Goal: Task Accomplishment & Management: Use online tool/utility

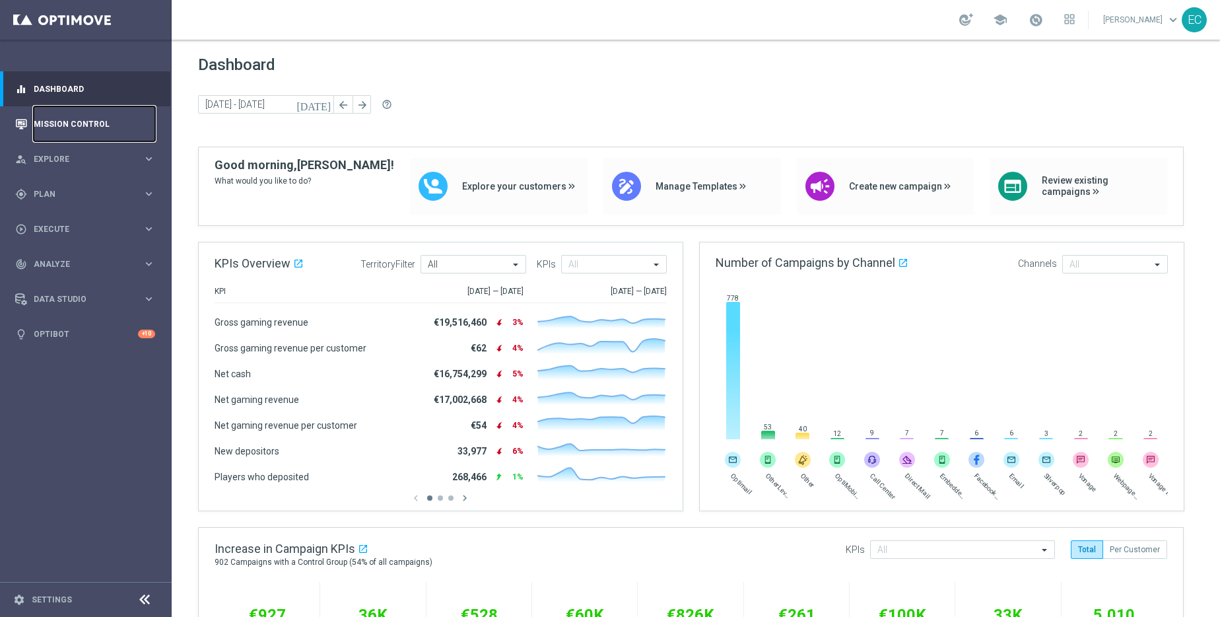
click at [108, 120] on link "Mission Control" at bounding box center [94, 123] width 121 height 35
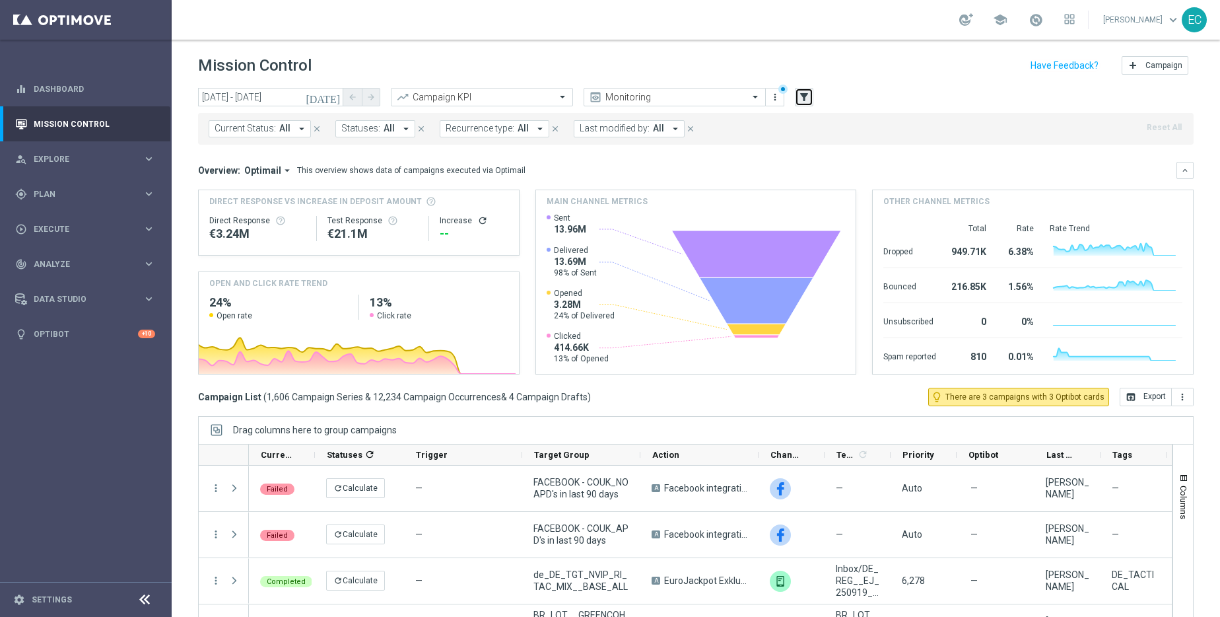
click at [806, 102] on icon "filter_alt" at bounding box center [804, 97] width 12 height 12
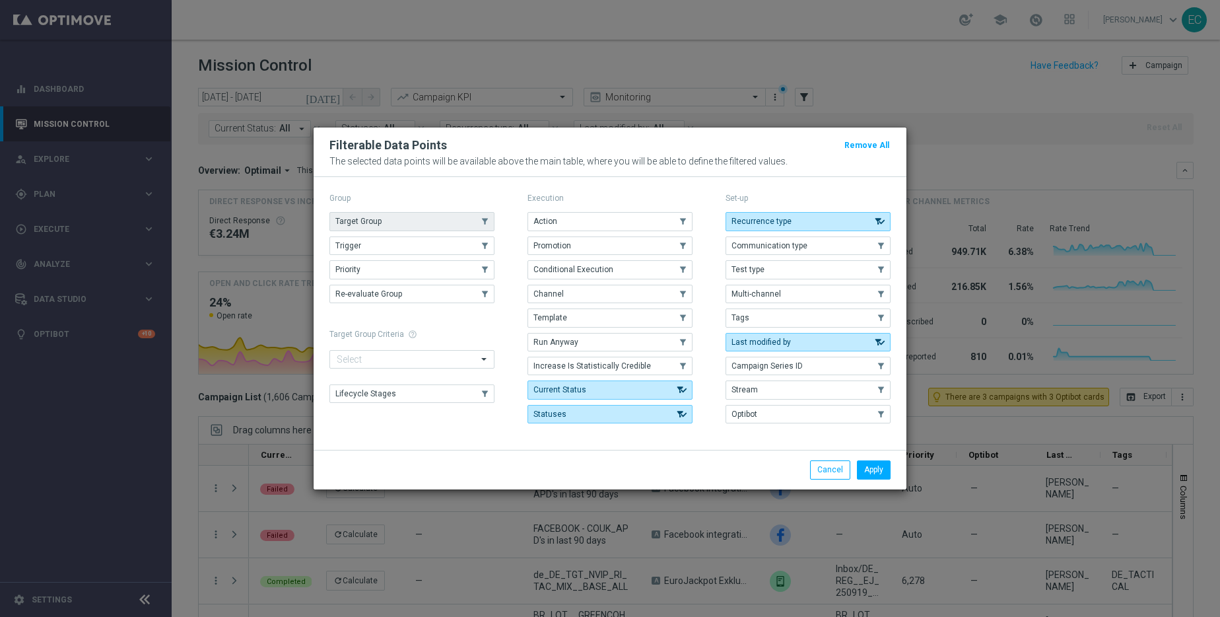
click at [437, 218] on button "Target Group" at bounding box center [411, 221] width 165 height 18
click at [866, 464] on button "Apply" at bounding box center [874, 469] width 34 height 18
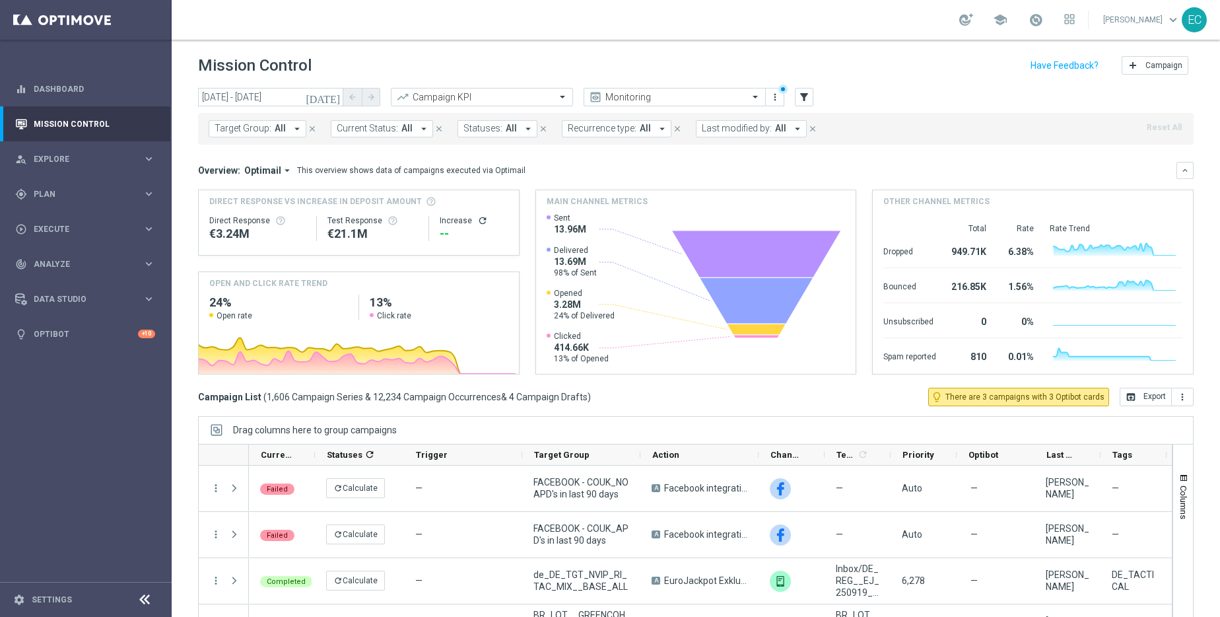
click at [285, 128] on button "Target Group: All arrow_drop_down" at bounding box center [258, 128] width 98 height 17
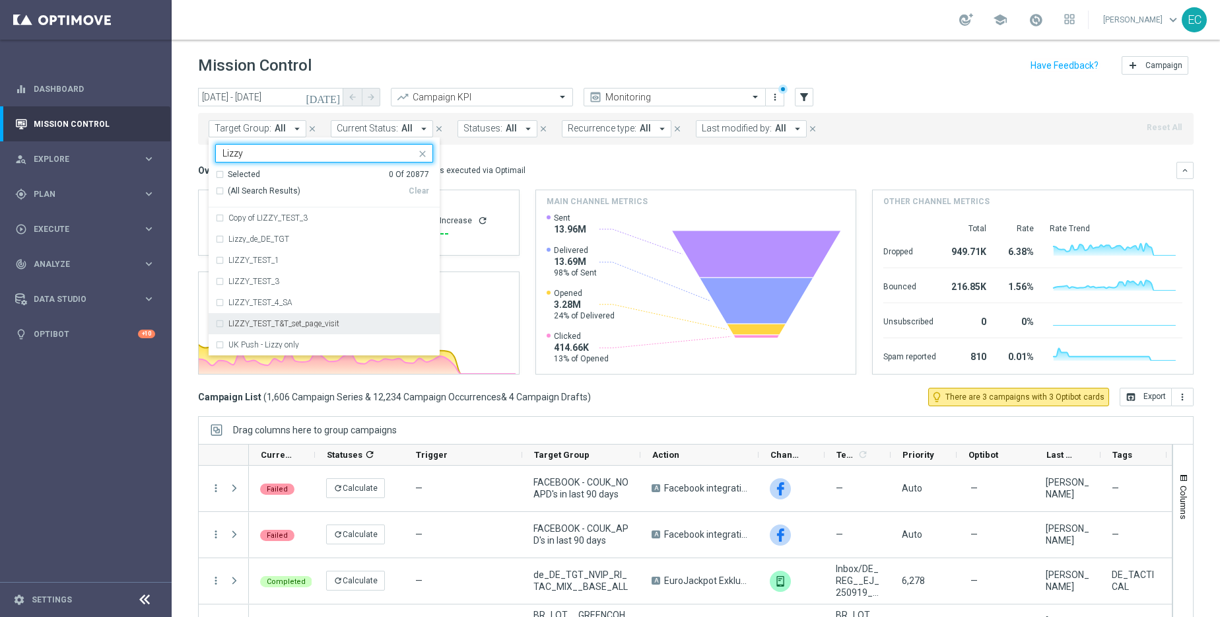
click at [341, 322] on div "LIZZY_TEST_T&T_set_page_visit" at bounding box center [330, 324] width 205 height 8
type input "Lizzy"
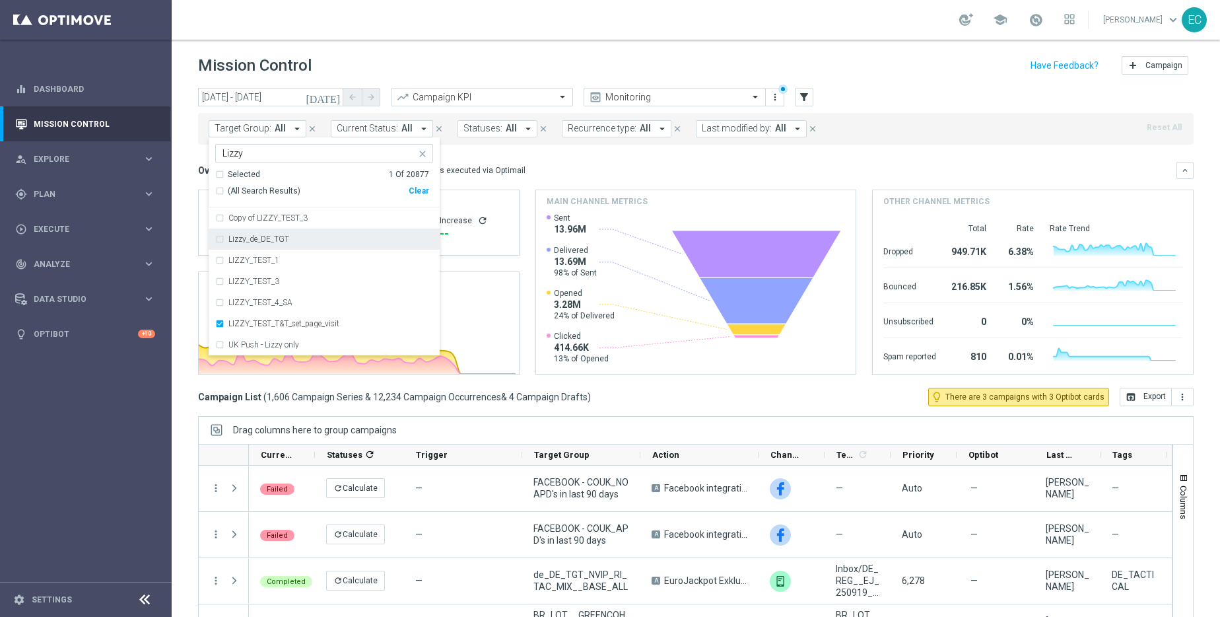
click at [395, 57] on div "Mission Control add Campaign" at bounding box center [696, 66] width 996 height 26
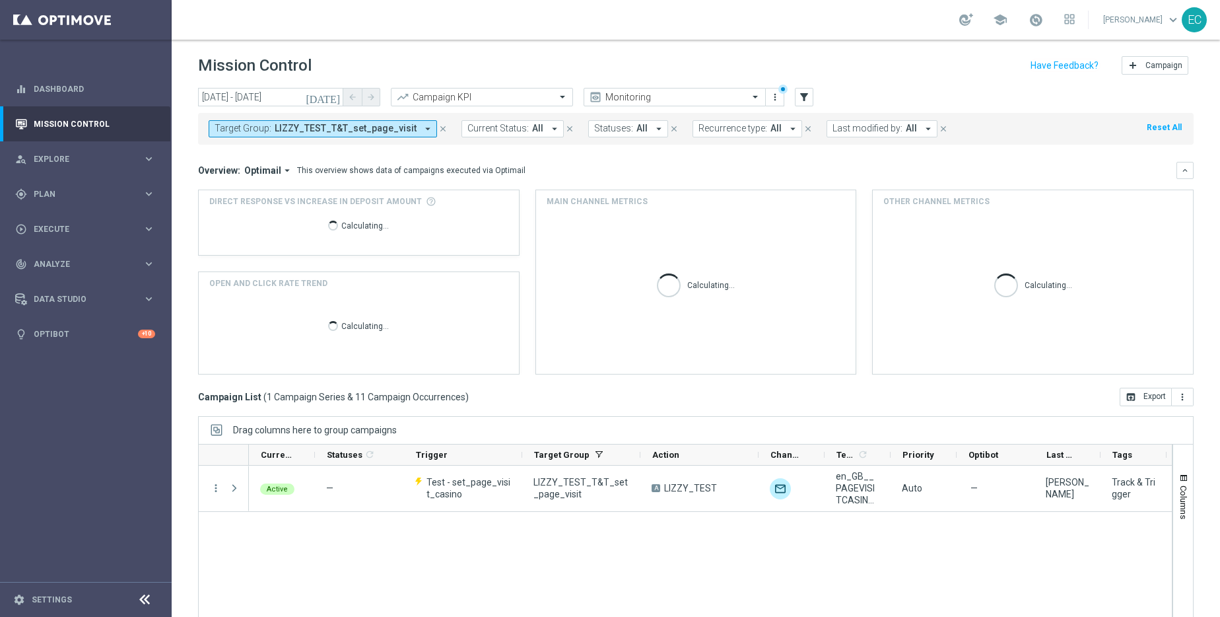
scroll to position [3, 0]
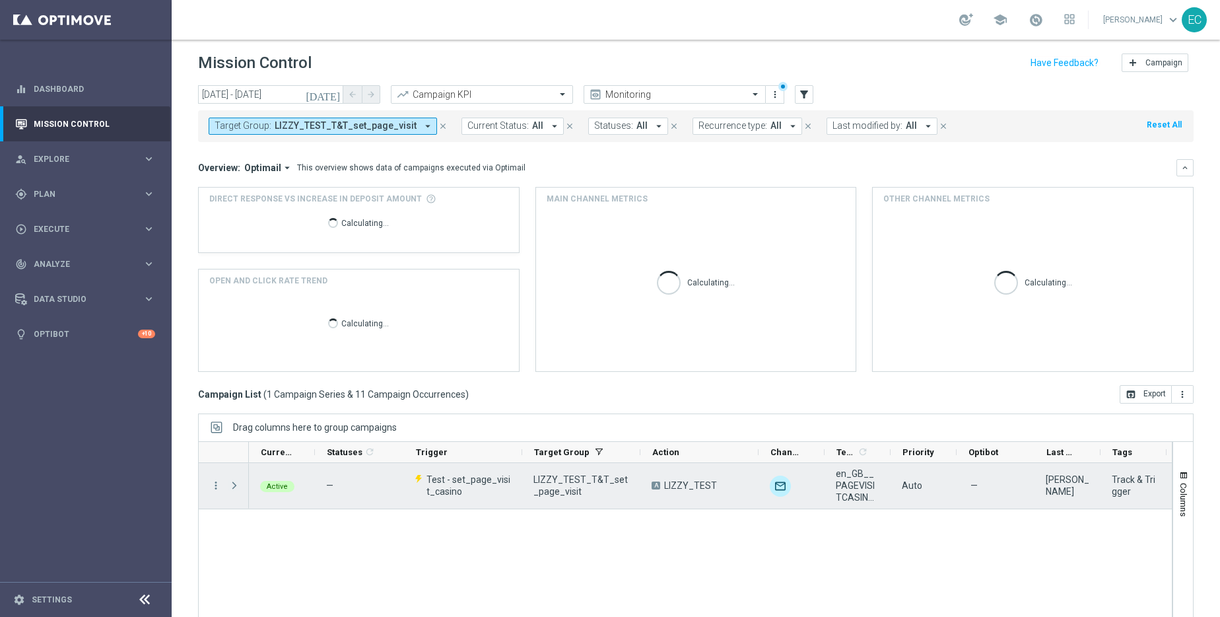
click at [233, 489] on span at bounding box center [234, 485] width 12 height 11
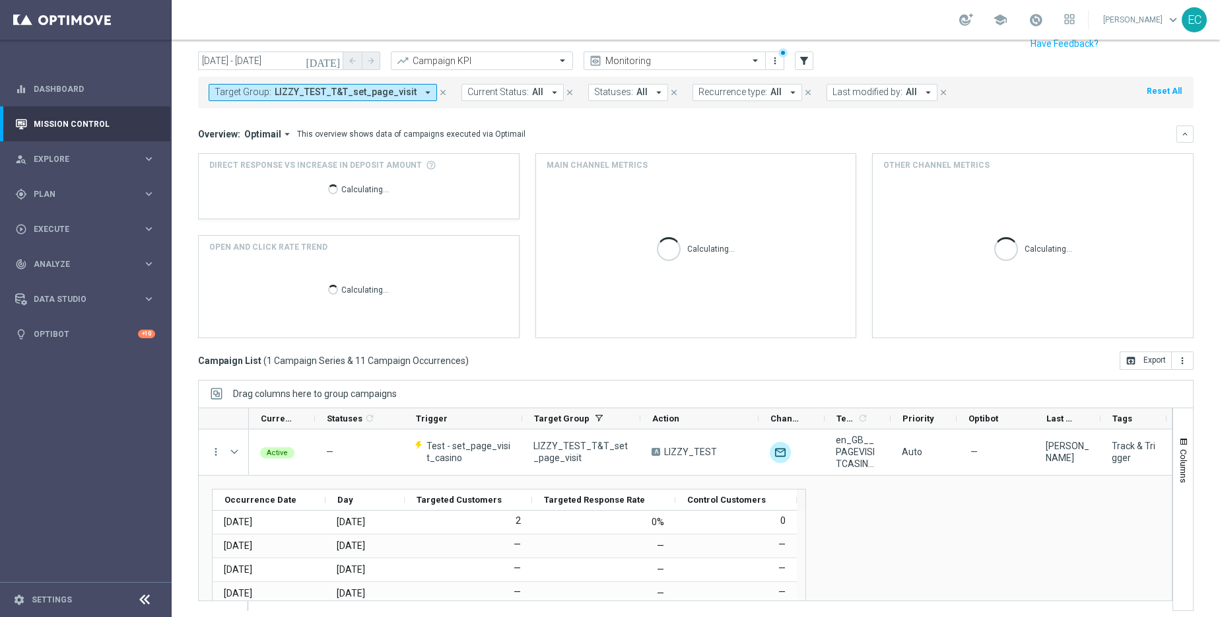
scroll to position [44, 0]
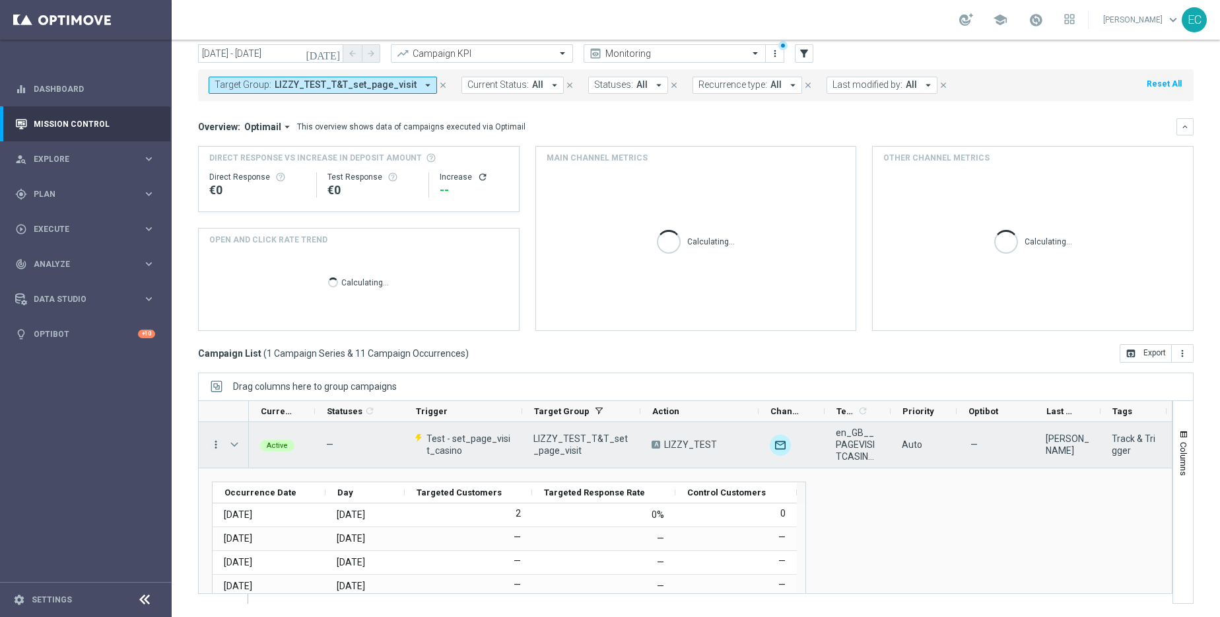
click at [213, 444] on icon "more_vert" at bounding box center [216, 444] width 12 height 12
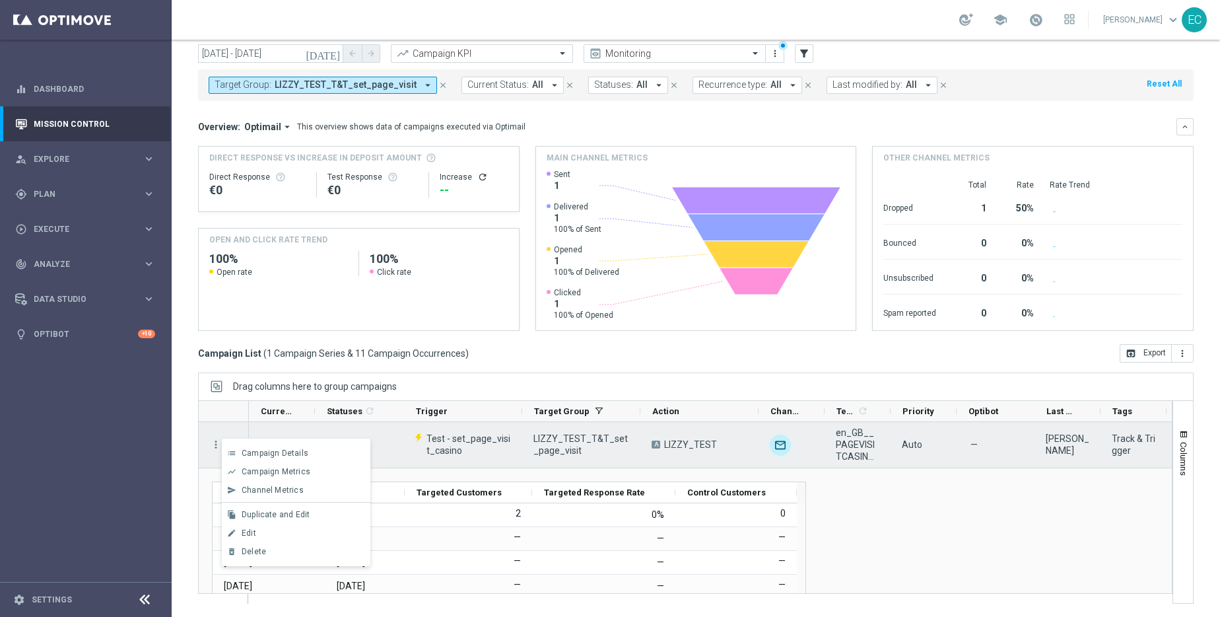
click at [543, 444] on span "LIZZY_TEST_T&T_set_page_visit" at bounding box center [581, 444] width 96 height 24
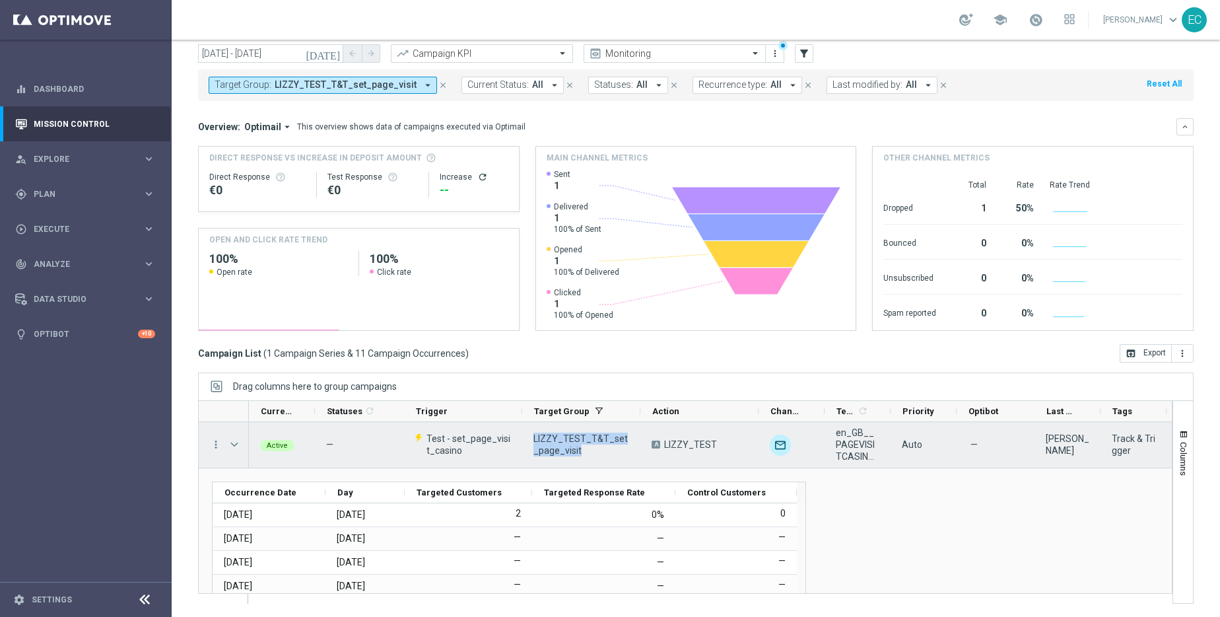
click at [543, 444] on span "LIZZY_TEST_T&T_set_page_visit" at bounding box center [581, 444] width 96 height 24
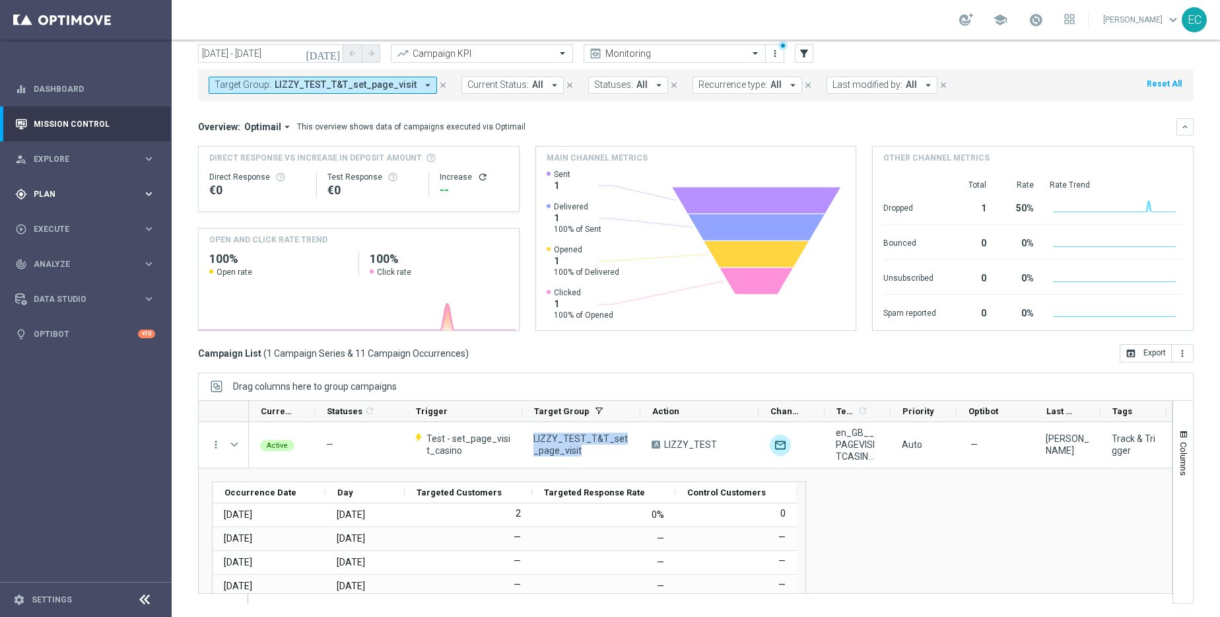
click at [63, 203] on div "gps_fixed Plan keyboard_arrow_right" at bounding box center [85, 193] width 170 height 35
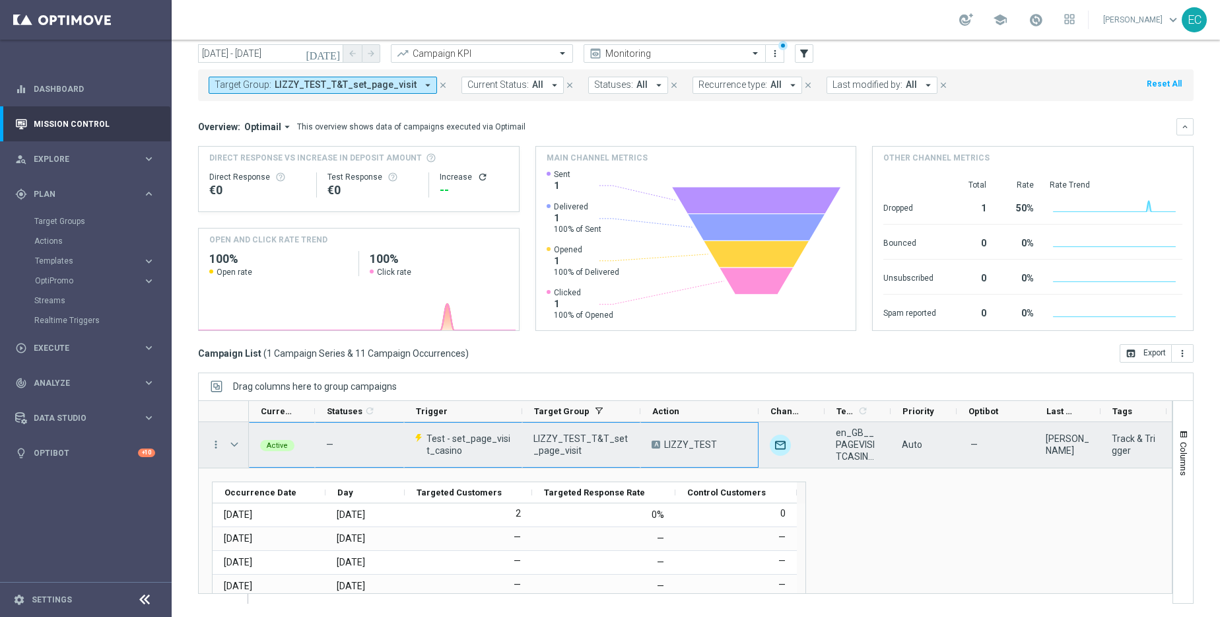
drag, startPoint x: 230, startPoint y: 446, endPoint x: 718, endPoint y: 454, distance: 488.7
click at [718, 454] on div "more_vert Active — Test - set_page_visit_casino LIZZY_TEST_T&T_set_page_visit A…" at bounding box center [685, 508] width 975 height 172
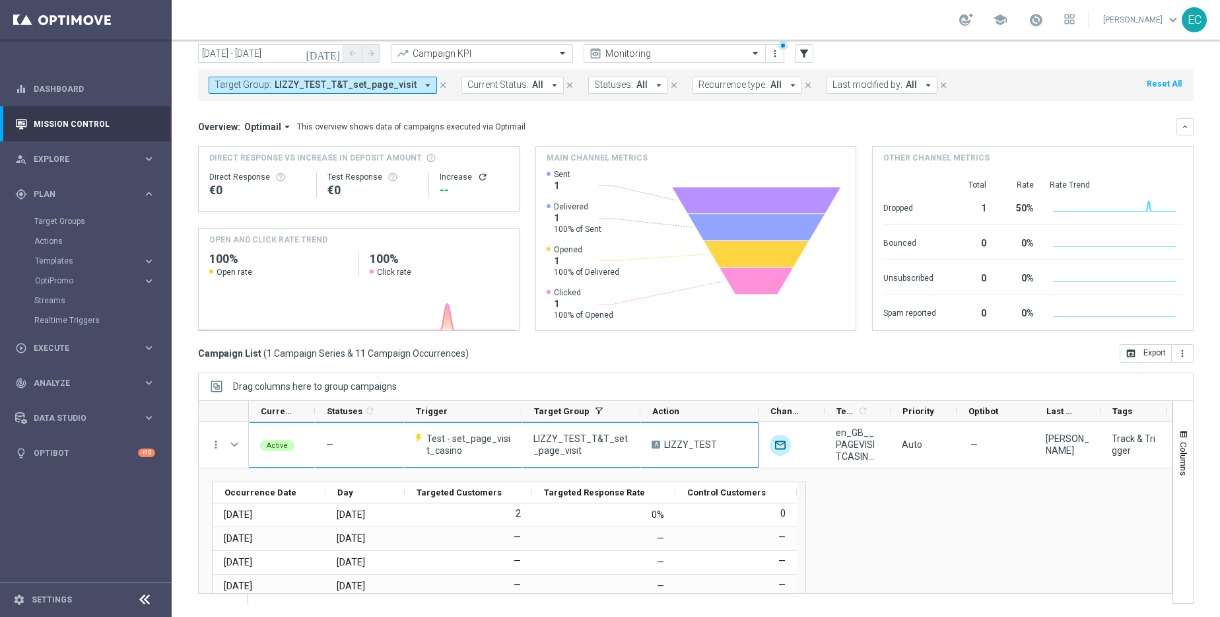
click at [876, 480] on div "Drag here to set row groups Drag here to set column labels Occurrence Date Day" at bounding box center [685, 588] width 973 height 240
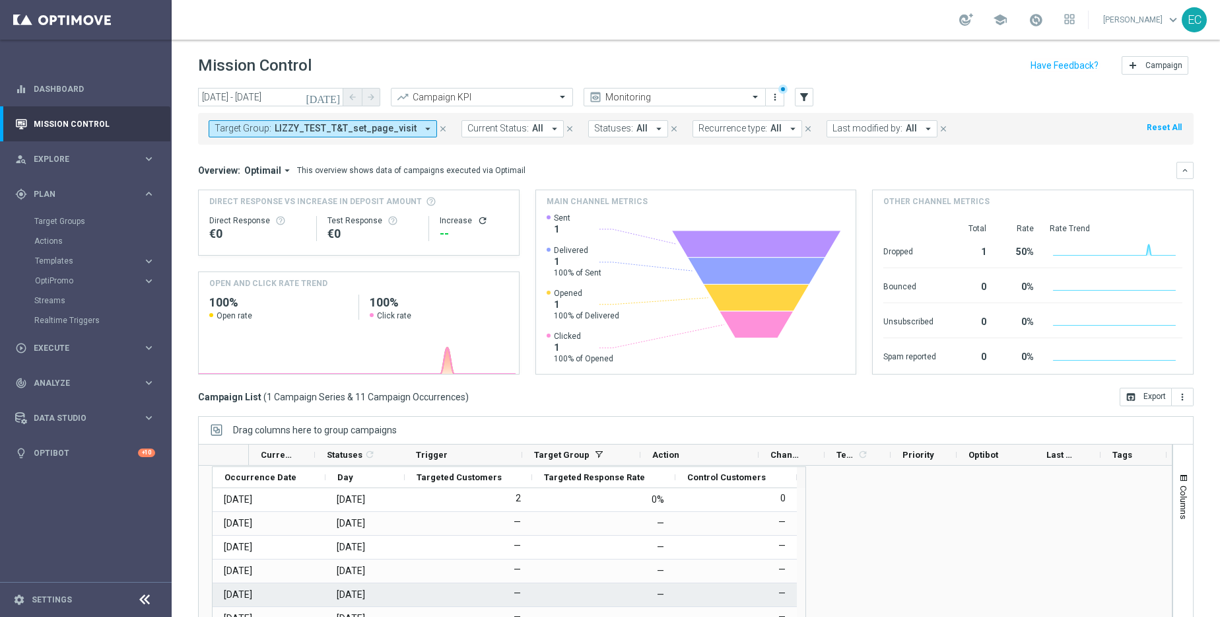
scroll to position [0, 0]
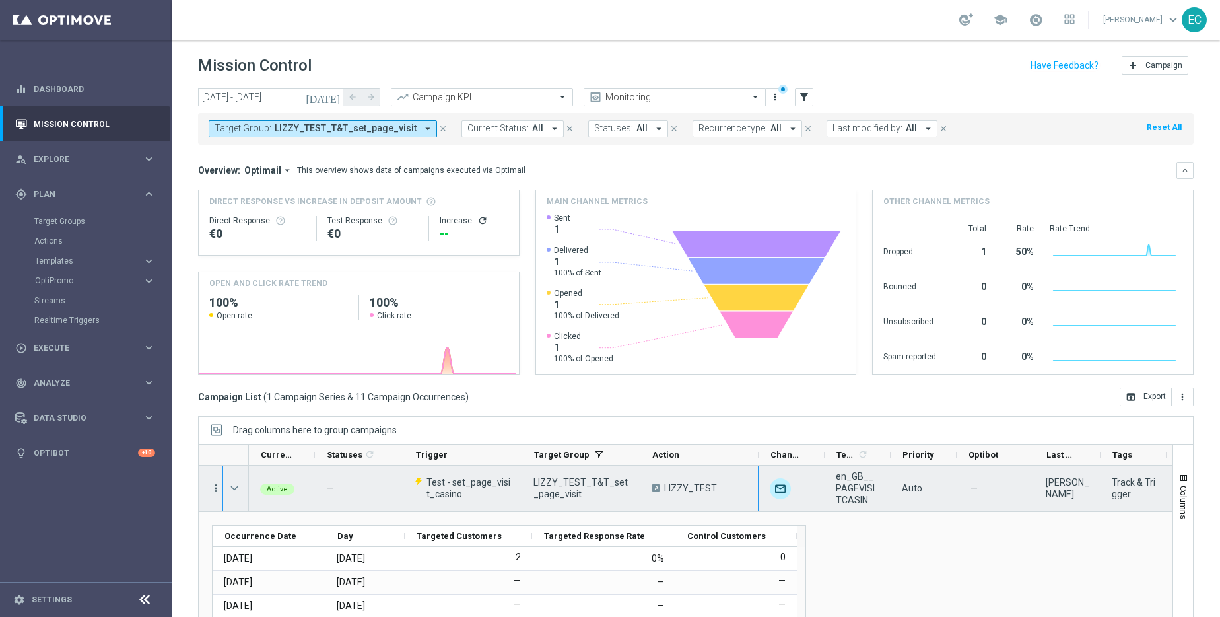
click at [212, 484] on icon "more_vert" at bounding box center [216, 488] width 12 height 12
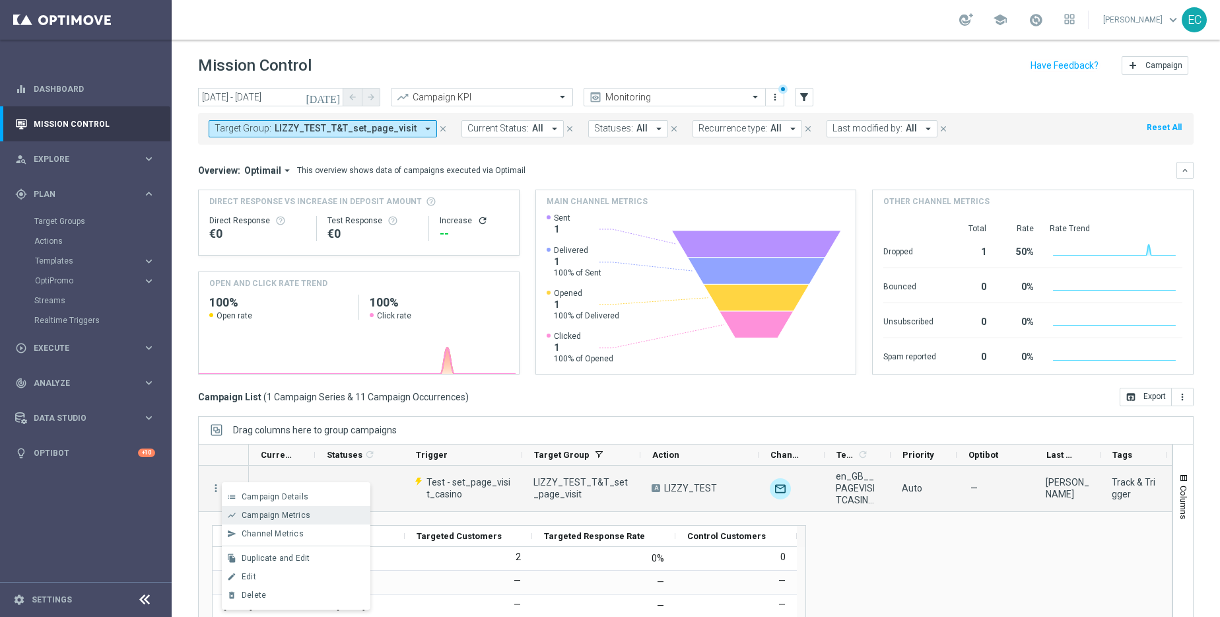
click at [279, 511] on span "Campaign Metrics" at bounding box center [276, 514] width 69 height 9
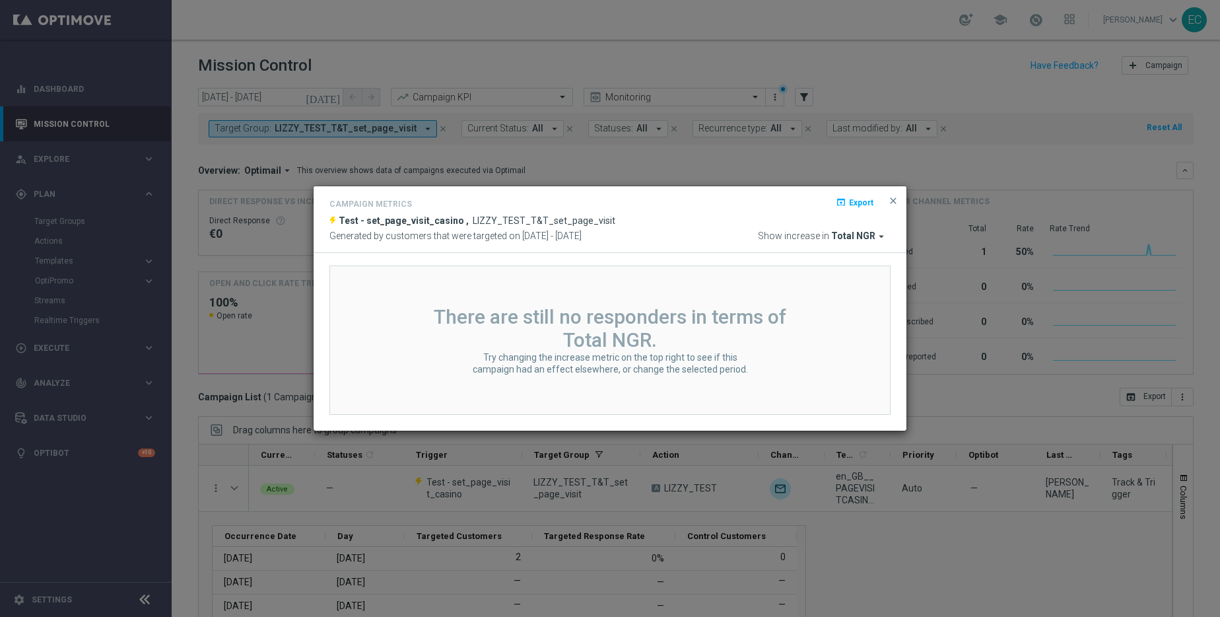
click at [856, 236] on span "Total NGR" at bounding box center [853, 236] width 44 height 12
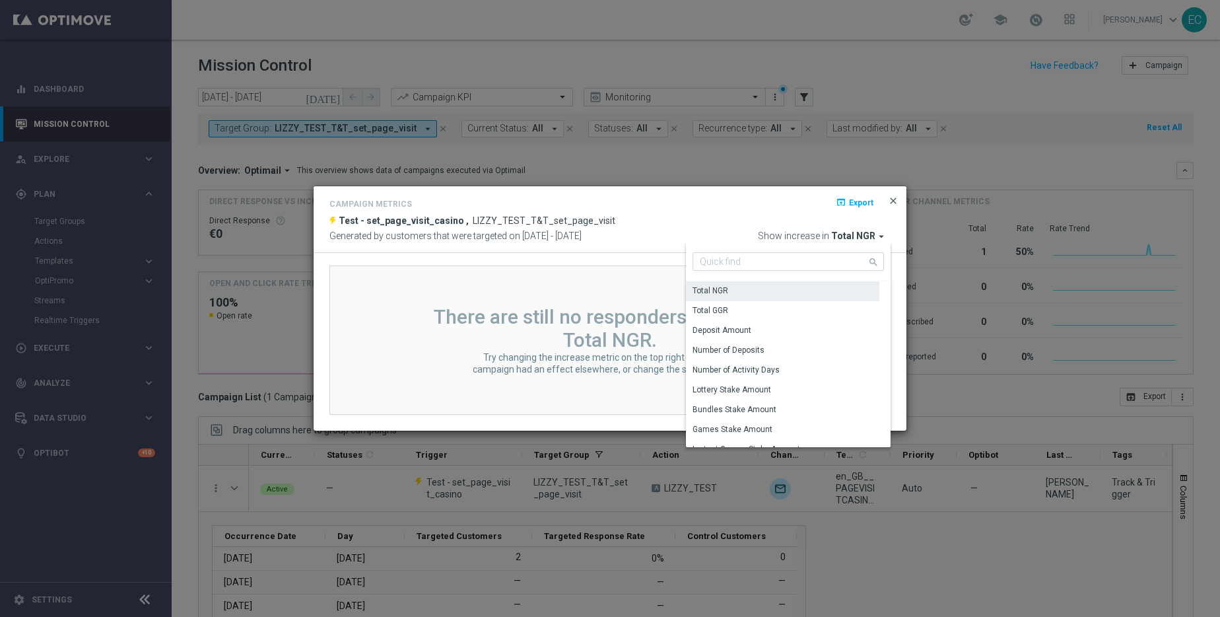
click at [895, 201] on span "close" at bounding box center [893, 200] width 11 height 11
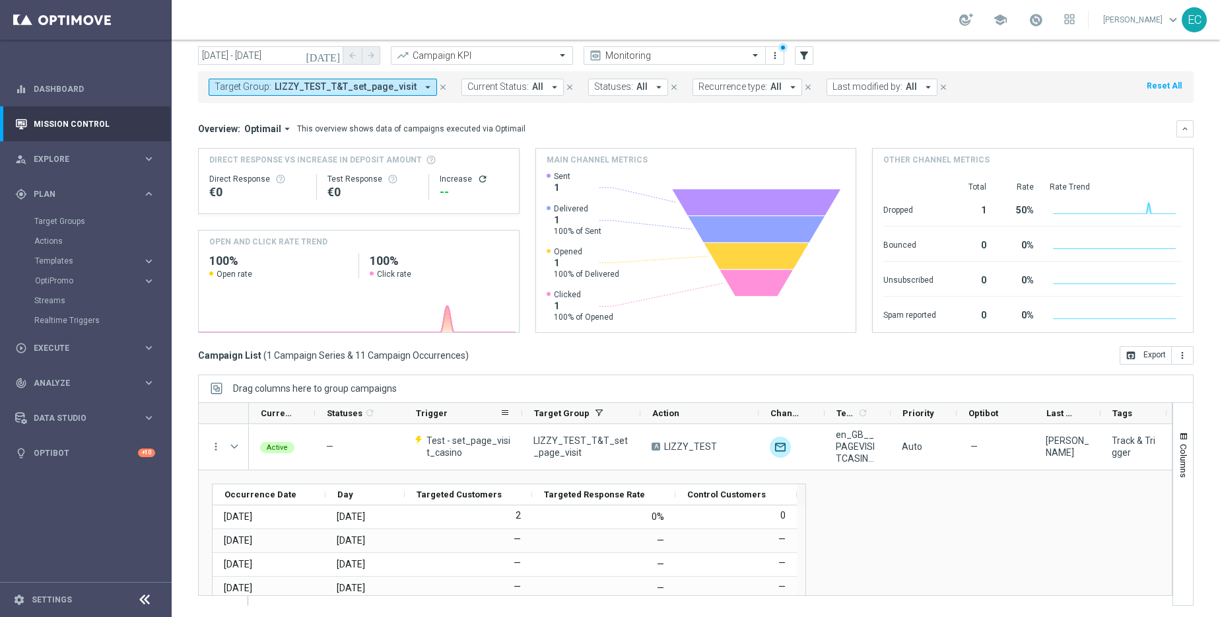
scroll to position [44, 0]
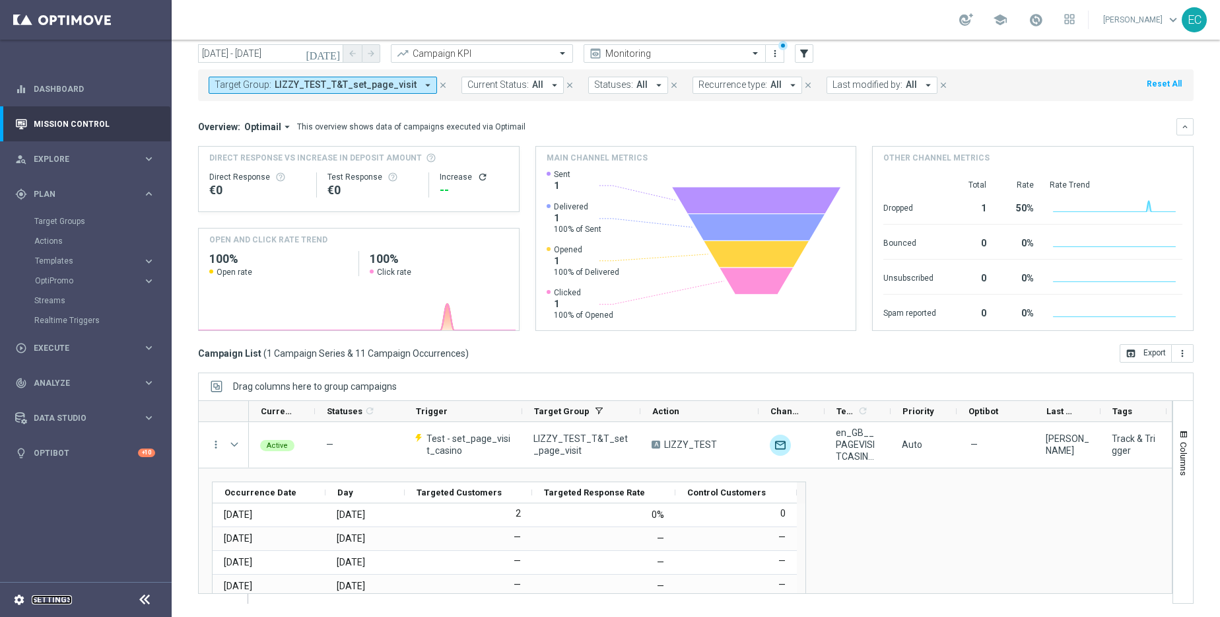
click at [61, 598] on link "Settings" at bounding box center [52, 600] width 40 height 8
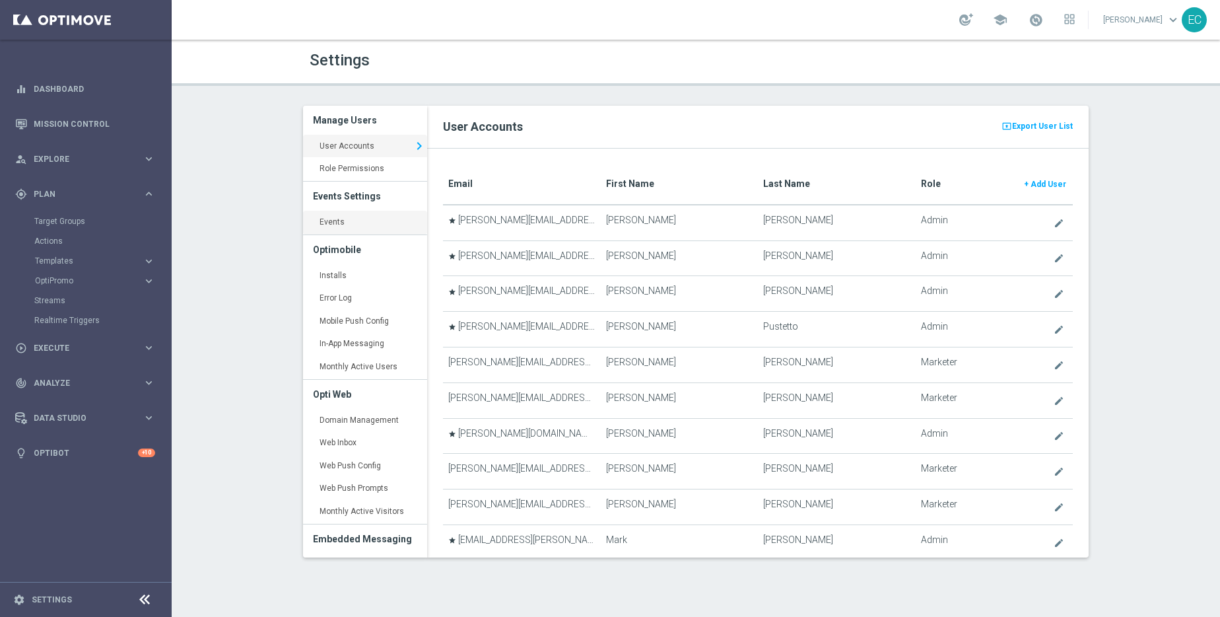
click at [357, 215] on link "Events keyboard_arrow_right" at bounding box center [365, 223] width 124 height 24
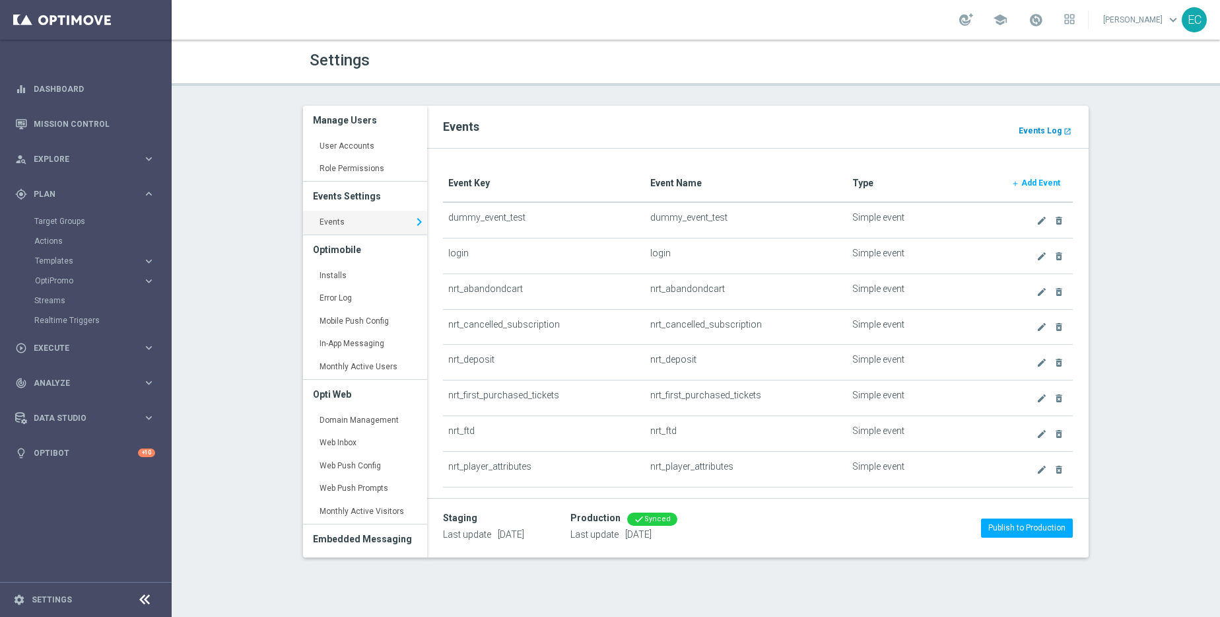
click at [1054, 130] on b "Events Log" at bounding box center [1040, 130] width 43 height 9
click at [59, 219] on link "Target Groups" at bounding box center [85, 221] width 103 height 11
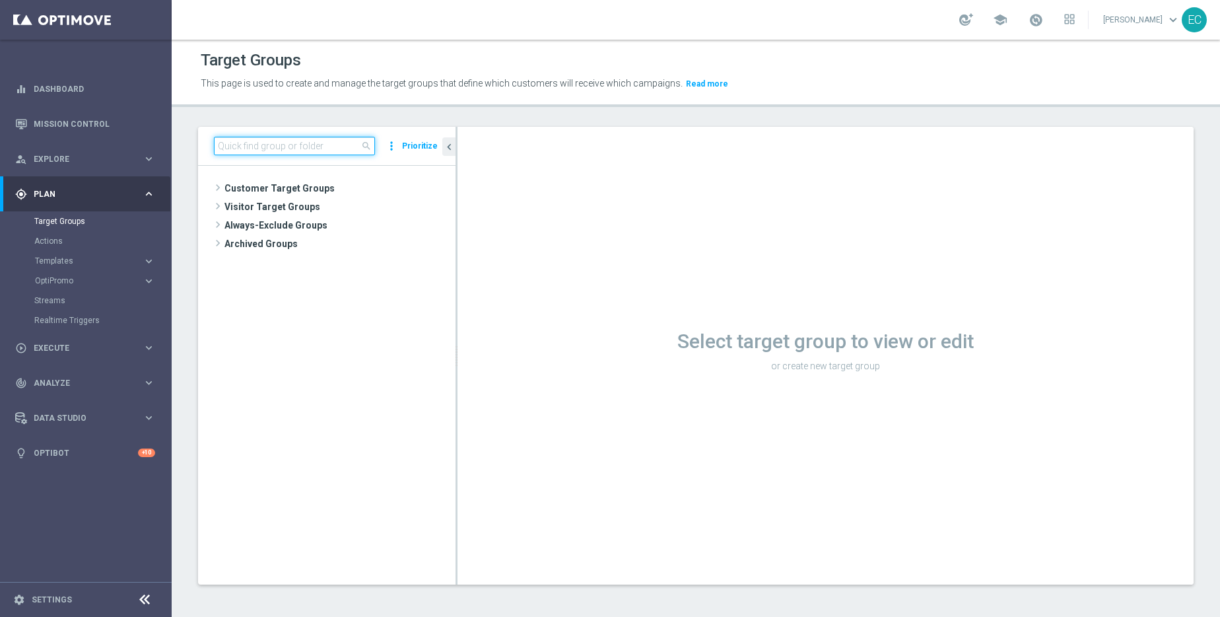
click at [318, 143] on input at bounding box center [294, 146] width 161 height 18
click at [298, 151] on input at bounding box center [294, 146] width 161 height 18
paste input "en_GB__PAGEVISITCASINO2_ALL_EMA_T&T_GM_TG"
type input "en_GB__PAGEVISITCASINO2_ALL_EMA_T&T_GM_TG"
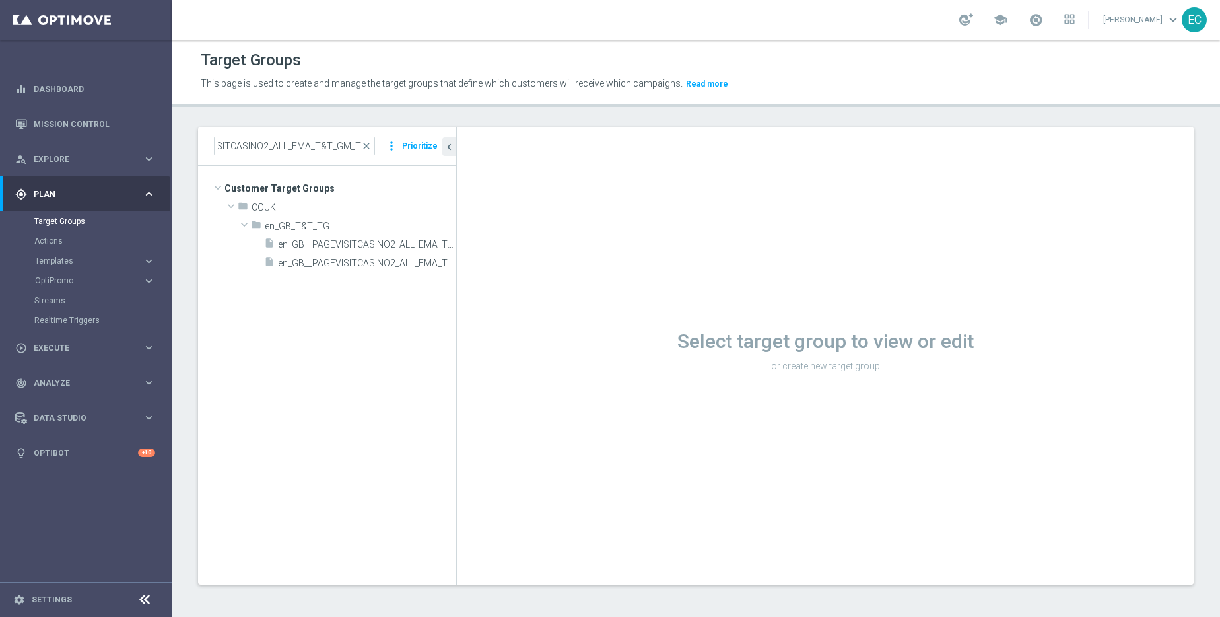
scroll to position [0, 0]
drag, startPoint x: 457, startPoint y: 212, endPoint x: 575, endPoint y: 211, distance: 118.2
click at [575, 211] on div "Select target group to view or edit or create new target group" at bounding box center [826, 356] width 736 height 458
drag, startPoint x: 456, startPoint y: 197, endPoint x: 582, endPoint y: 195, distance: 126.1
click at [582, 195] on as-split "en_GB__PAGEVISITCASINO2_ALL_EMA_T&T_GM_TG close more_vert Prioritize Customer T…" at bounding box center [696, 356] width 996 height 458
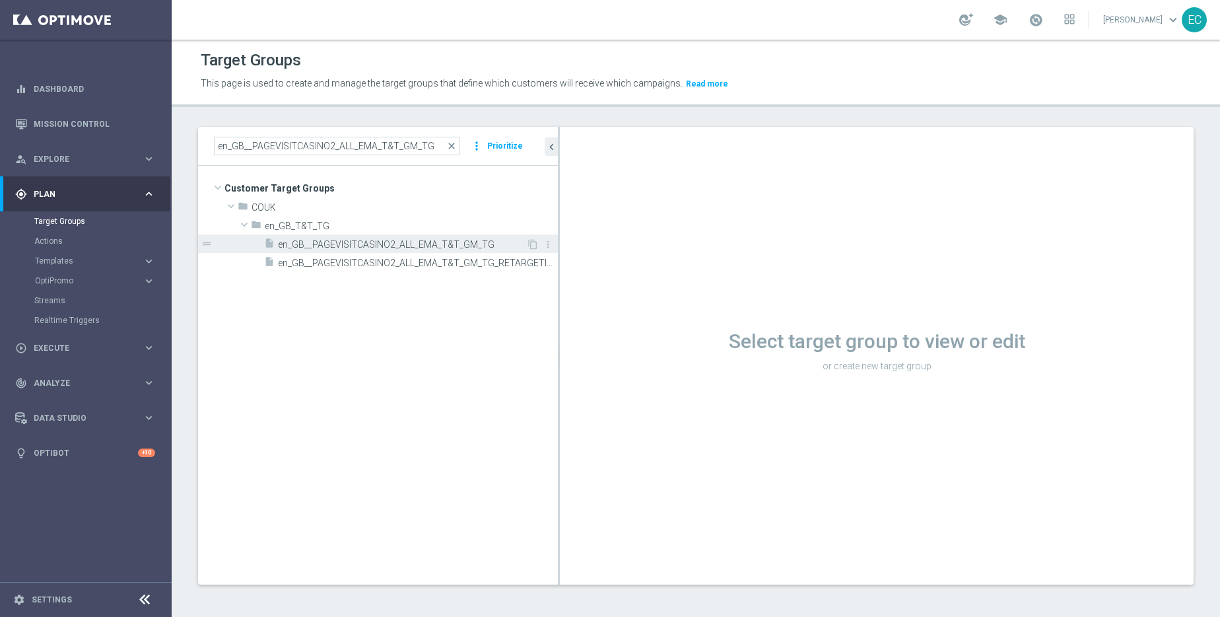
click at [451, 240] on span "en_GB__PAGEVISITCASINO2_ALL_EMA_T&T_GM_TG" at bounding box center [402, 244] width 248 height 11
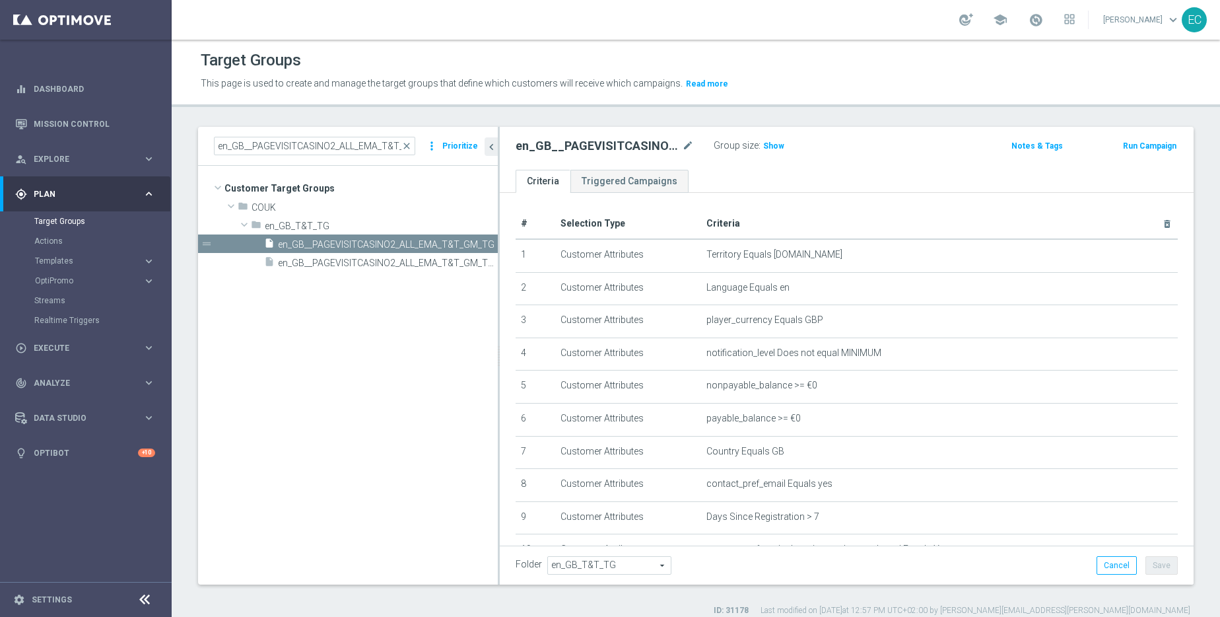
drag, startPoint x: 558, startPoint y: 306, endPoint x: 498, endPoint y: 310, distance: 60.3
click at [498, 310] on div at bounding box center [499, 356] width 2 height 458
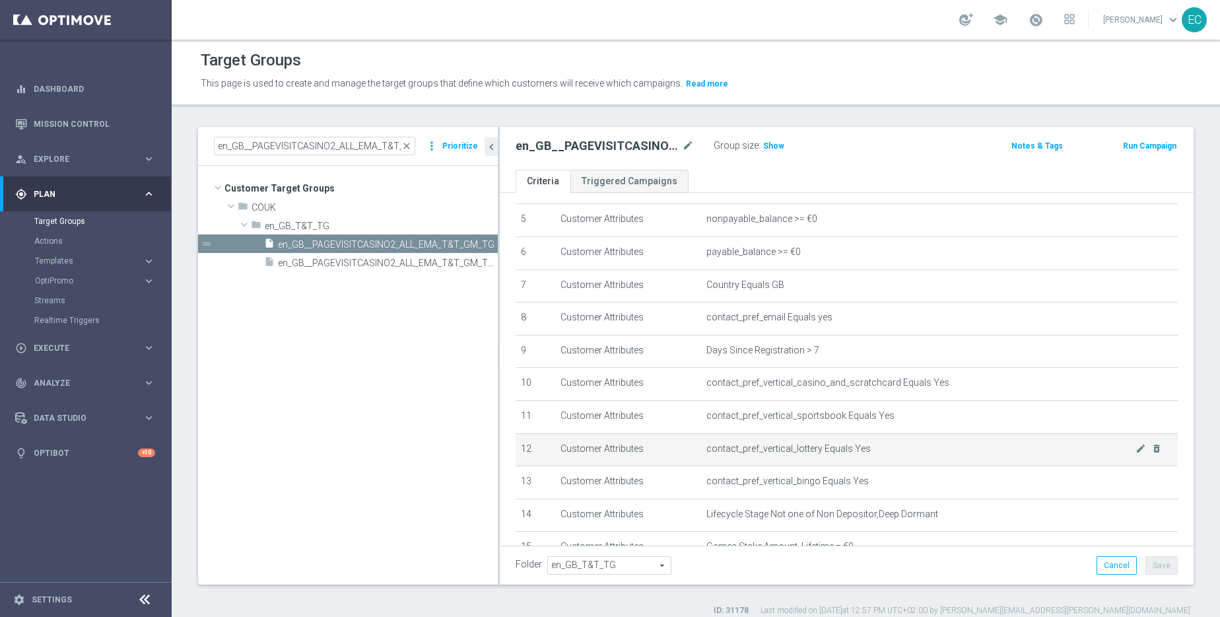
scroll to position [259, 0]
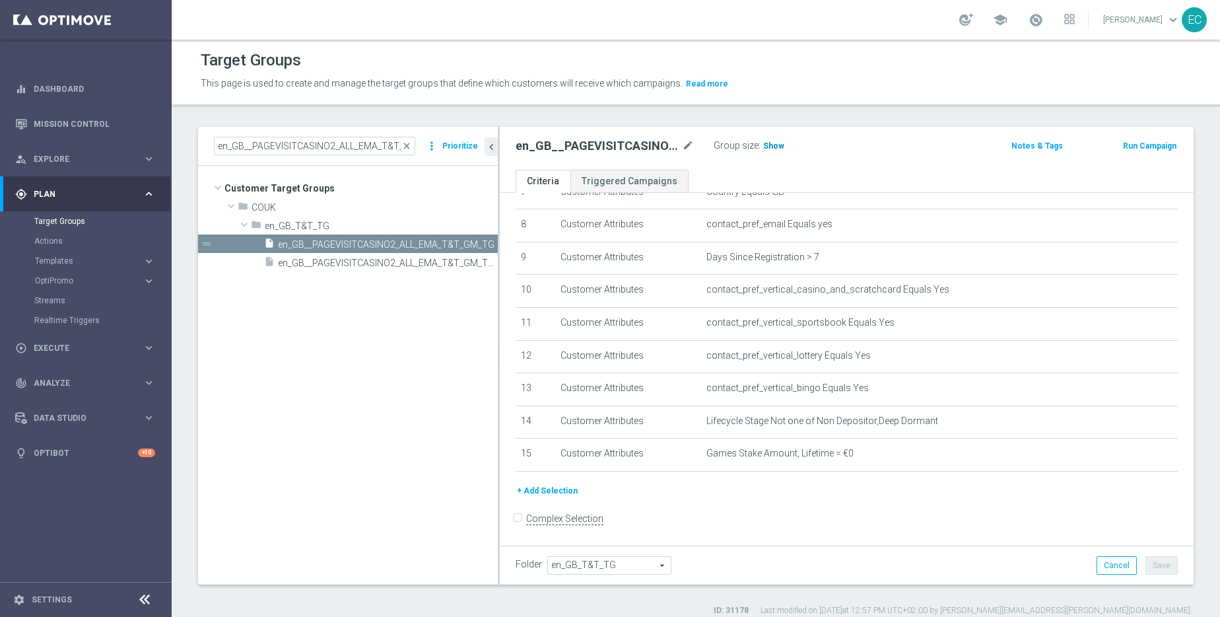
click at [771, 149] on span "Show" at bounding box center [773, 145] width 21 height 9
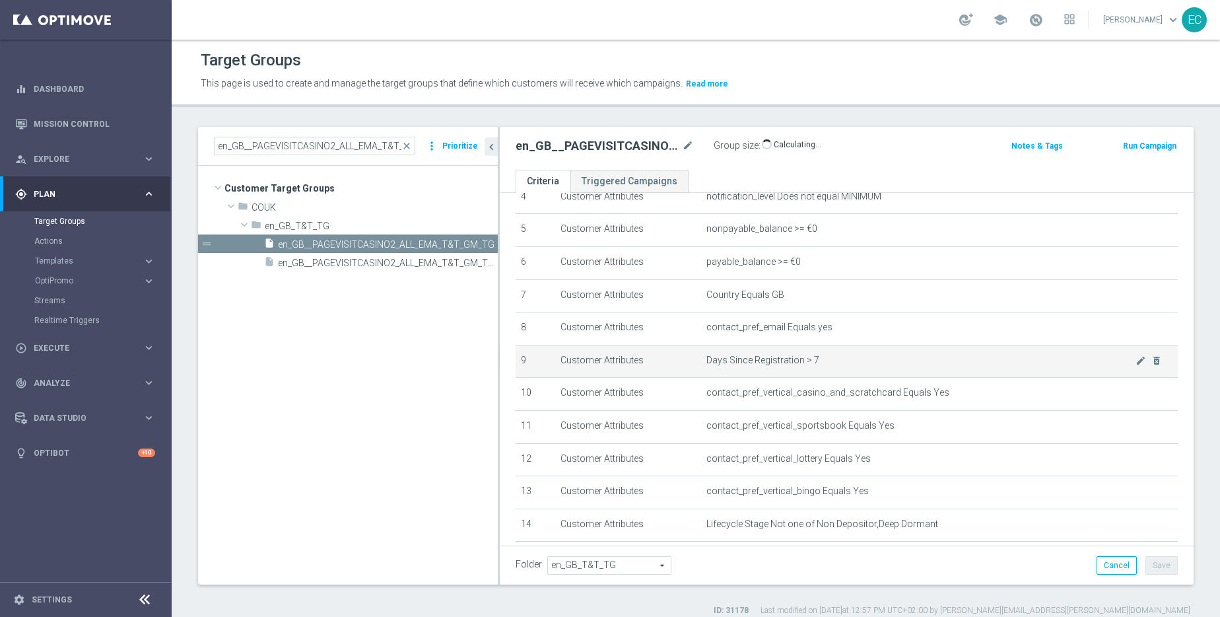
scroll to position [0, 0]
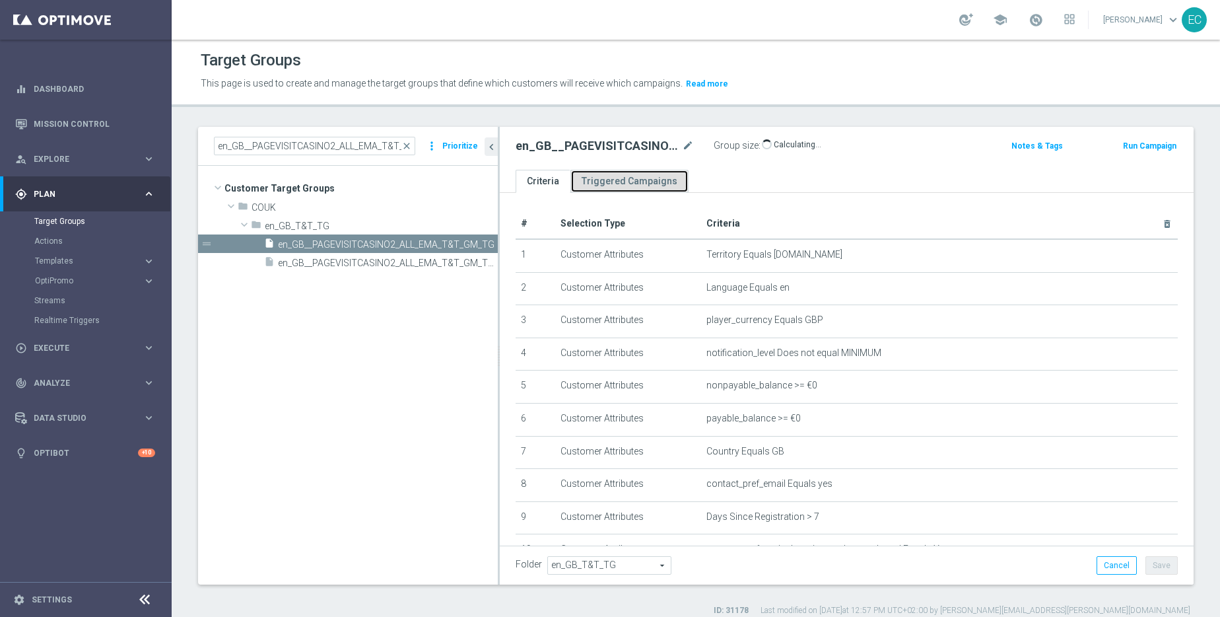
click at [632, 187] on link "Triggered Campaigns" at bounding box center [629, 181] width 118 height 23
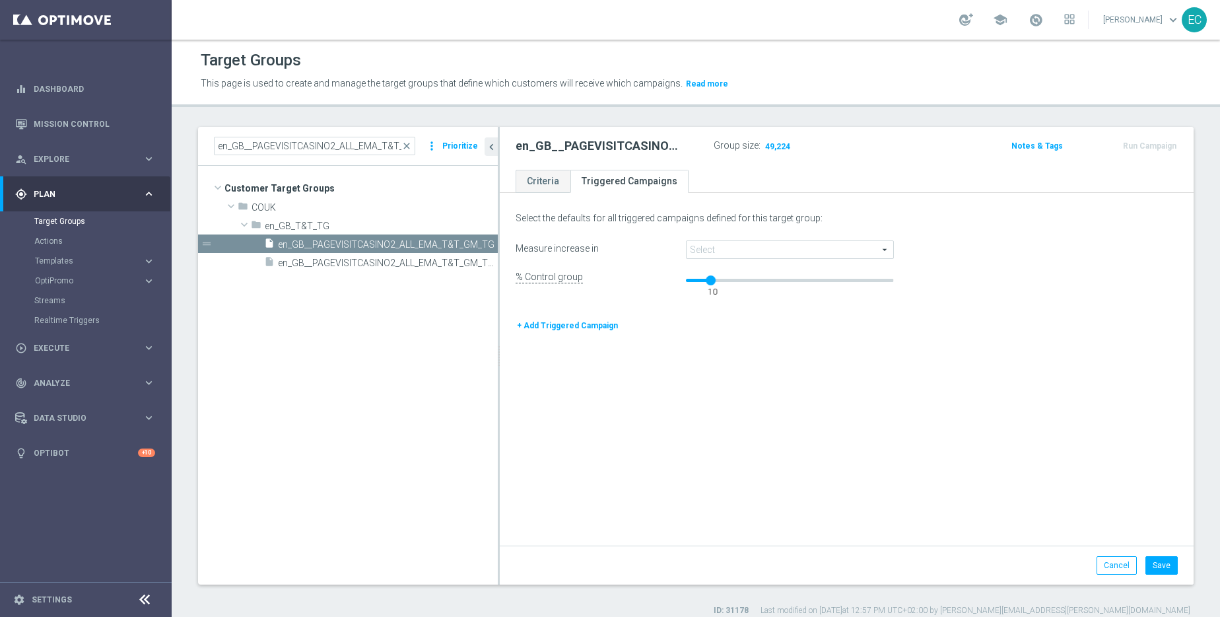
drag, startPoint x: 691, startPoint y: 279, endPoint x: 712, endPoint y: 280, distance: 21.1
click at [712, 280] on div at bounding box center [711, 280] width 10 height 10
click at [736, 246] on span at bounding box center [790, 249] width 206 height 17
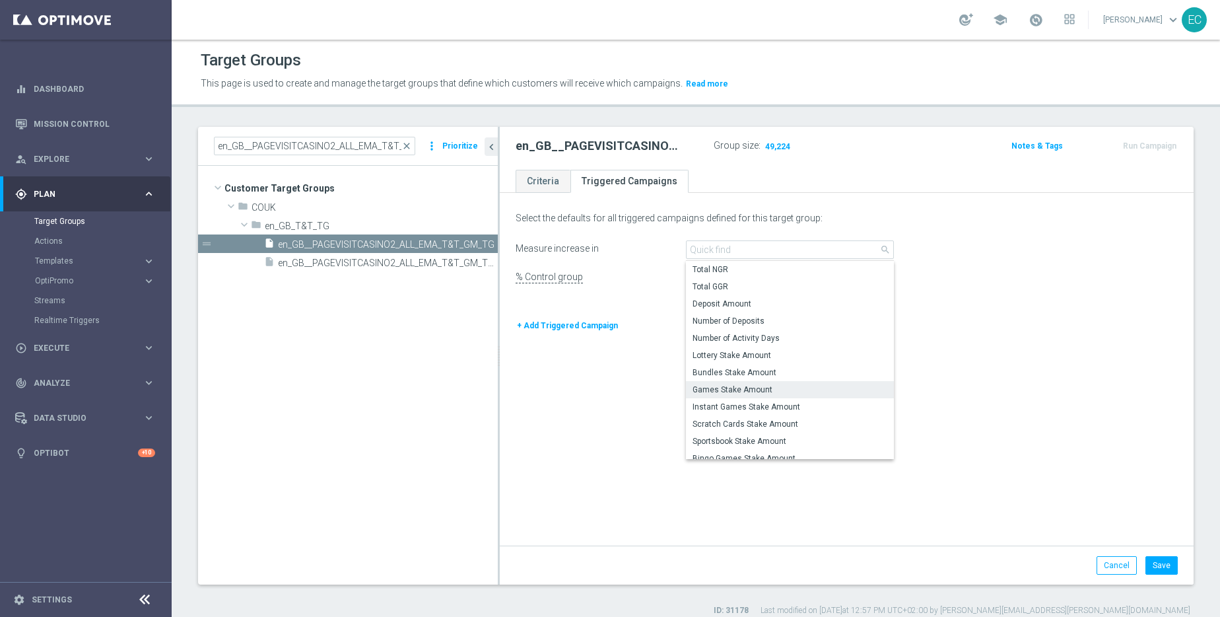
click at [771, 388] on span "Games Stake Amount" at bounding box center [790, 389] width 194 height 11
type input "Games Stake Amount"
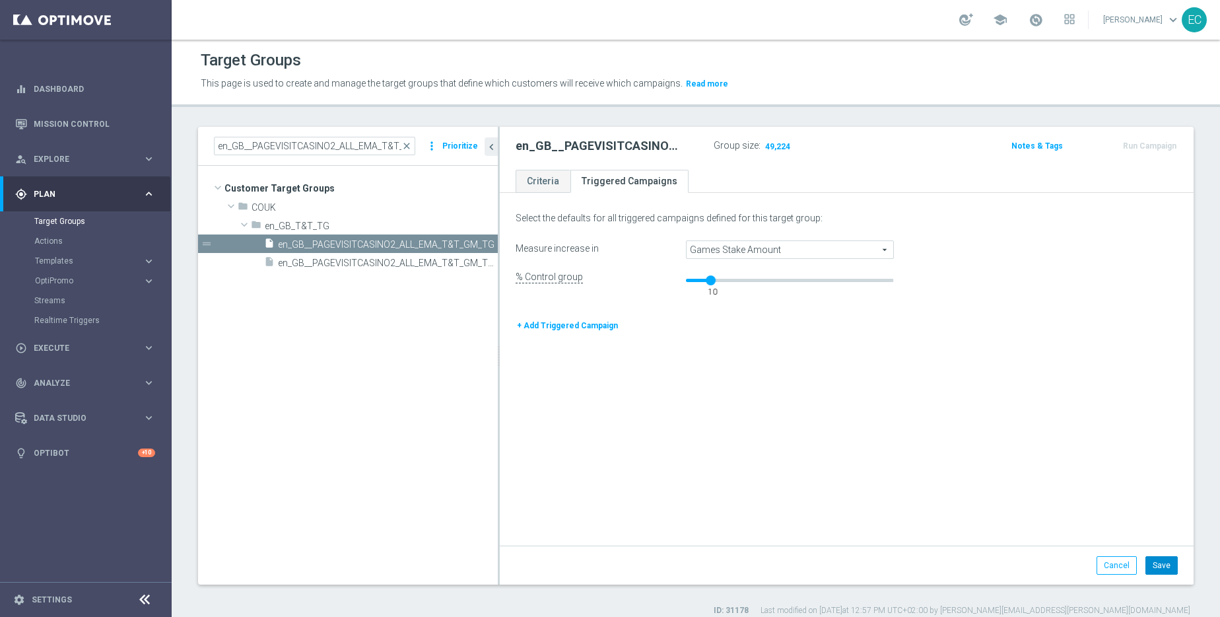
click at [1161, 572] on button "Save" at bounding box center [1162, 565] width 32 height 18
click at [560, 325] on button "+ Add Triggered Campaign" at bounding box center [568, 325] width 104 height 15
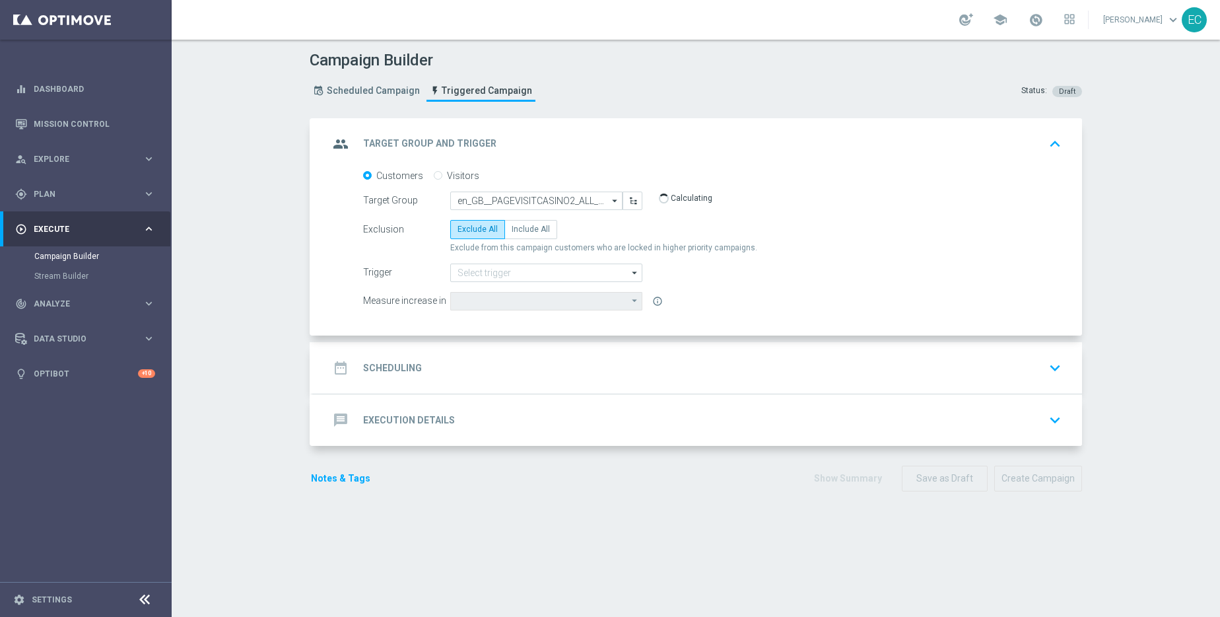
type input "Games Stake Amount"
click at [514, 224] on label "Include All" at bounding box center [530, 229] width 53 height 18
click at [514, 227] on input "Include All" at bounding box center [516, 231] width 9 height 9
radio input "true"
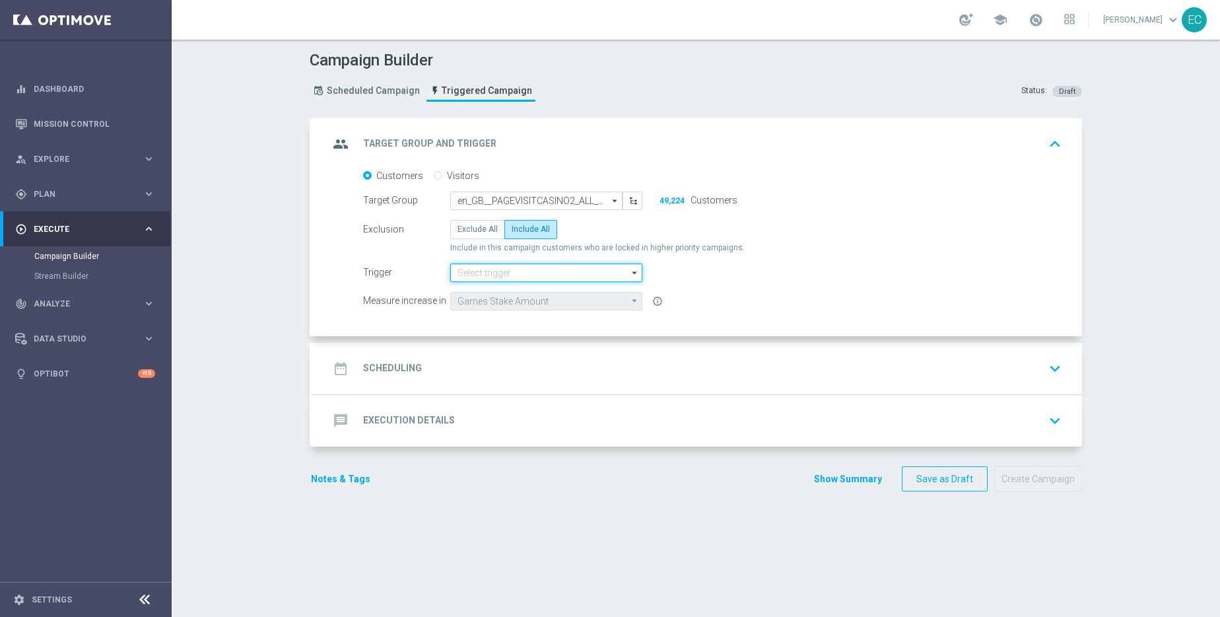
click at [514, 266] on input at bounding box center [546, 272] width 192 height 18
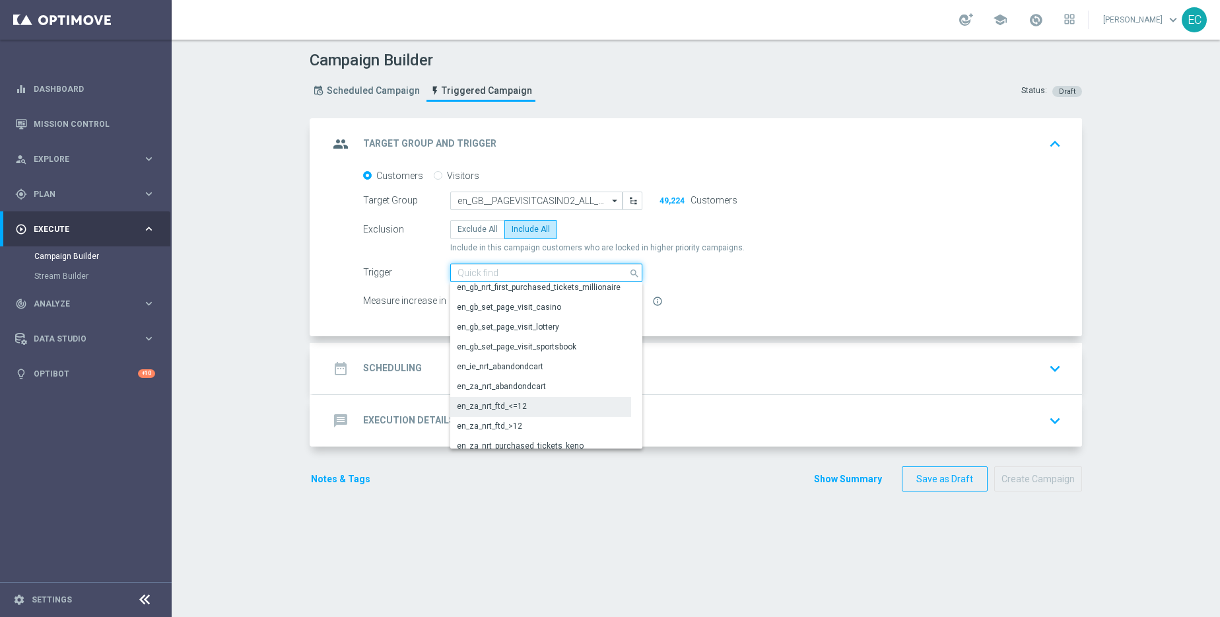
scroll to position [340, 0]
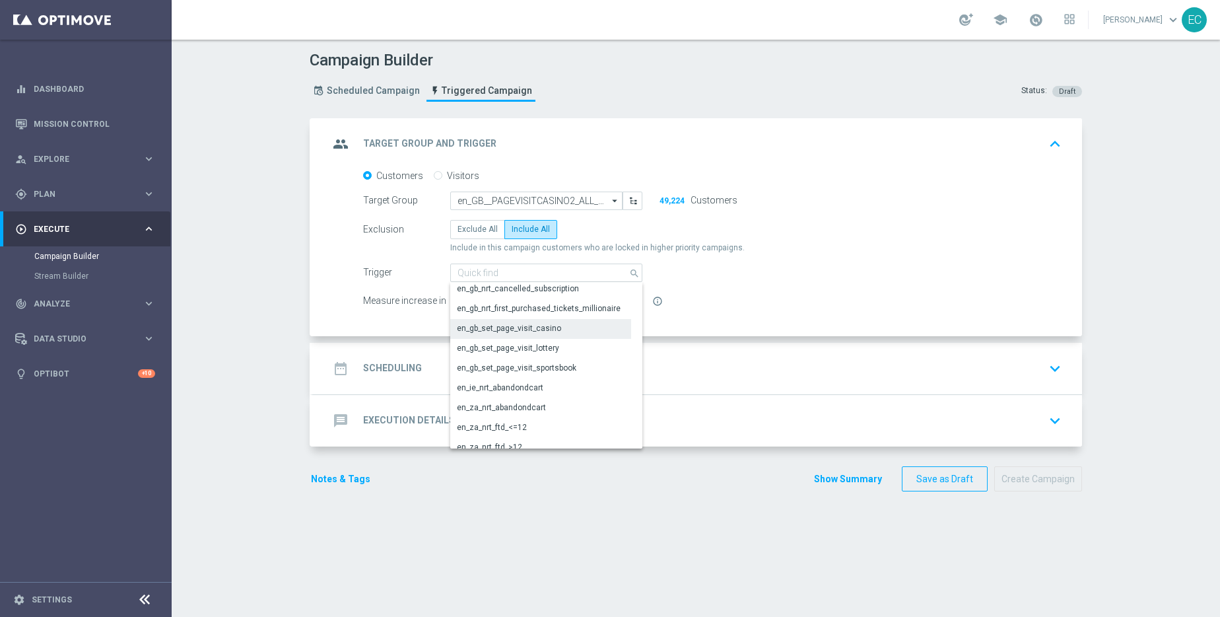
click at [556, 334] on div "en_gb_set_page_visit_casino" at bounding box center [540, 328] width 181 height 18
type input "en_gb_set_page_visit_casino"
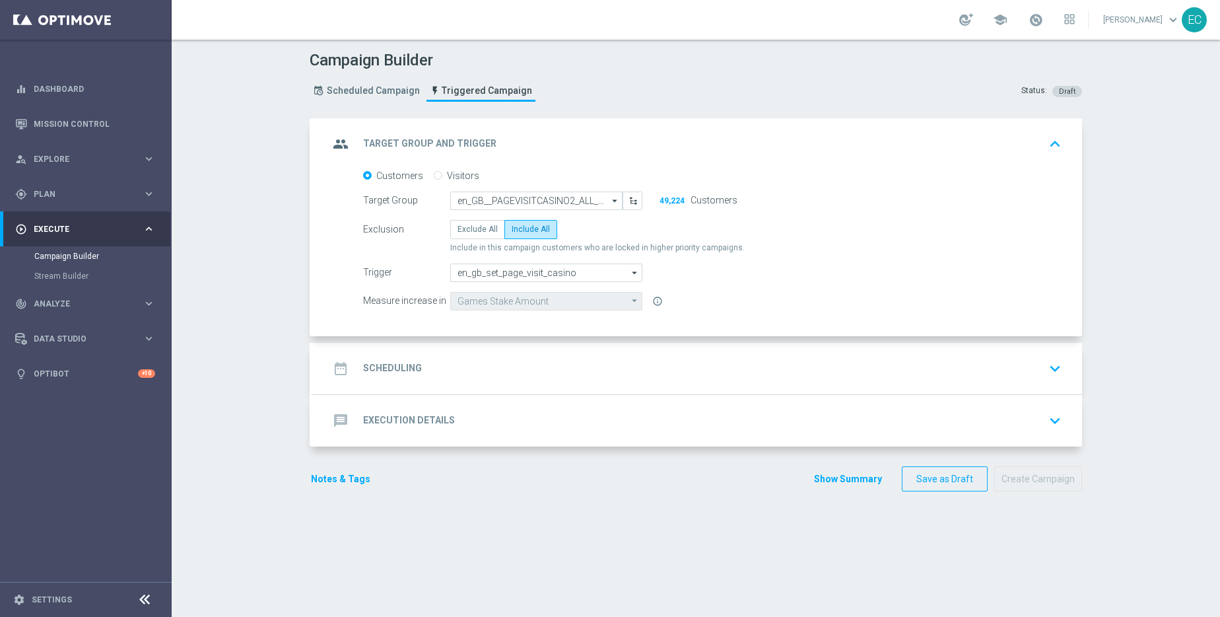
click at [852, 312] on div "Customers Visitors Target Group en_GB__PAGEVISITCASINO2_ALL_EMA_T&T_GM_TG en_GB…" at bounding box center [697, 253] width 769 height 166
click at [483, 364] on div "date_range Scheduling keyboard_arrow_down" at bounding box center [698, 368] width 738 height 25
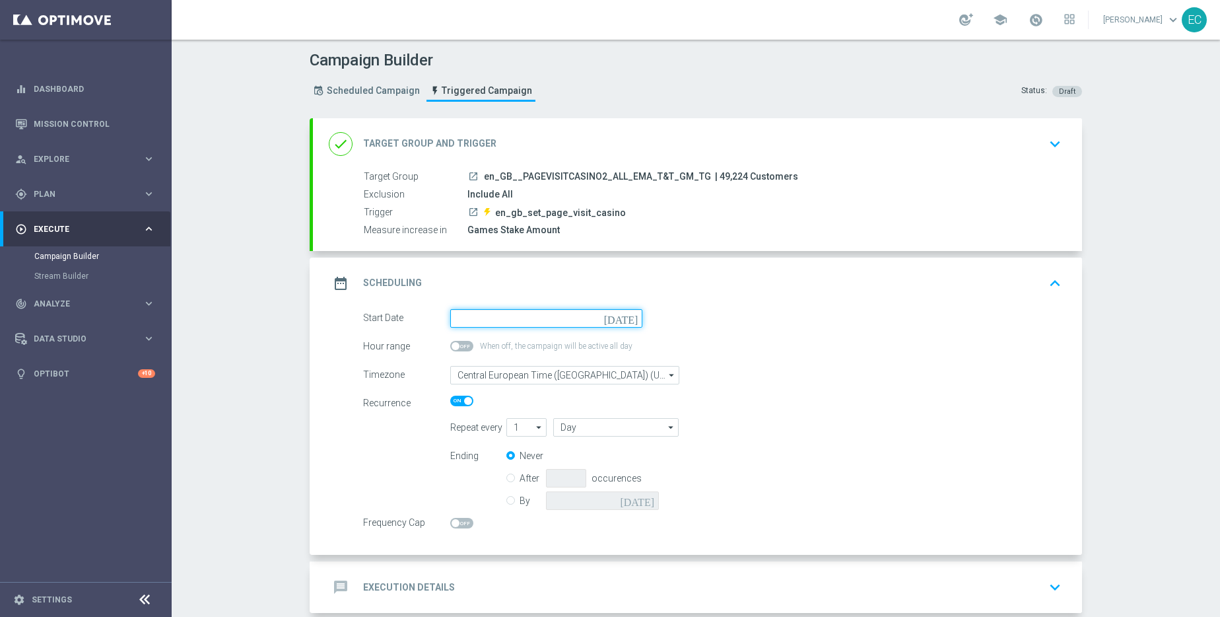
click at [536, 324] on input at bounding box center [546, 318] width 192 height 18
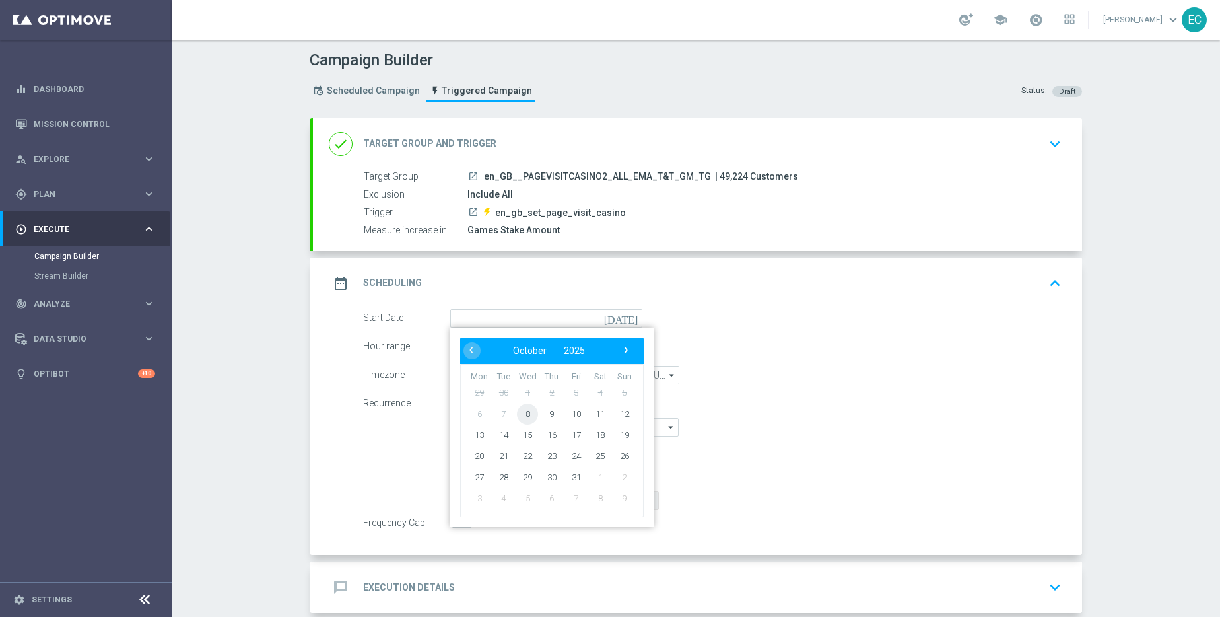
click at [523, 412] on span "8" at bounding box center [527, 413] width 21 height 21
type input "08 Oct 2025"
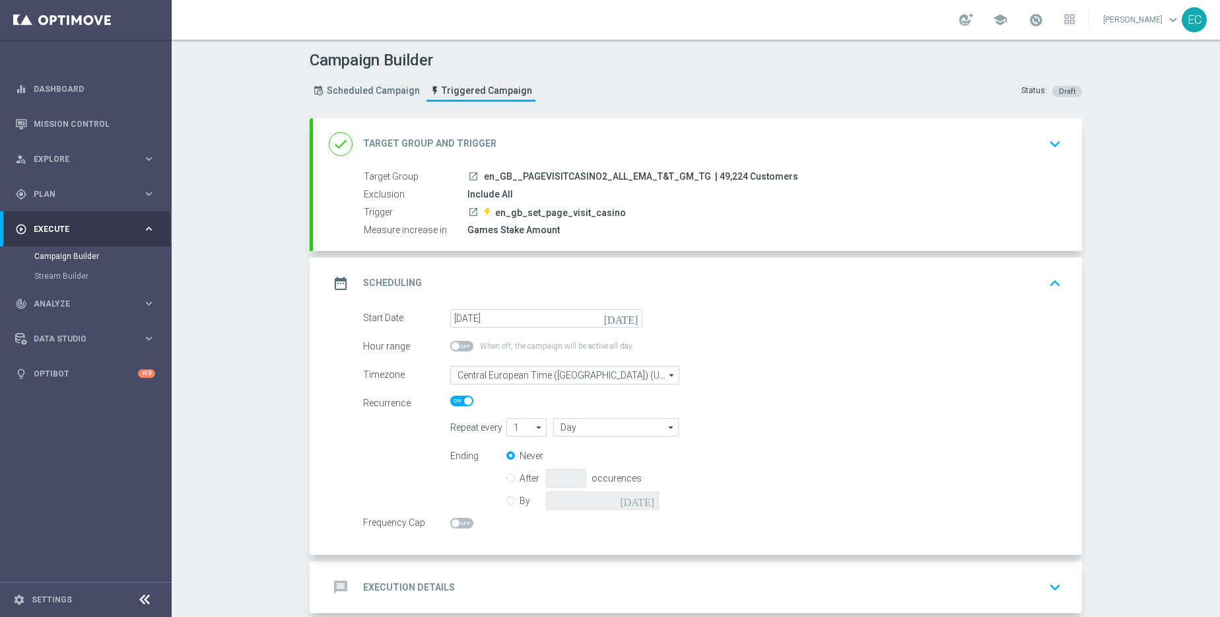
click at [452, 346] on span at bounding box center [456, 346] width 8 height 8
click at [450, 346] on input "checkbox" at bounding box center [461, 346] width 23 height 11
click at [464, 346] on span at bounding box center [468, 346] width 8 height 8
click at [462, 346] on input "checkbox" at bounding box center [461, 346] width 23 height 11
click at [459, 347] on span at bounding box center [461, 346] width 23 height 11
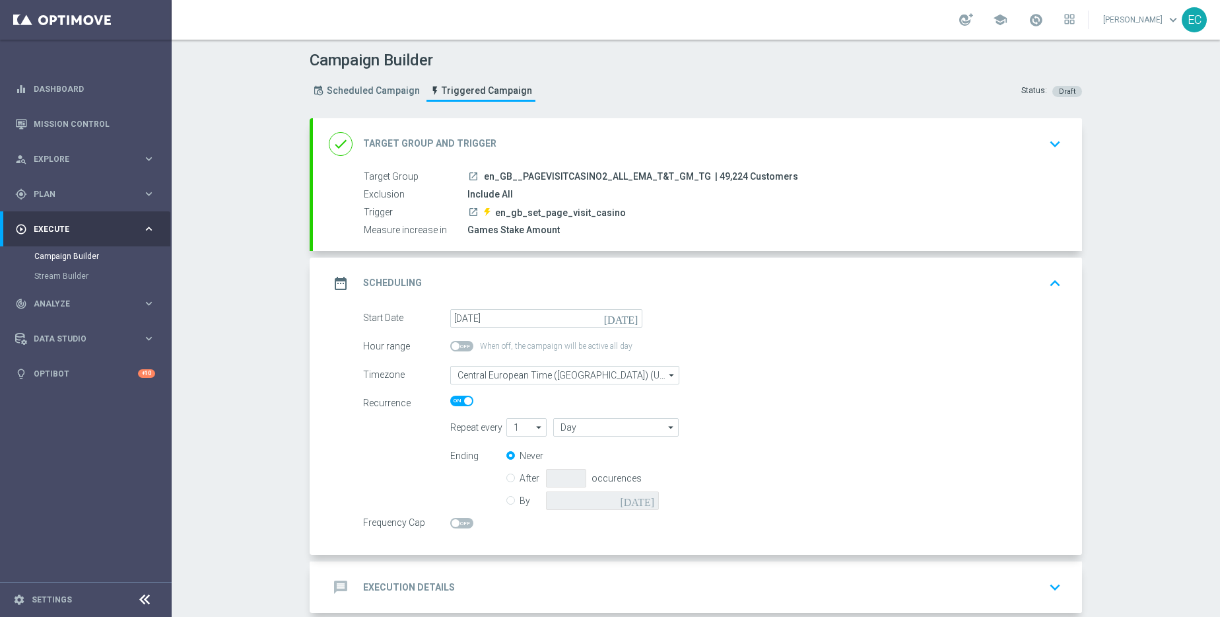
click at [459, 347] on input "checkbox" at bounding box center [461, 346] width 23 height 11
click at [464, 344] on span at bounding box center [468, 346] width 8 height 8
click at [460, 344] on input "checkbox" at bounding box center [461, 346] width 23 height 11
checkbox input "false"
click at [452, 526] on span at bounding box center [456, 523] width 8 height 8
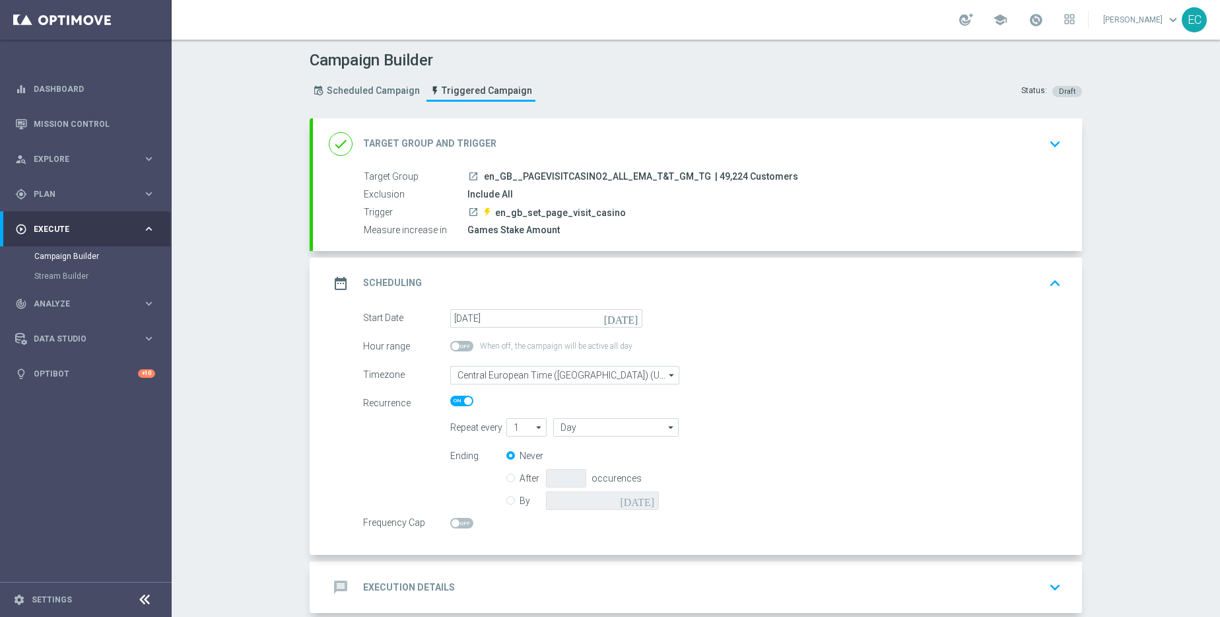
click at [450, 526] on input "checkbox" at bounding box center [461, 523] width 23 height 11
checkbox input "true"
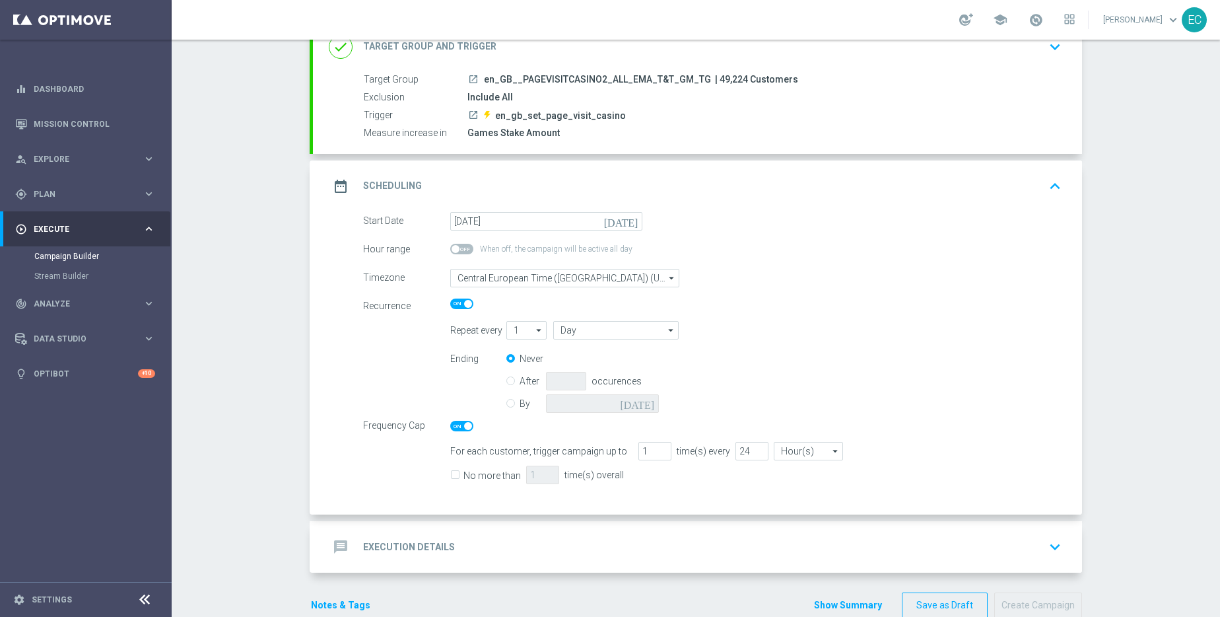
scroll to position [99, 0]
click at [638, 447] on input "1" at bounding box center [654, 449] width 33 height 18
type input "3"
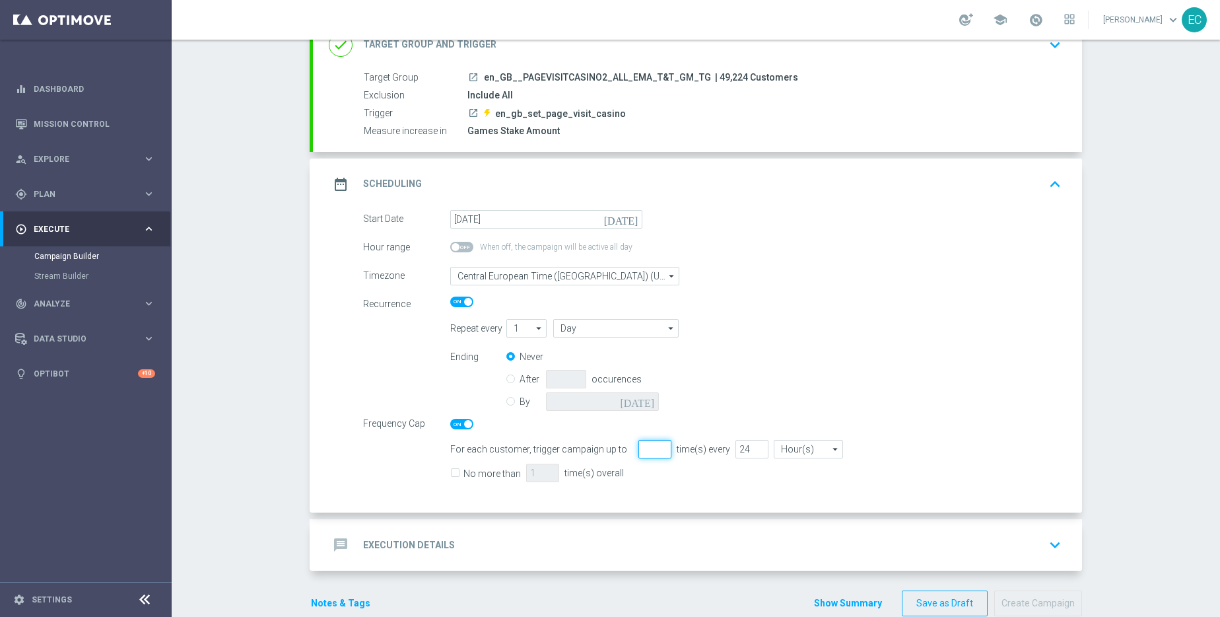
type input "1"
click at [720, 419] on div "Frequency Cap" at bounding box center [712, 422] width 718 height 15
click at [800, 454] on input "Hour(s)" at bounding box center [808, 449] width 69 height 18
click at [736, 442] on input "24" at bounding box center [752, 449] width 33 height 18
type input "Hour(s)"
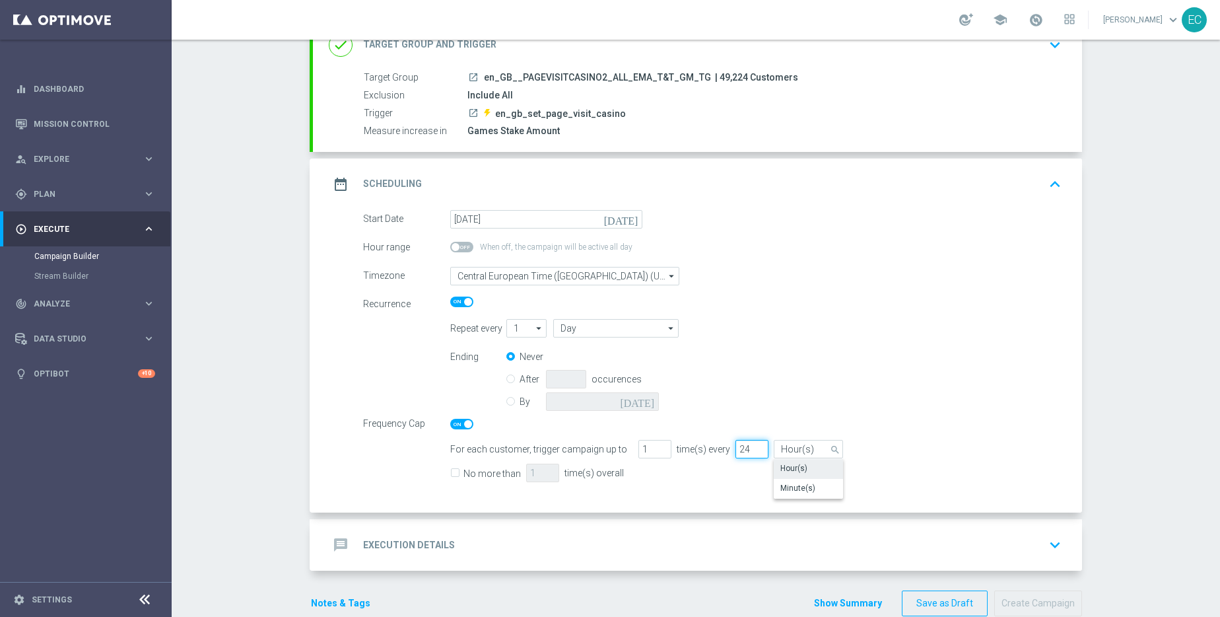
click at [736, 442] on input "24" at bounding box center [752, 449] width 33 height 18
click at [464, 473] on label "No more than" at bounding box center [492, 473] width 57 height 12
click at [459, 473] on input "No more than" at bounding box center [454, 474] width 9 height 9
checkbox input "true"
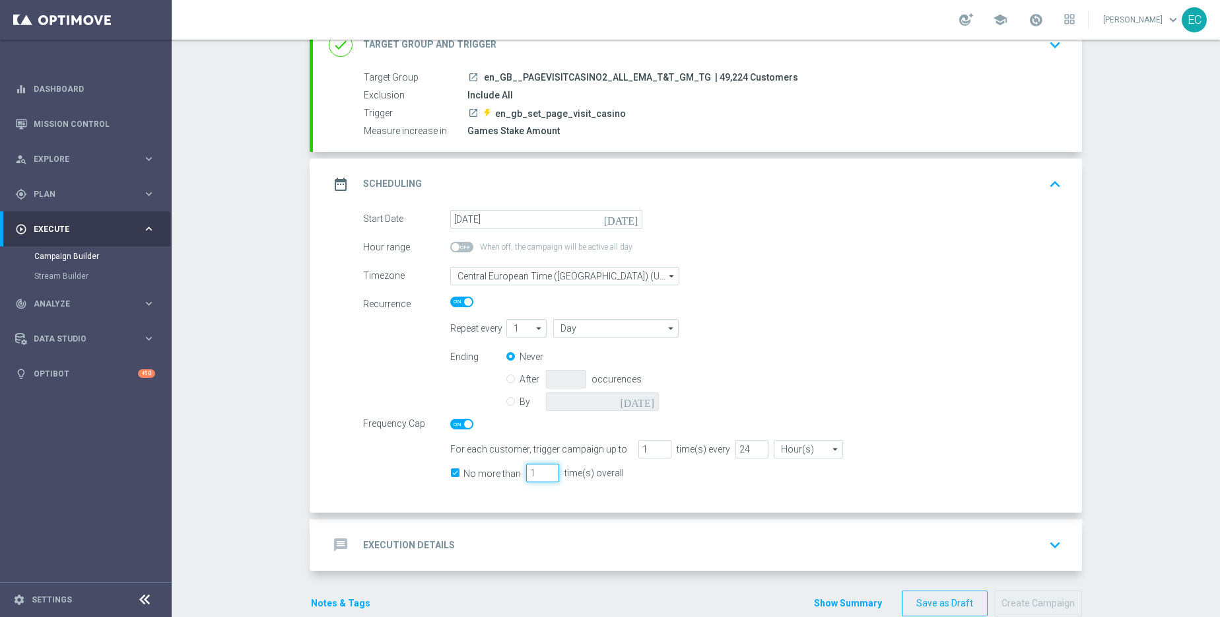
click at [526, 471] on input "1" at bounding box center [542, 473] width 33 height 18
type input "3"
click at [660, 483] on div "No more than 3 time(s) overall" at bounding box center [755, 475] width 631 height 24
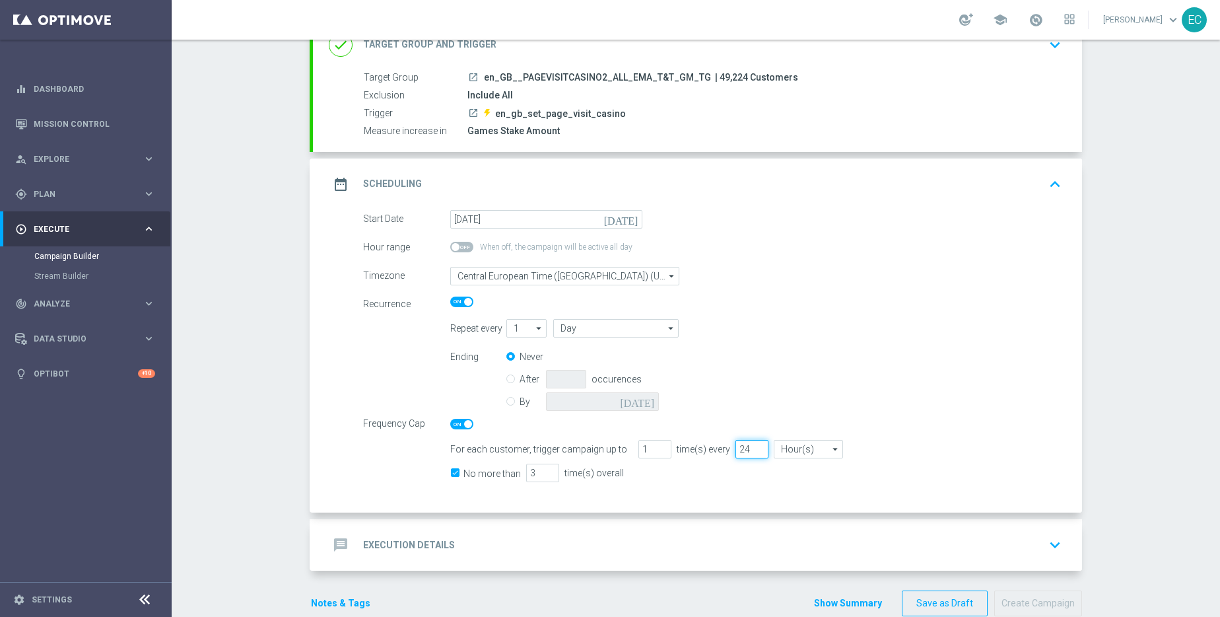
click at [736, 450] on input "24" at bounding box center [752, 449] width 33 height 18
type input "730"
click at [769, 471] on div "No more than 3 time(s) overall" at bounding box center [755, 472] width 631 height 19
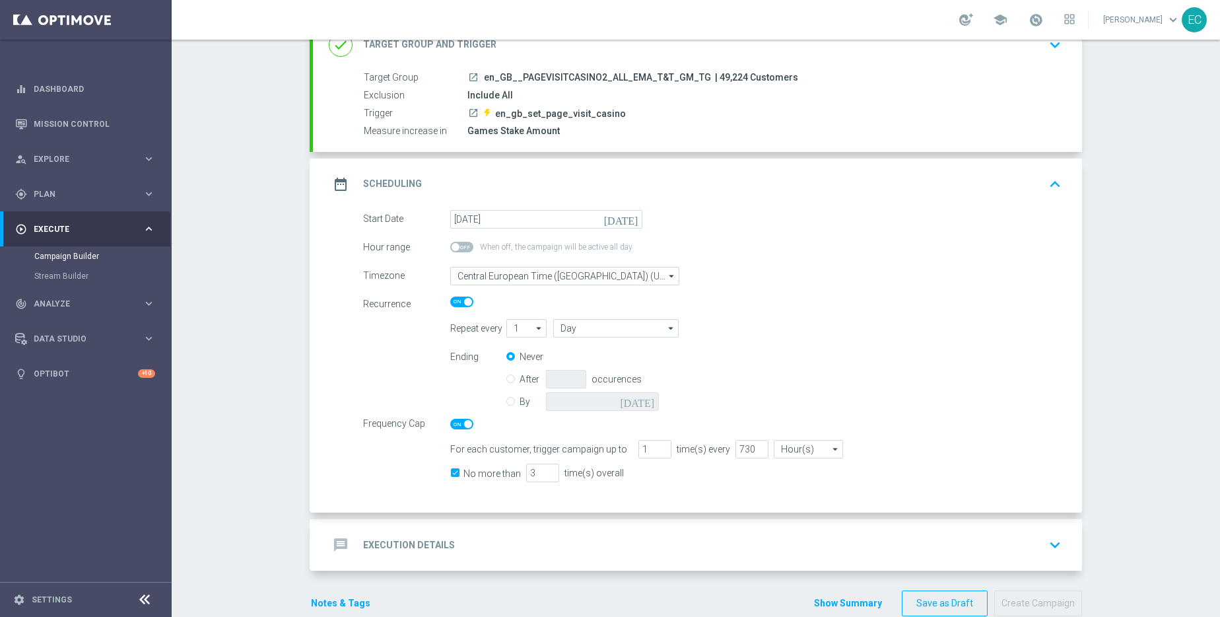
click at [858, 80] on div "launch en_GB__PAGEVISITCASINO2_ALL_EMA_T&T_GM_TG | 49,224 Customers" at bounding box center [761, 77] width 589 height 13
click at [860, 68] on div "done Target Group and Trigger keyboard_arrow_down" at bounding box center [697, 45] width 769 height 52
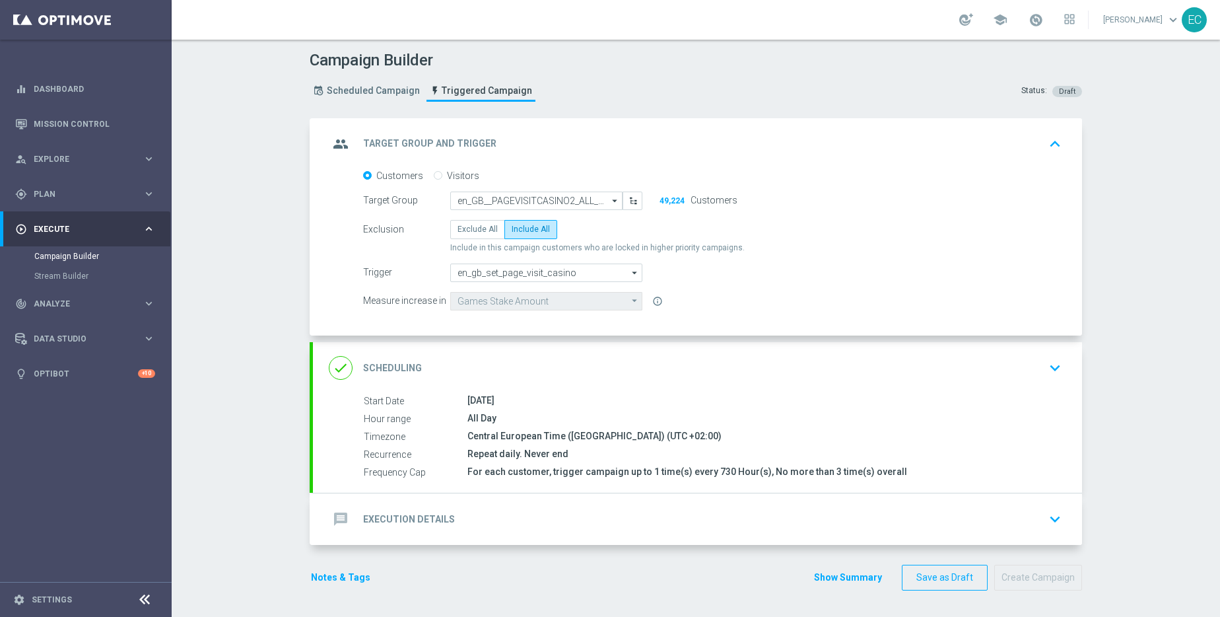
scroll to position [0, 0]
click at [802, 164] on div "group Target Group and Trigger keyboard_arrow_up" at bounding box center [697, 144] width 769 height 52
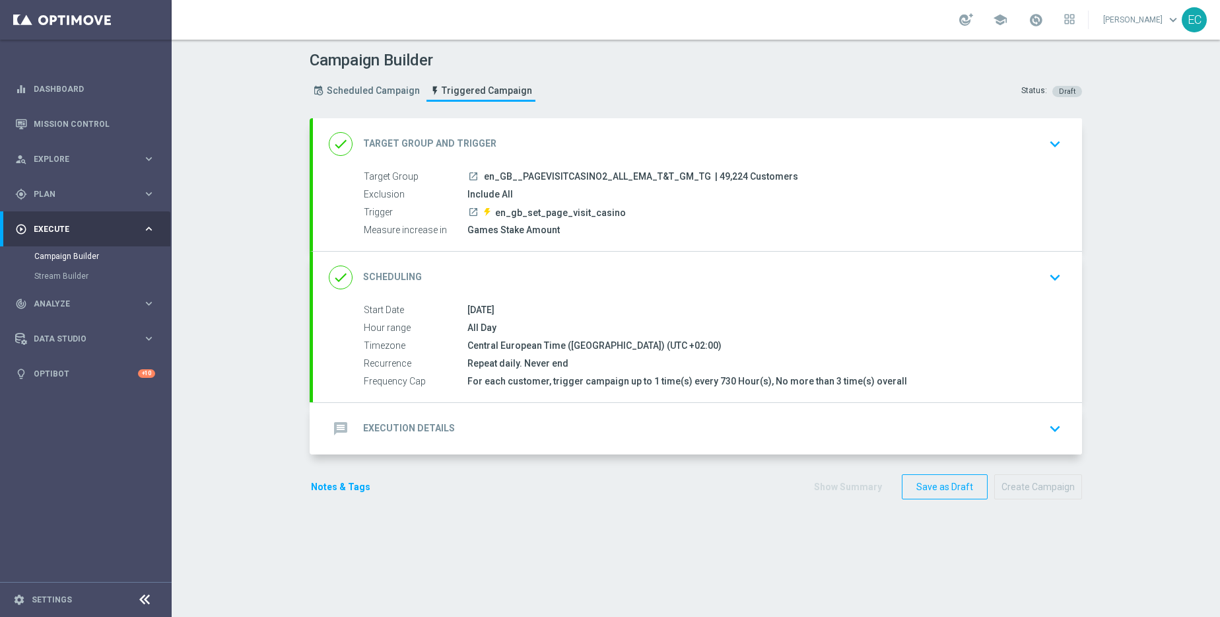
click at [617, 431] on div "message Execution Details keyboard_arrow_down" at bounding box center [698, 428] width 738 height 25
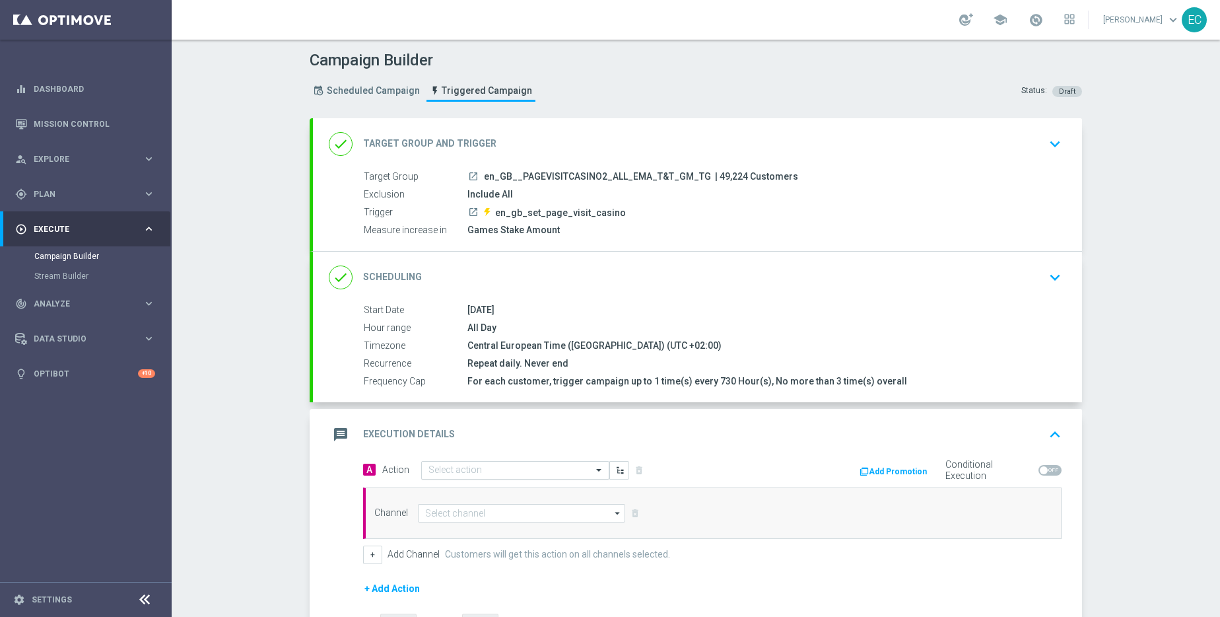
click at [531, 471] on input "text" at bounding box center [502, 470] width 147 height 11
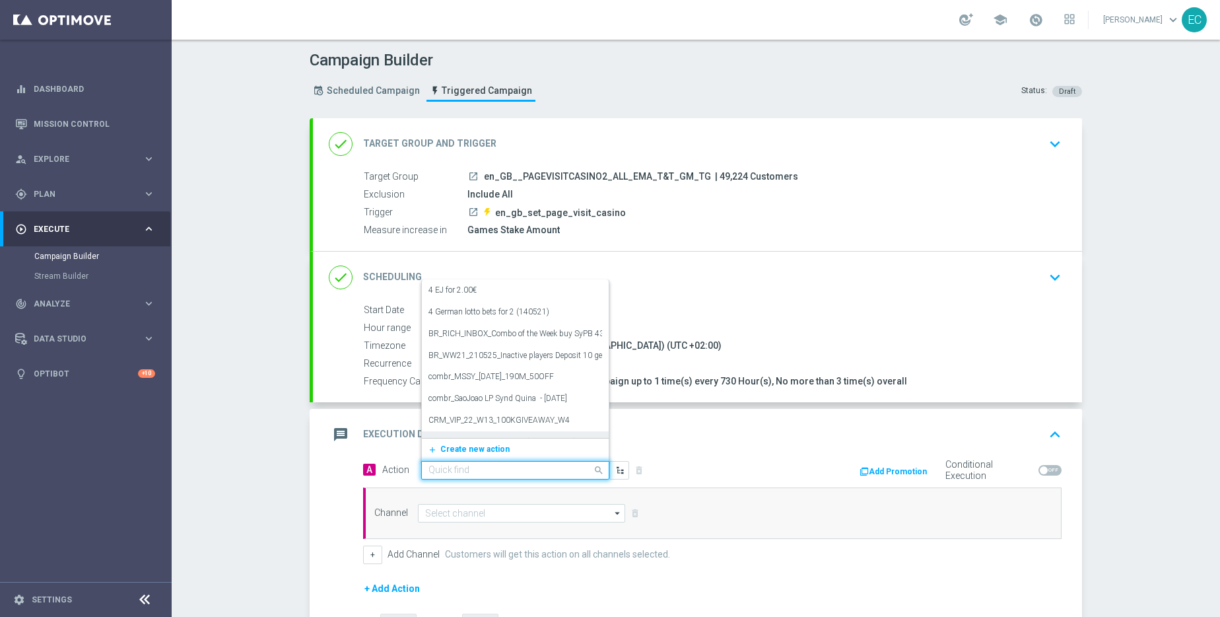
paste input "Track & Trigger en_gb_set_page_visit_casino"
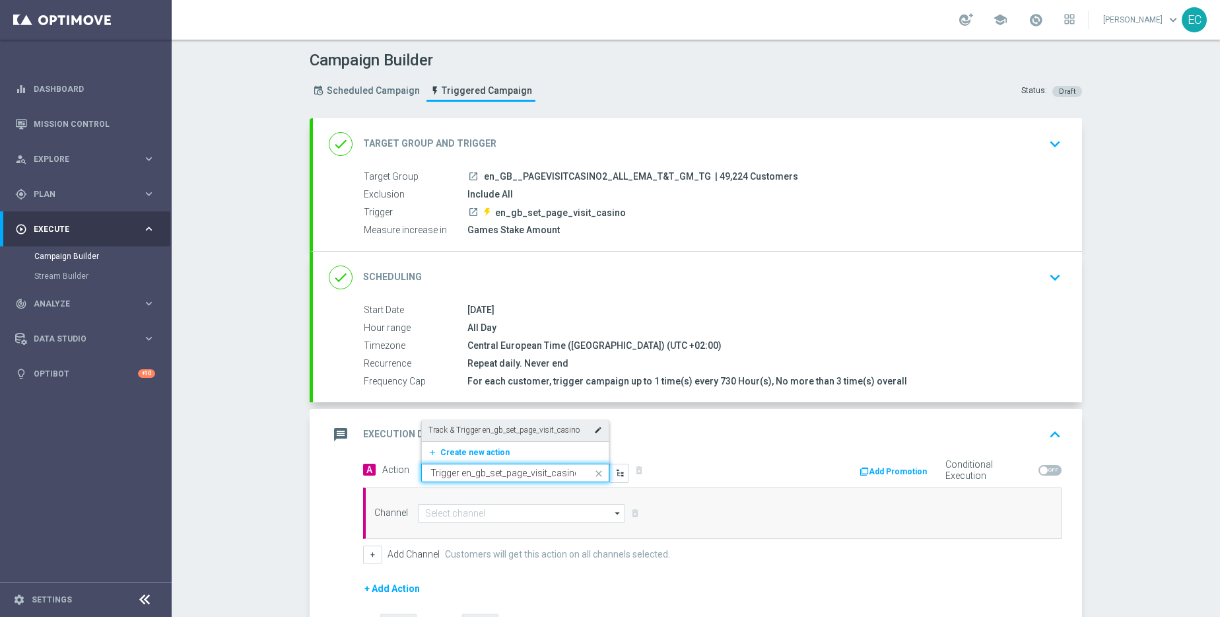
click at [502, 427] on label "Track & Trigger en_gb_set_page_visit_casino" at bounding box center [504, 430] width 151 height 11
type input "Track & Trigger en_gb_set_page_visit_casino"
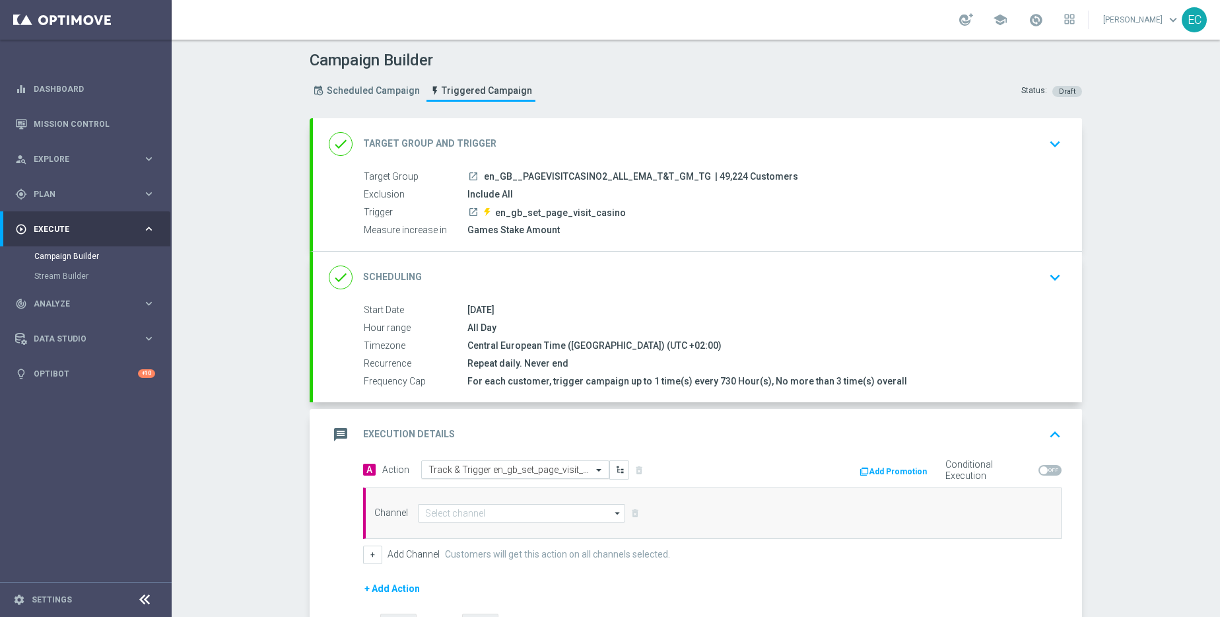
scroll to position [0, 0]
click at [488, 521] on input at bounding box center [521, 513] width 207 height 18
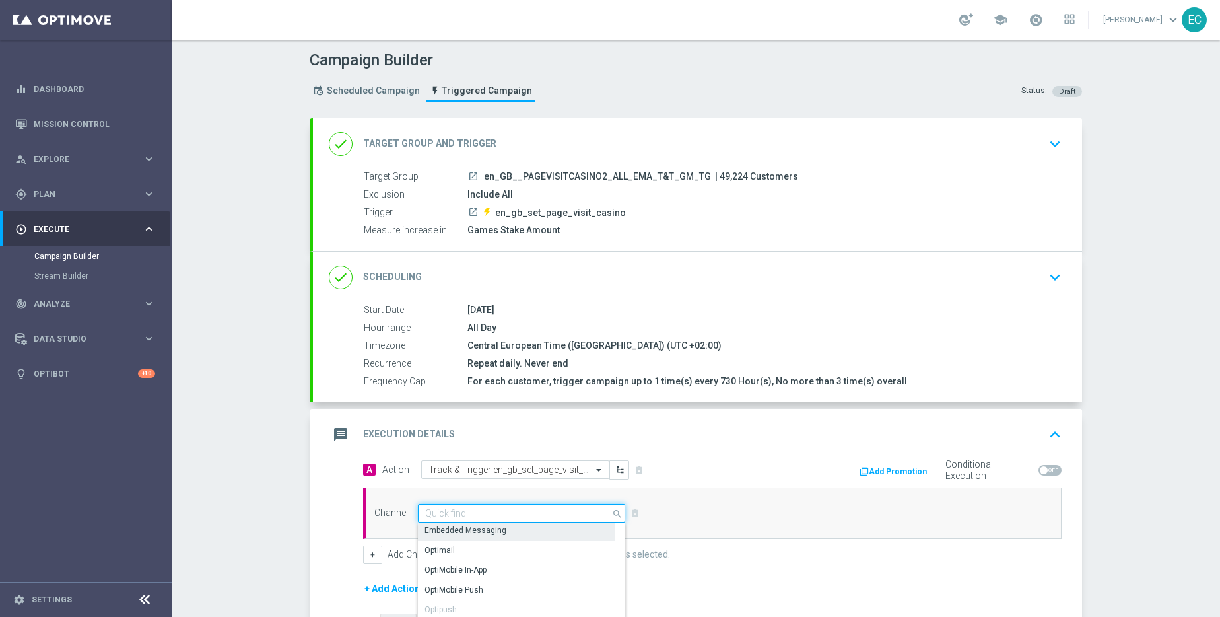
scroll to position [3, 0]
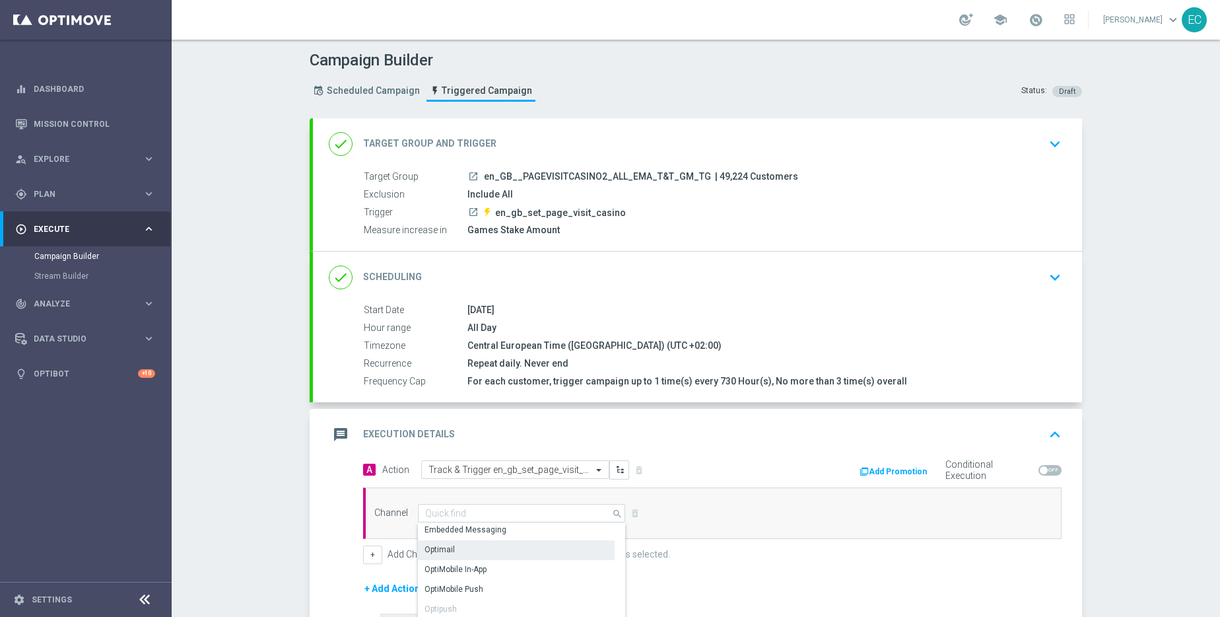
click at [475, 549] on div "Optimail" at bounding box center [516, 549] width 197 height 18
type input "Optimail"
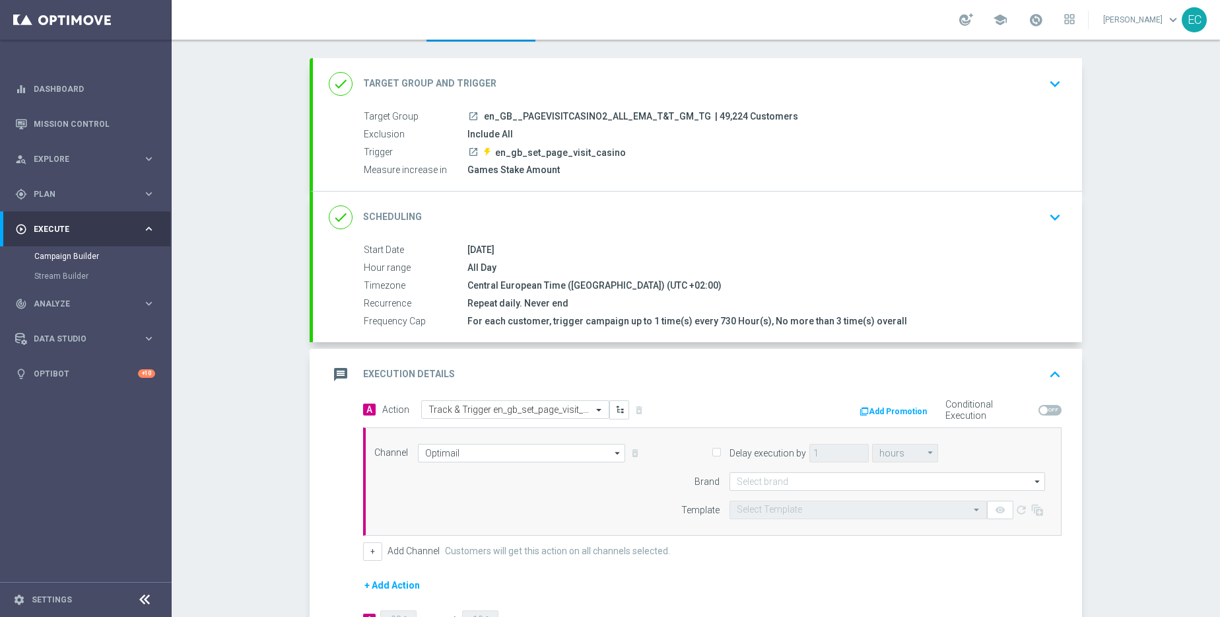
scroll to position [61, 0]
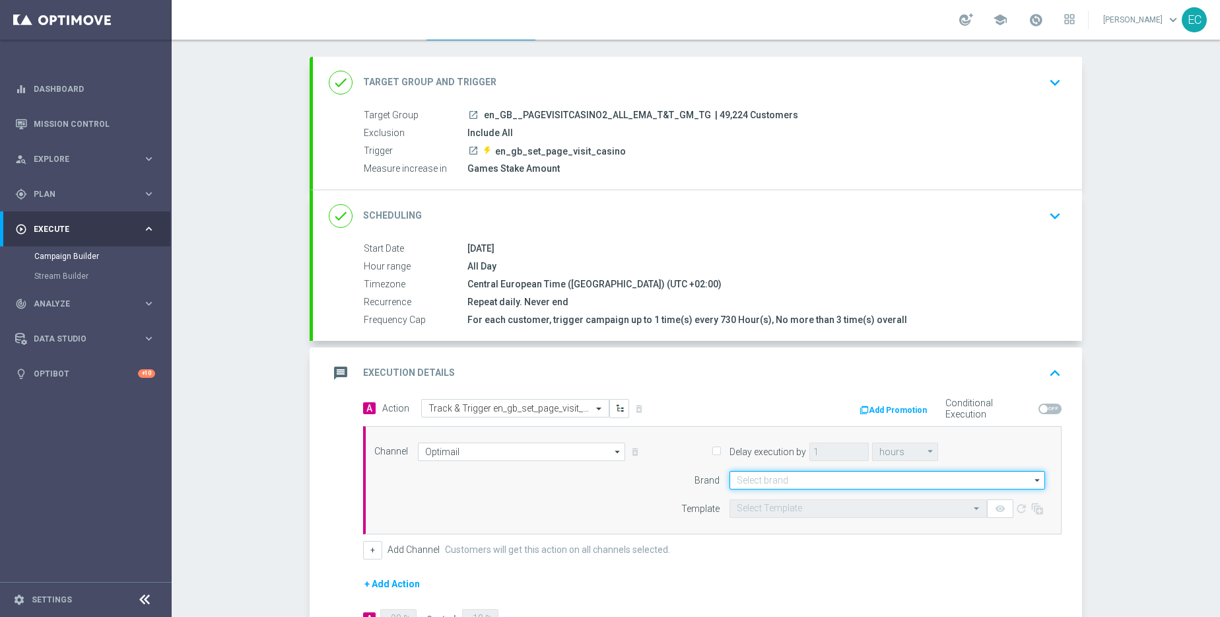
click at [787, 479] on input at bounding box center [888, 480] width 316 height 18
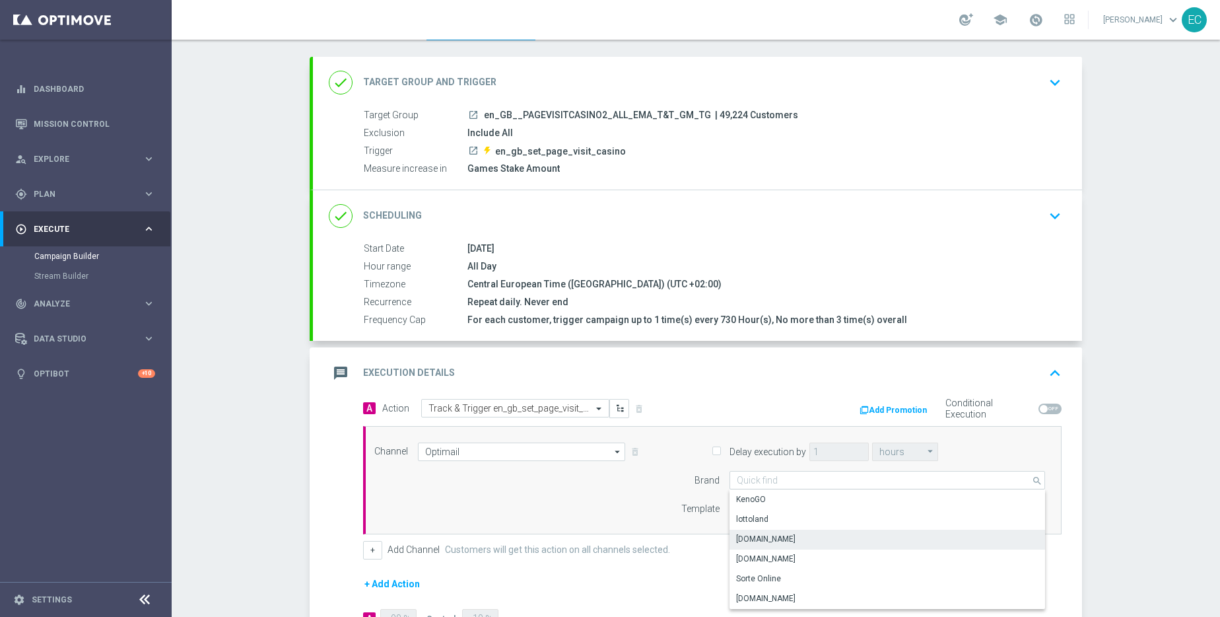
click at [783, 530] on div "Lottoland.bet.br" at bounding box center [888, 539] width 316 height 18
type input "Lottoland.bet.br"
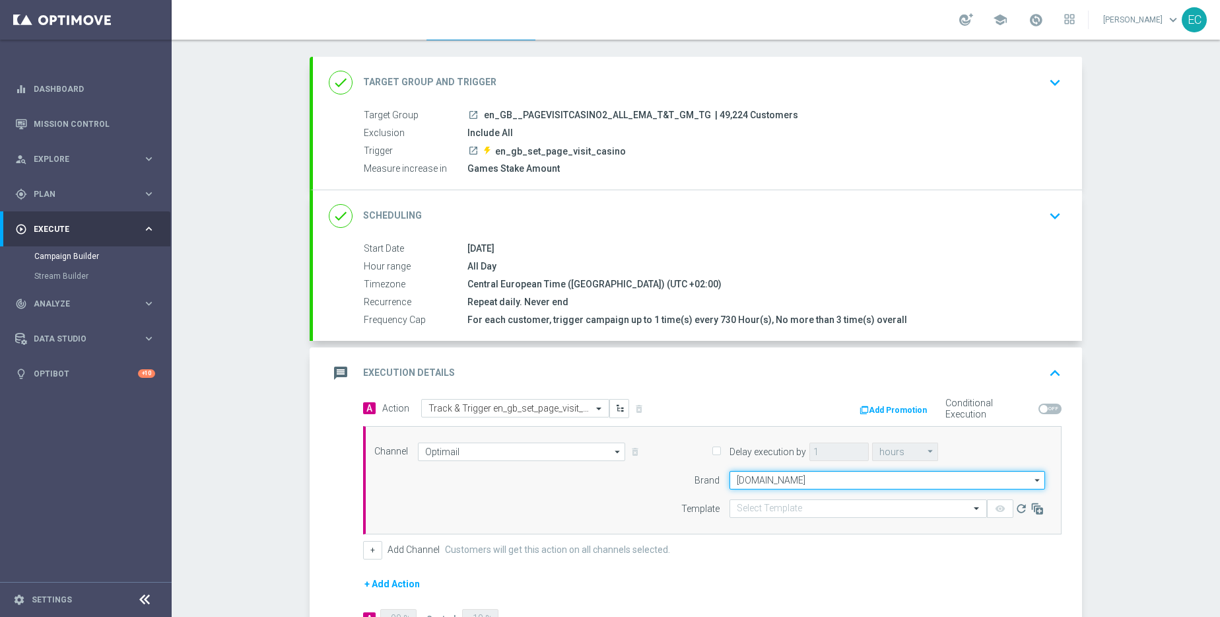
click at [786, 479] on input "Lottoland.bet.br" at bounding box center [888, 480] width 316 height 18
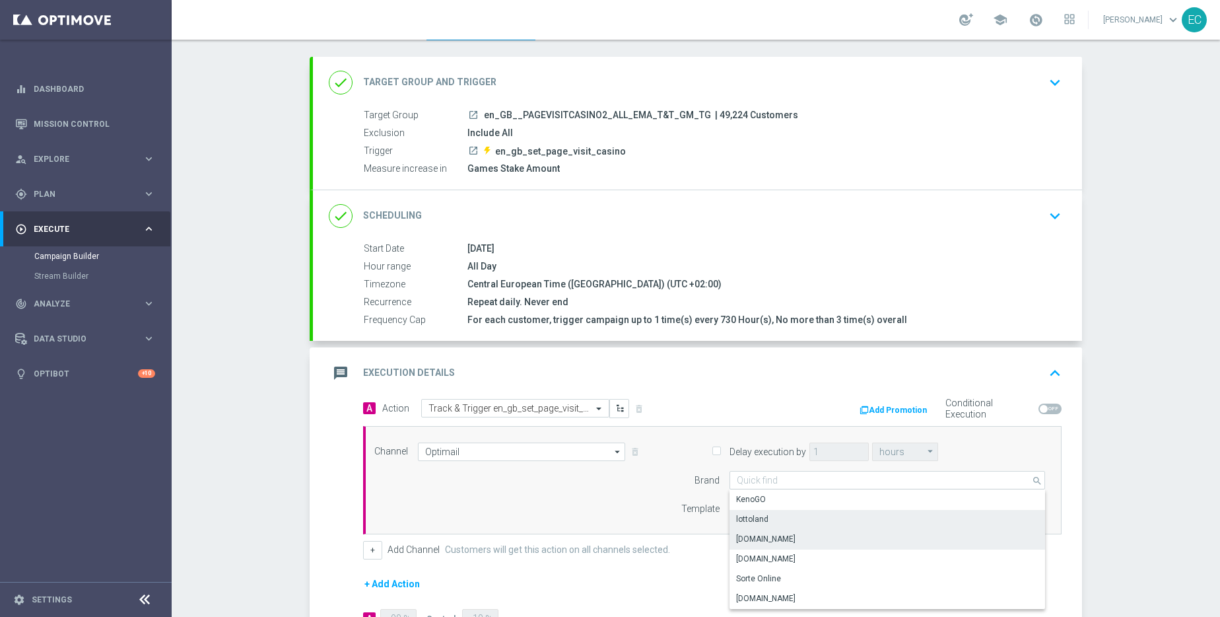
click at [775, 522] on div "lottoland" at bounding box center [888, 519] width 316 height 18
type input "lottoland"
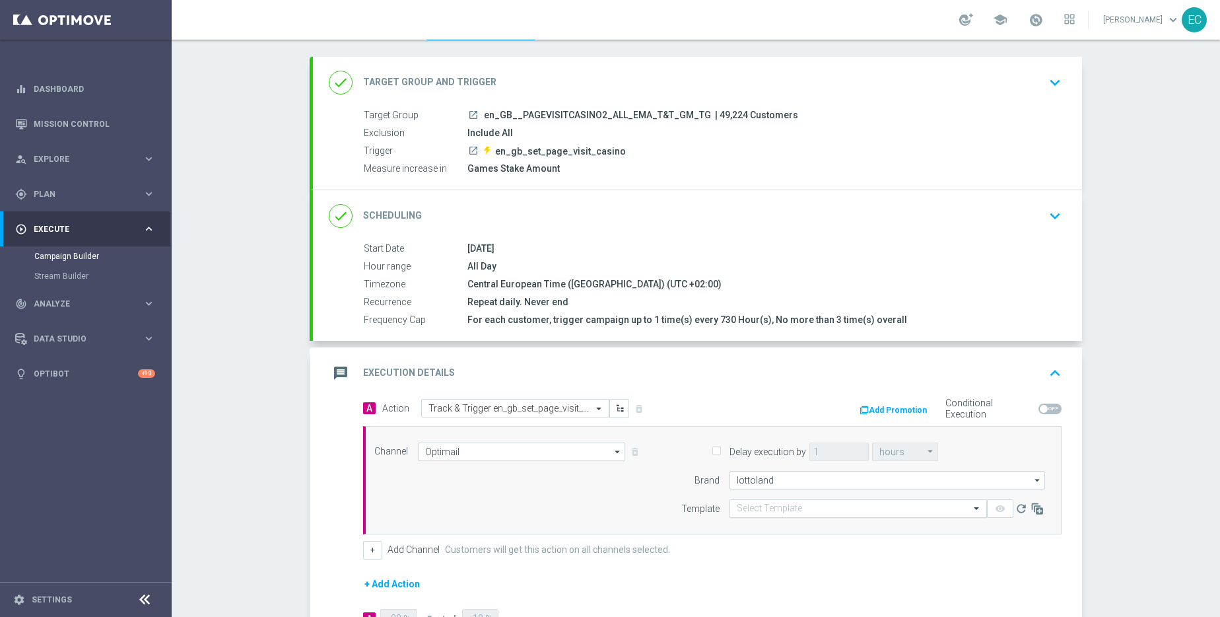
click at [771, 510] on input "text" at bounding box center [845, 508] width 217 height 11
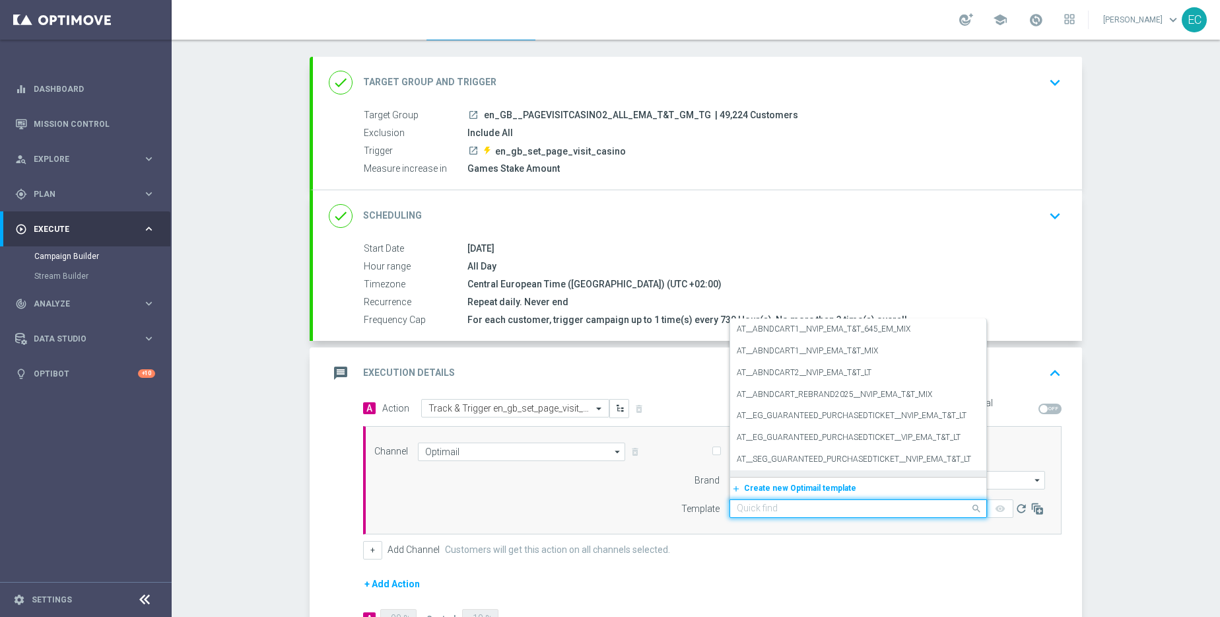
paste input "en_GB__PAGEVISITCASINO2_ALL_EMA_T&T_GM_EMAIL1"
type input "en_GB__PAGEVISITCASINO2_ALL_EMA_T&T_GM_EMAIL1"
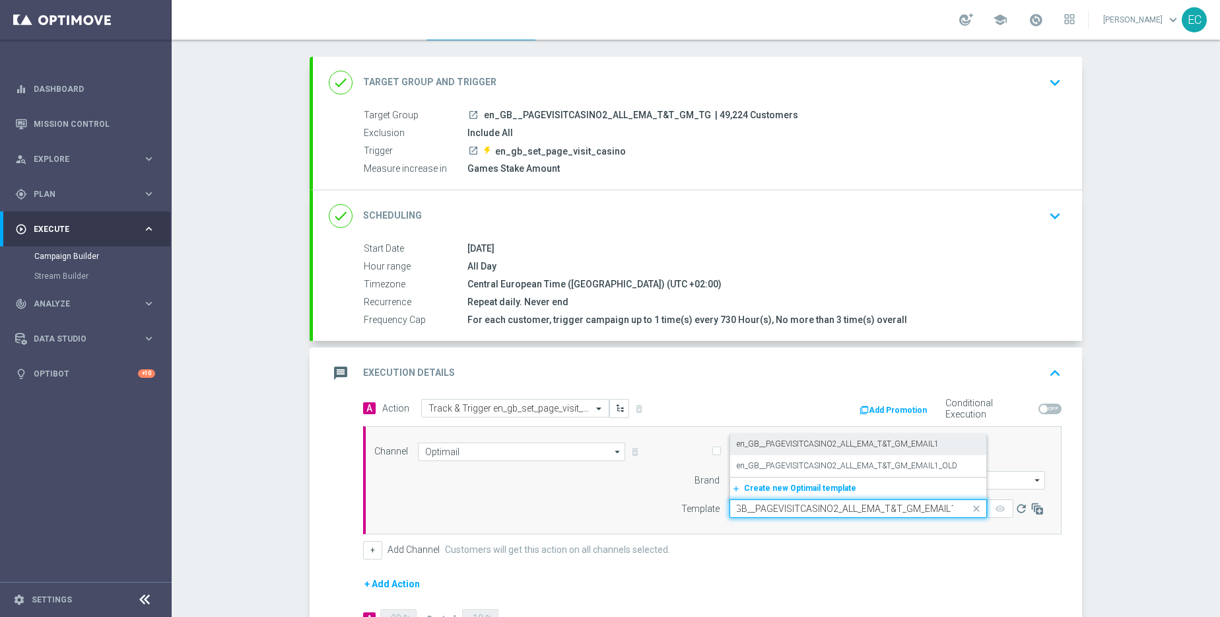
click at [827, 452] on div "en_GB__PAGEVISITCASINO2_ALL_EMA_T&T_GM_EMAIL1" at bounding box center [858, 444] width 243 height 22
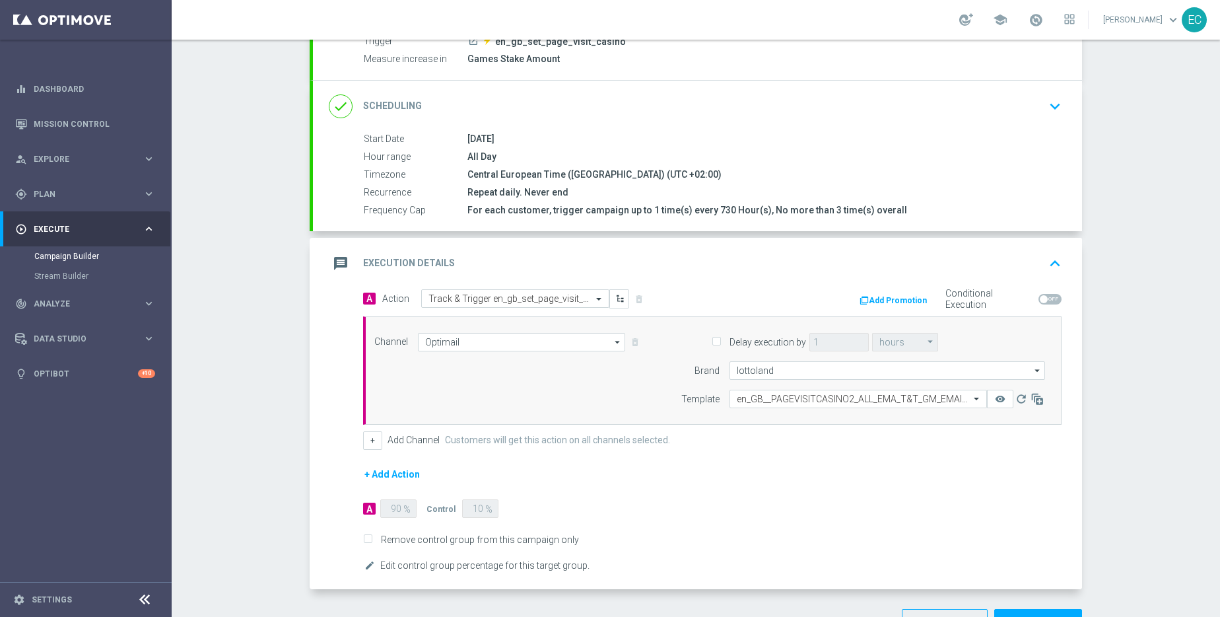
scroll to position [215, 0]
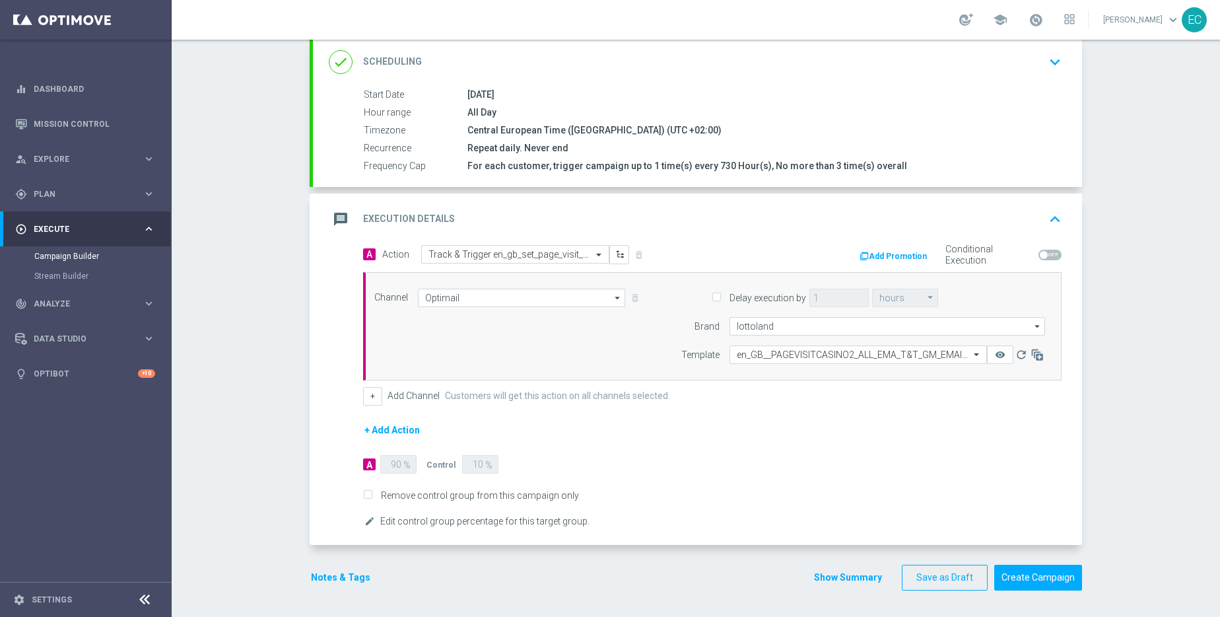
click at [337, 576] on button "Notes & Tags" at bounding box center [341, 577] width 62 height 17
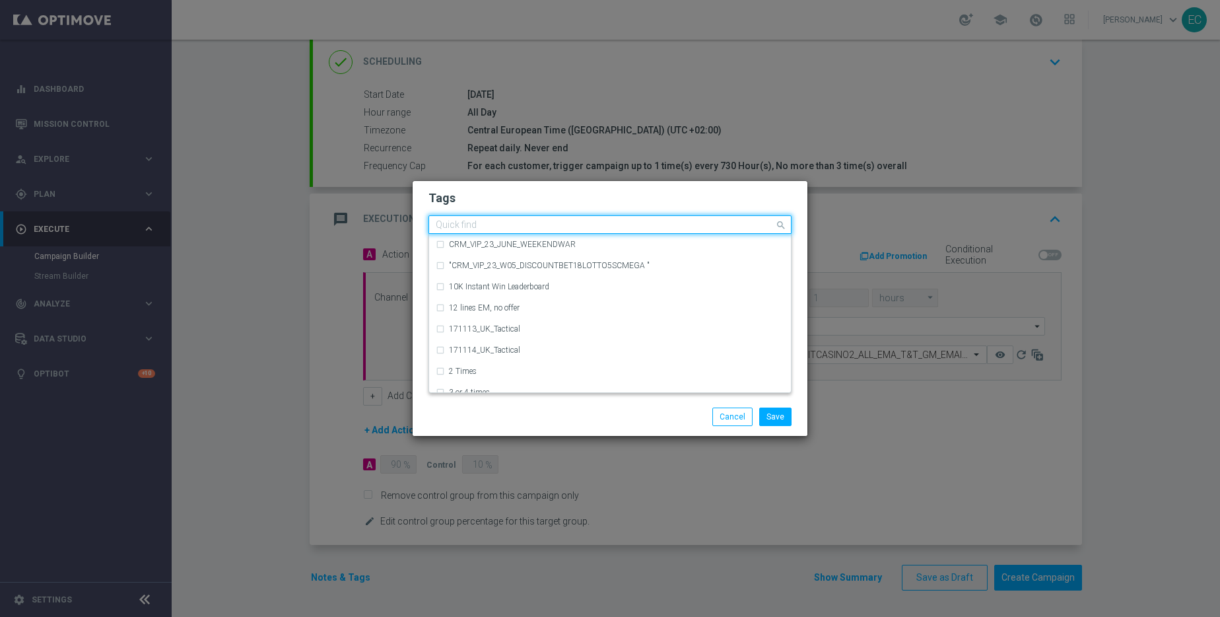
click at [500, 224] on input "text" at bounding box center [605, 225] width 339 height 11
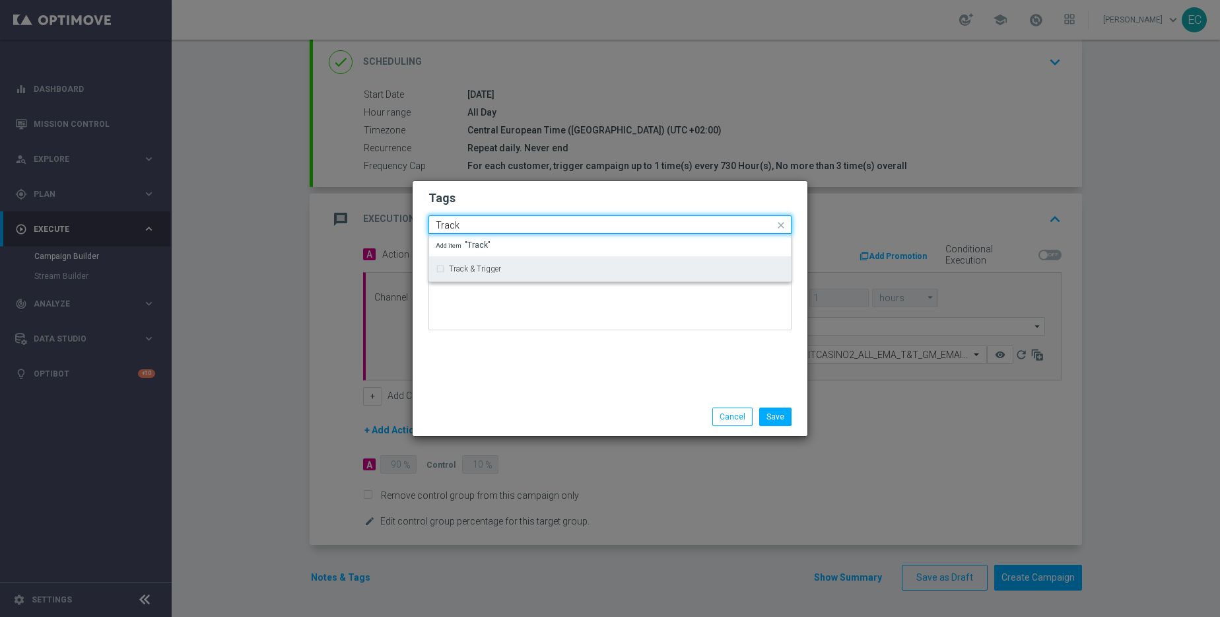
click at [516, 265] on div "Track & Trigger" at bounding box center [616, 269] width 335 height 8
type input "Track"
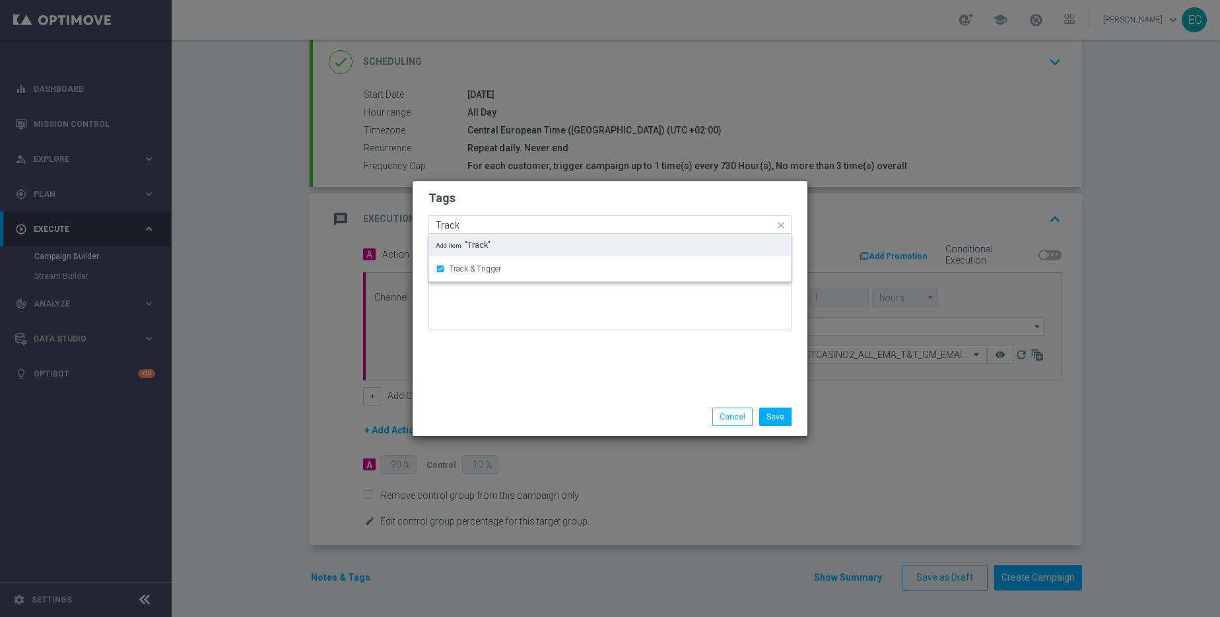
click at [547, 226] on input "Track" at bounding box center [605, 225] width 339 height 11
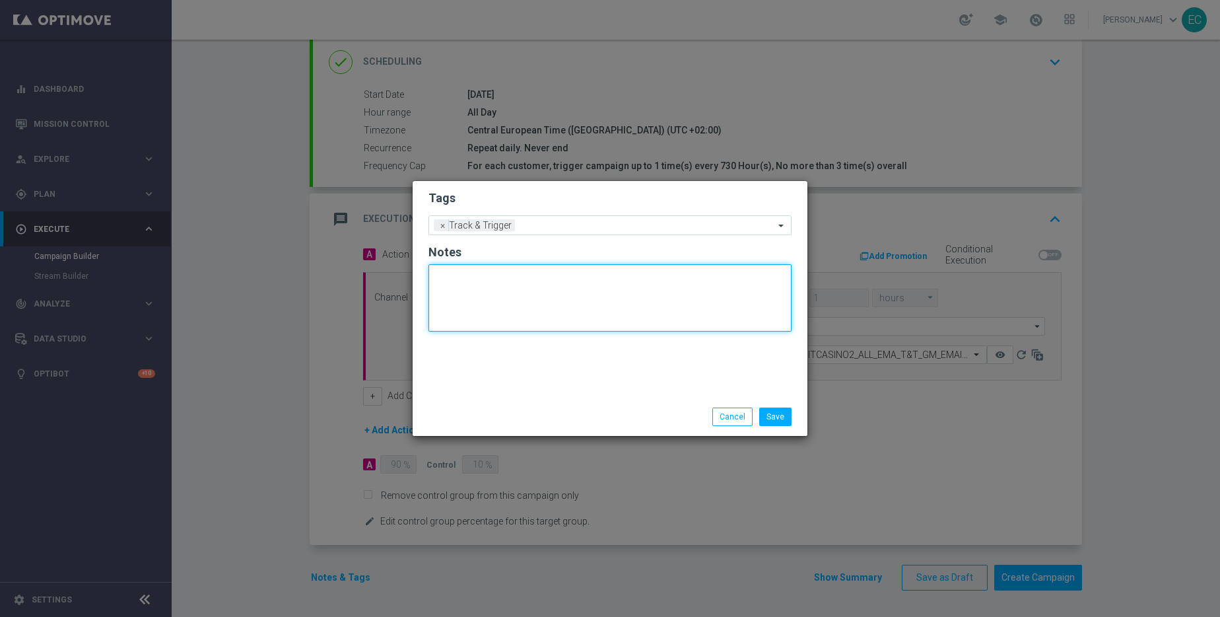
click at [545, 302] on textarea at bounding box center [610, 297] width 363 height 67
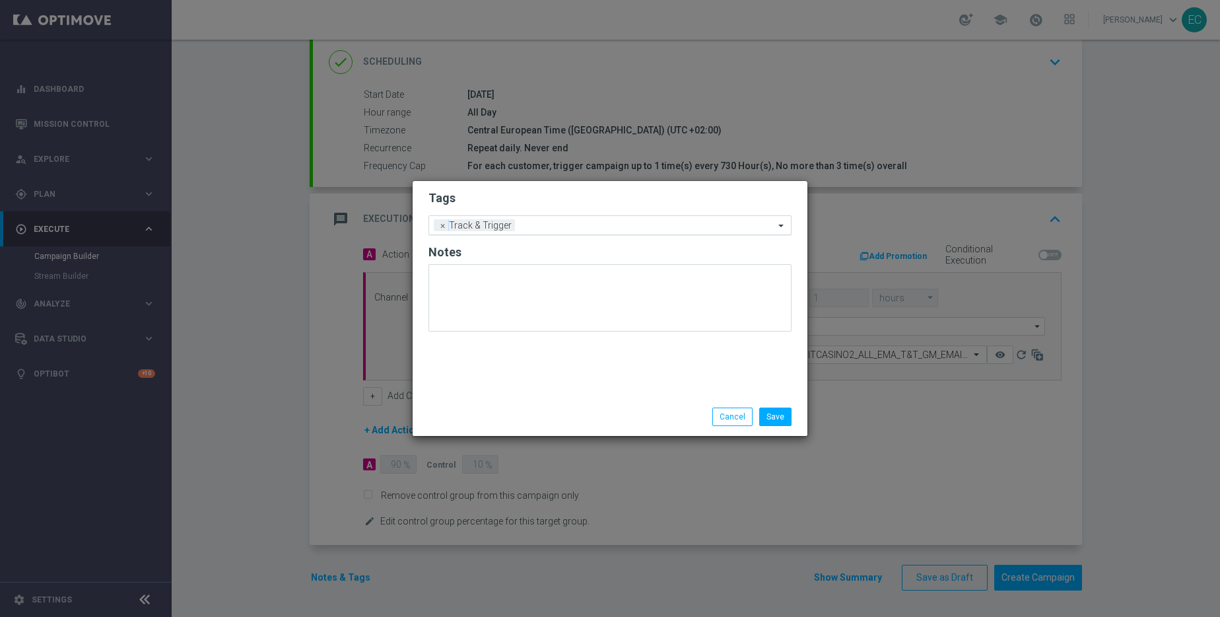
click at [586, 223] on input "text" at bounding box center [647, 226] width 254 height 11
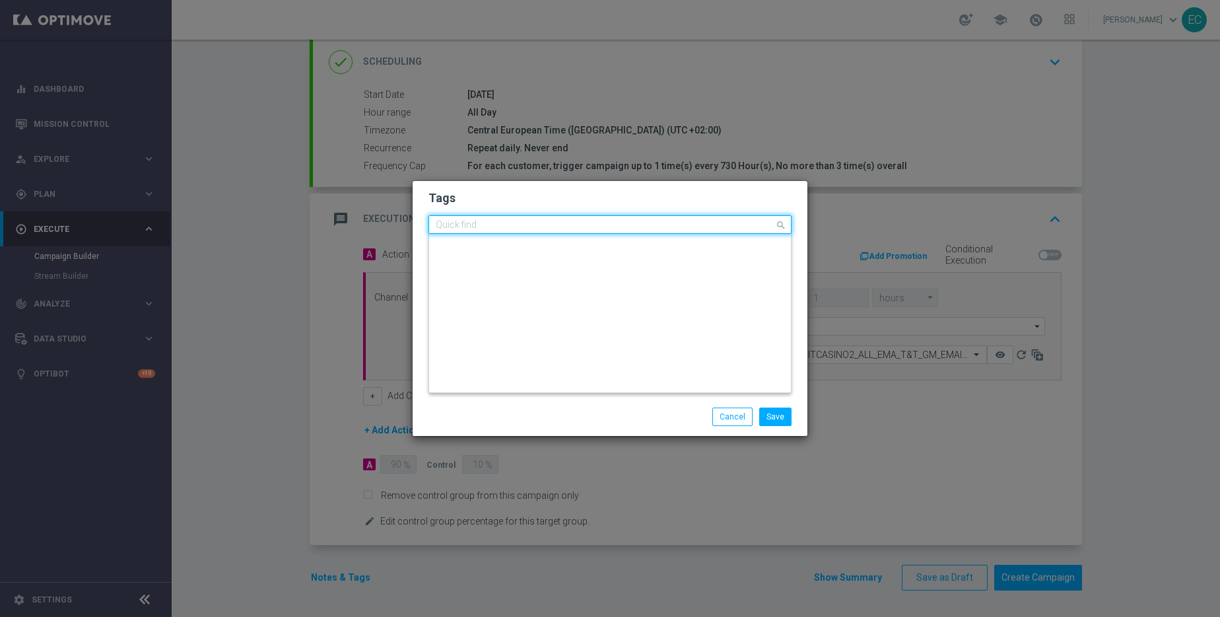
scroll to position [0, 0]
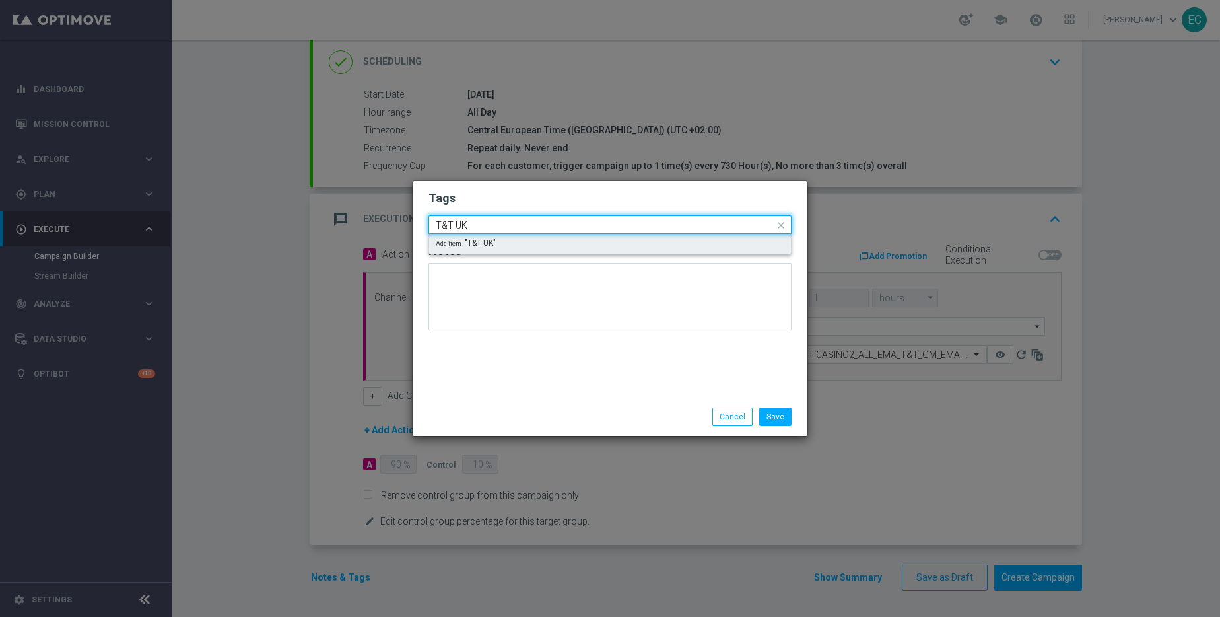
click at [529, 242] on div "Add item "T&T UK"" at bounding box center [610, 244] width 362 height 20
type input "T&T UK"
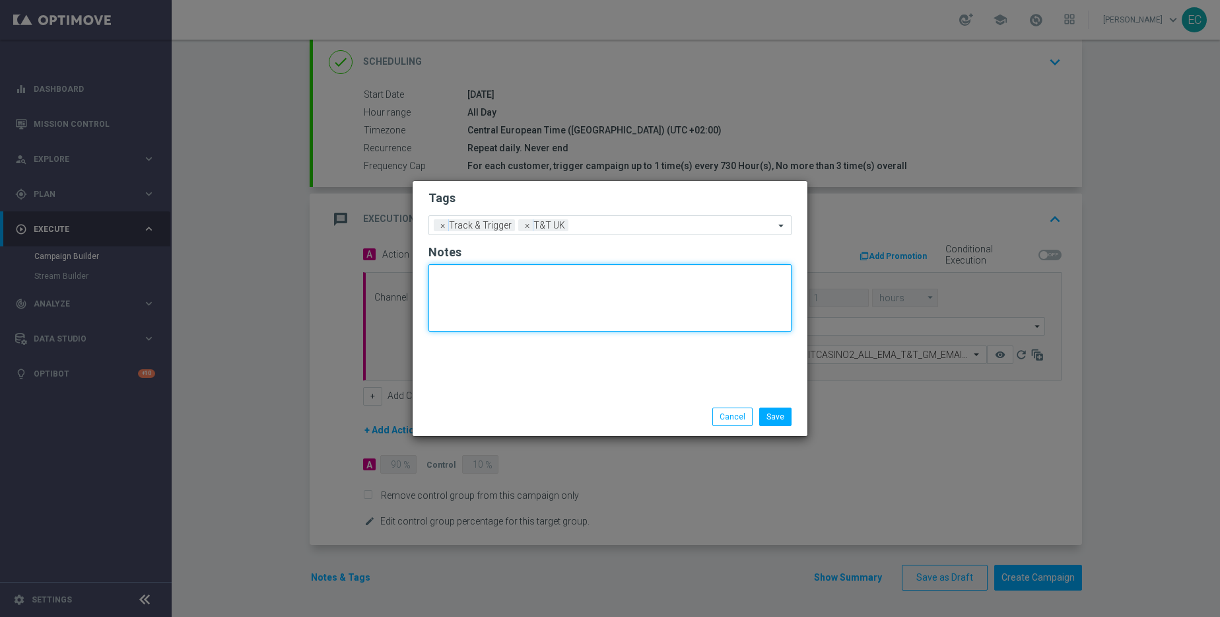
click at [518, 287] on textarea at bounding box center [610, 297] width 363 height 67
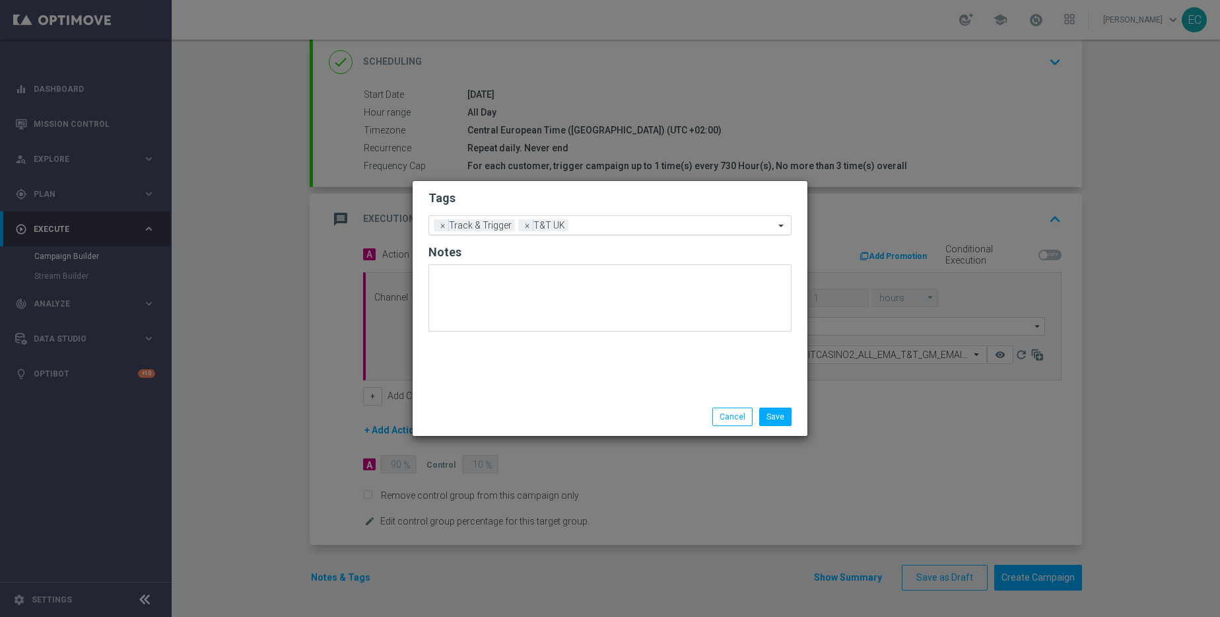
click at [622, 227] on input "text" at bounding box center [674, 226] width 201 height 11
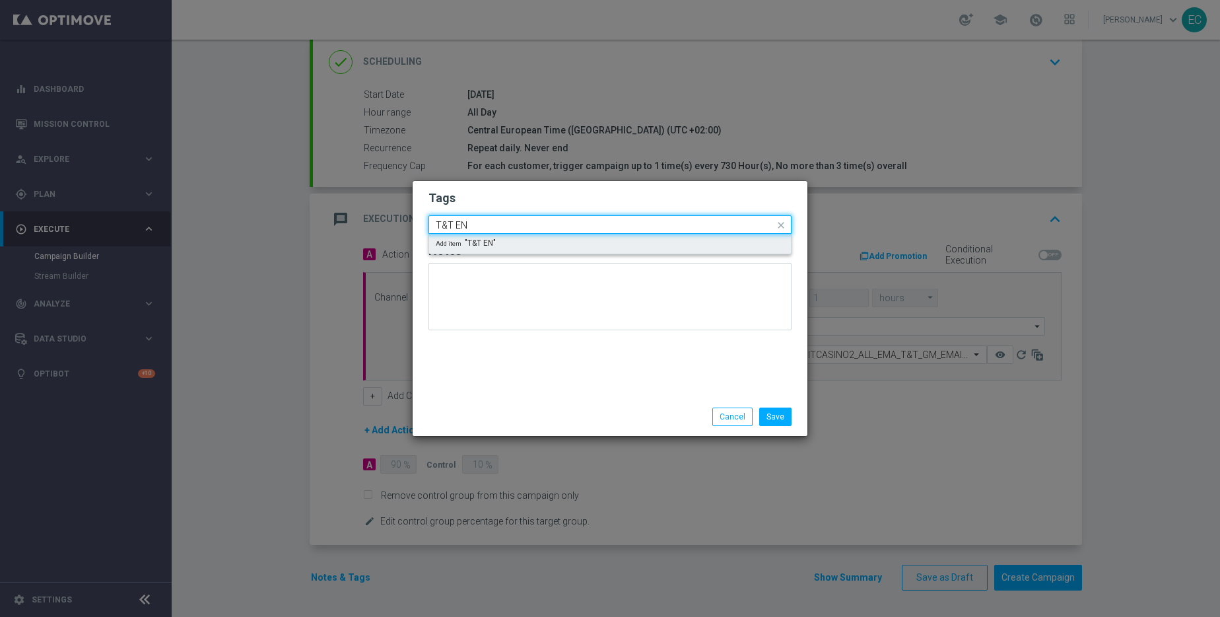
click at [600, 240] on div "Add item "T&T EN"" at bounding box center [610, 244] width 362 height 20
type input "T&T EN"
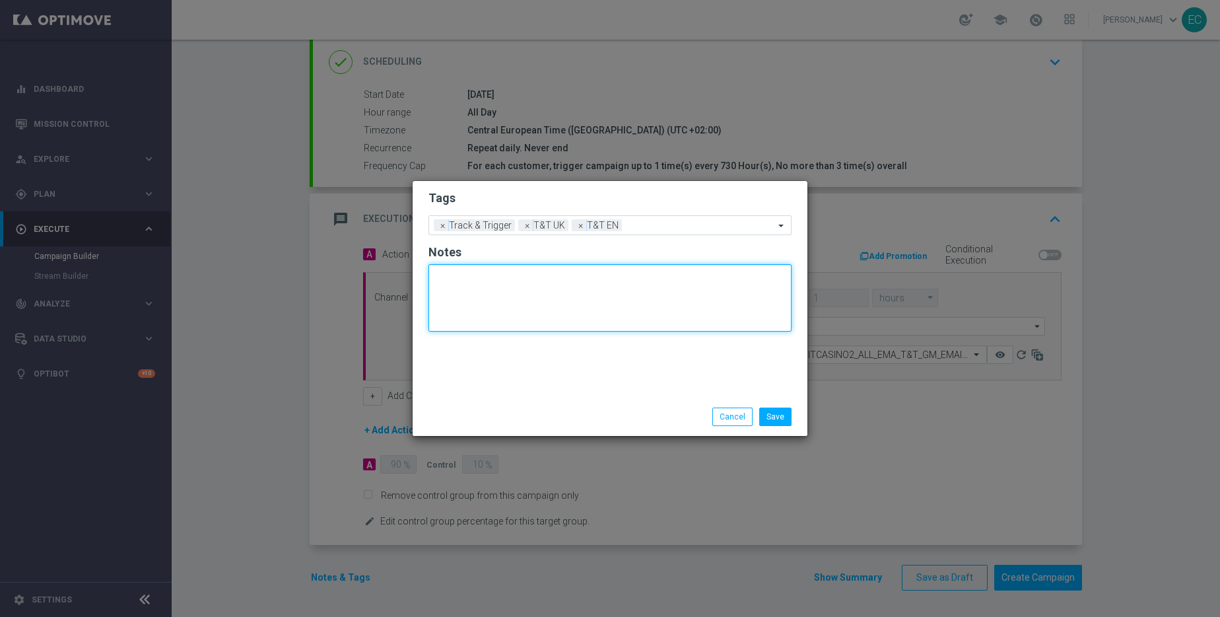
click at [619, 292] on textarea at bounding box center [610, 297] width 363 height 67
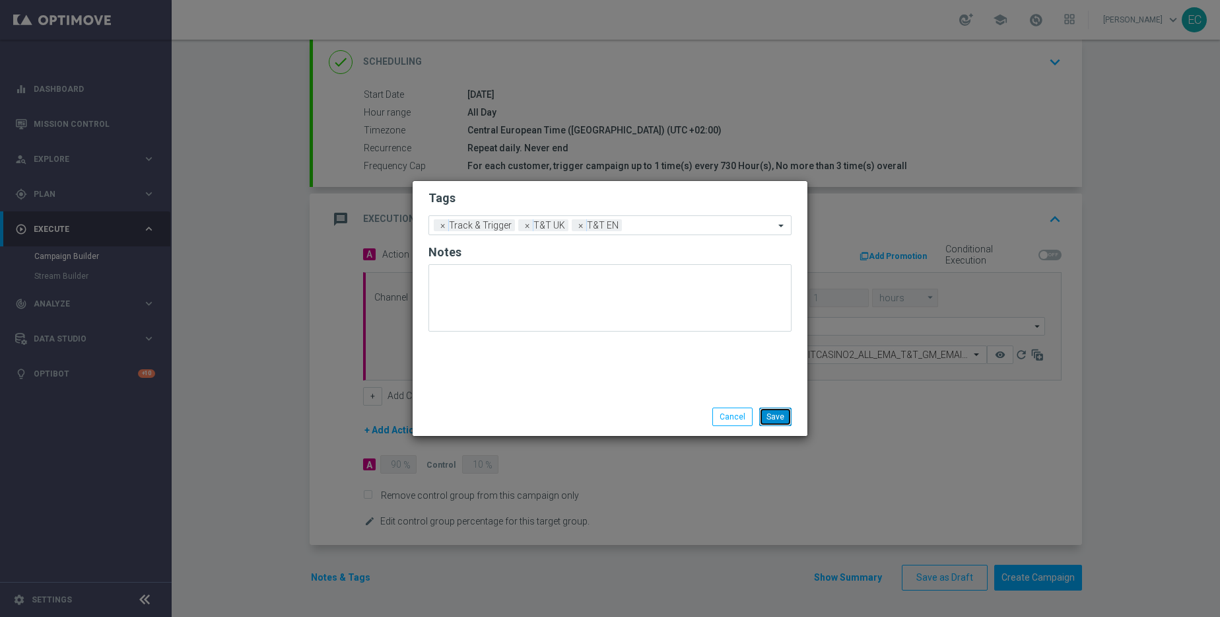
click at [781, 415] on button "Save" at bounding box center [775, 416] width 32 height 18
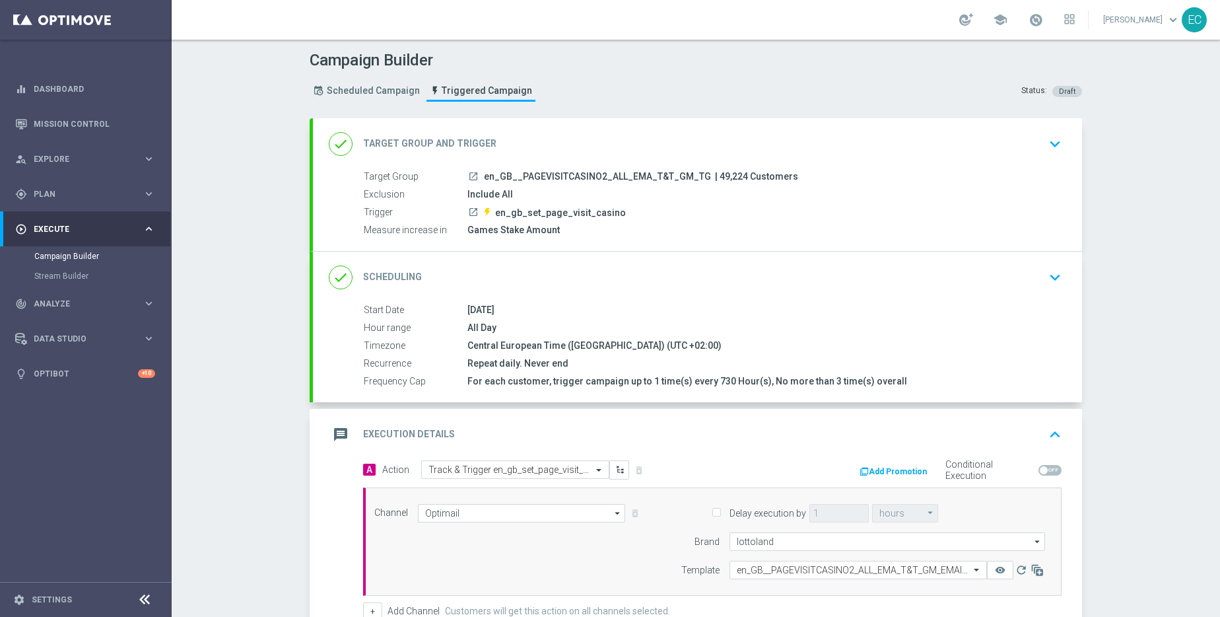
click at [684, 428] on div "message Execution Details keyboard_arrow_up" at bounding box center [698, 434] width 738 height 25
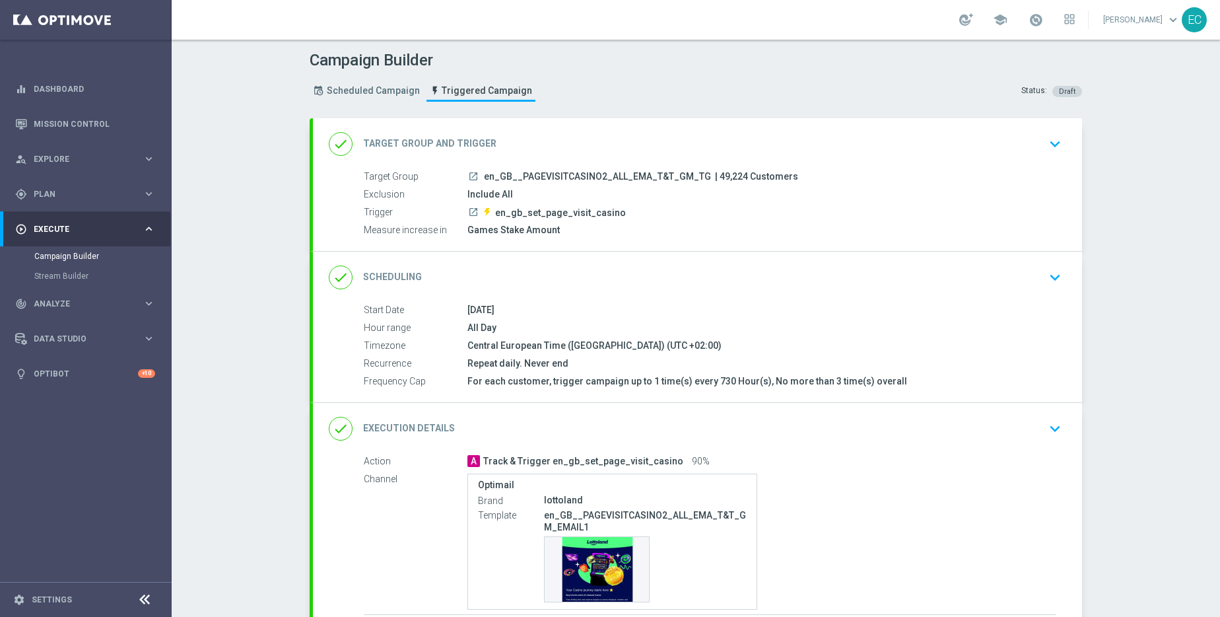
click at [674, 295] on div "done Scheduling keyboard_arrow_down Start Date 08 Oct 2025 Hour range All Day T…" at bounding box center [697, 327] width 769 height 151
click at [672, 288] on div "done Scheduling keyboard_arrow_down" at bounding box center [698, 277] width 738 height 25
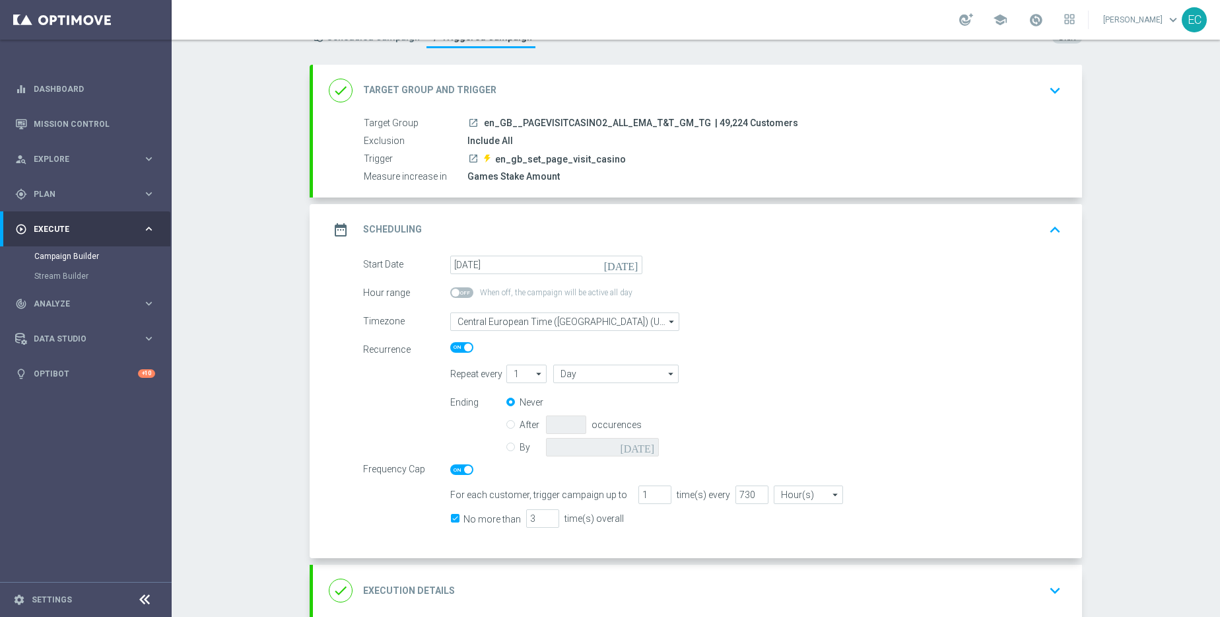
scroll to position [59, 0]
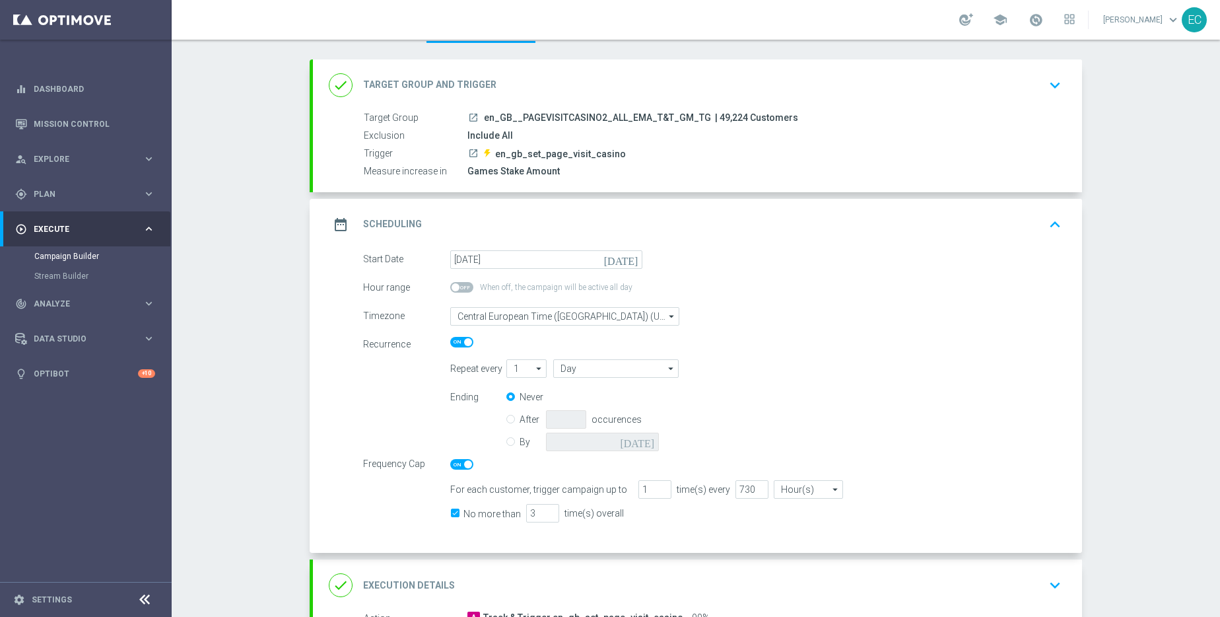
click at [509, 427] on div "After occurences" at bounding box center [590, 419] width 168 height 18
click at [520, 421] on label "After" at bounding box center [533, 419] width 26 height 12
click at [506, 421] on input "After" at bounding box center [510, 417] width 9 height 9
radio input "true"
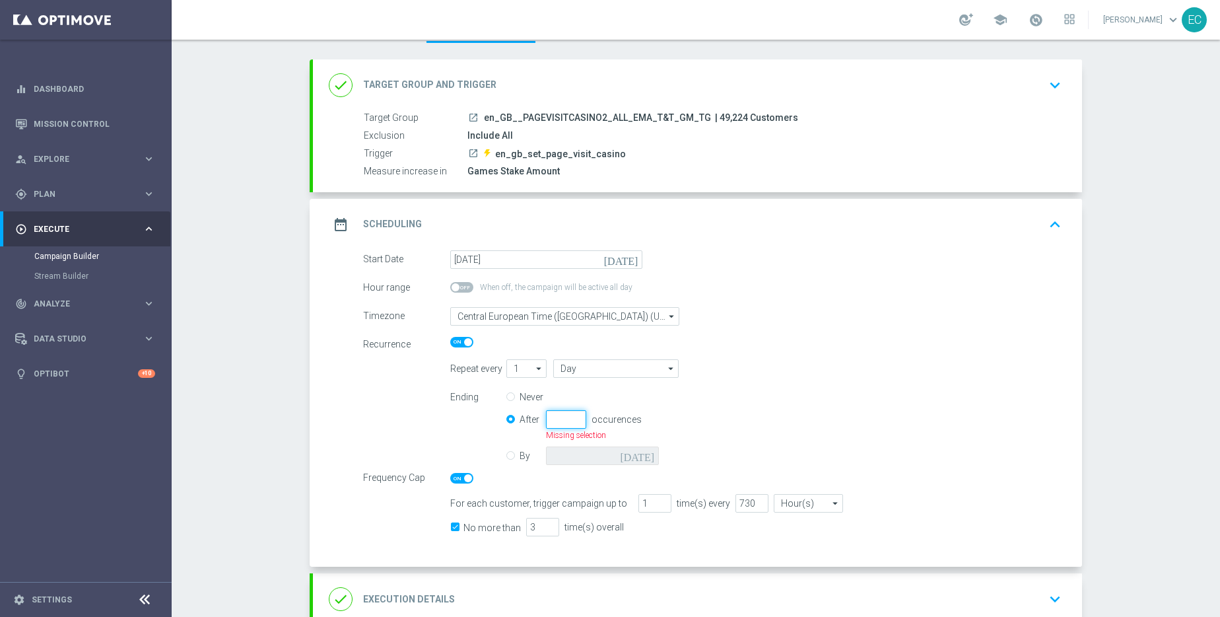
click at [547, 421] on input "number" at bounding box center [566, 419] width 40 height 18
click at [512, 397] on div "Never" at bounding box center [590, 397] width 168 height 18
click at [507, 395] on input "Never" at bounding box center [510, 398] width 9 height 9
radio input "true"
radio input "false"
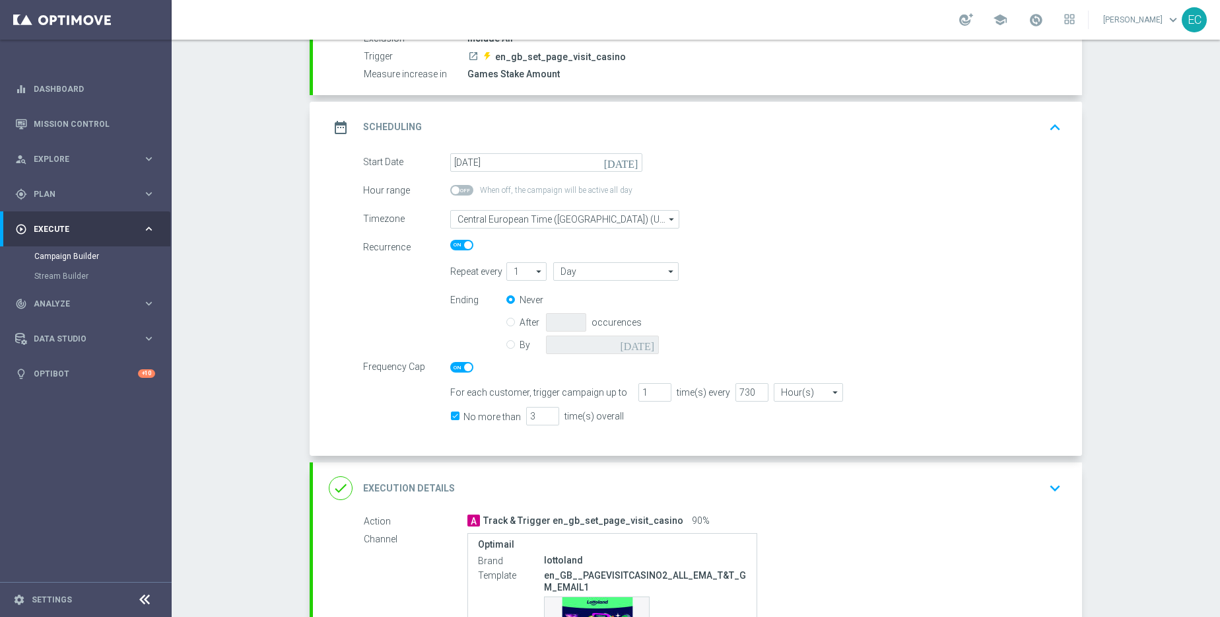
scroll to position [0, 0]
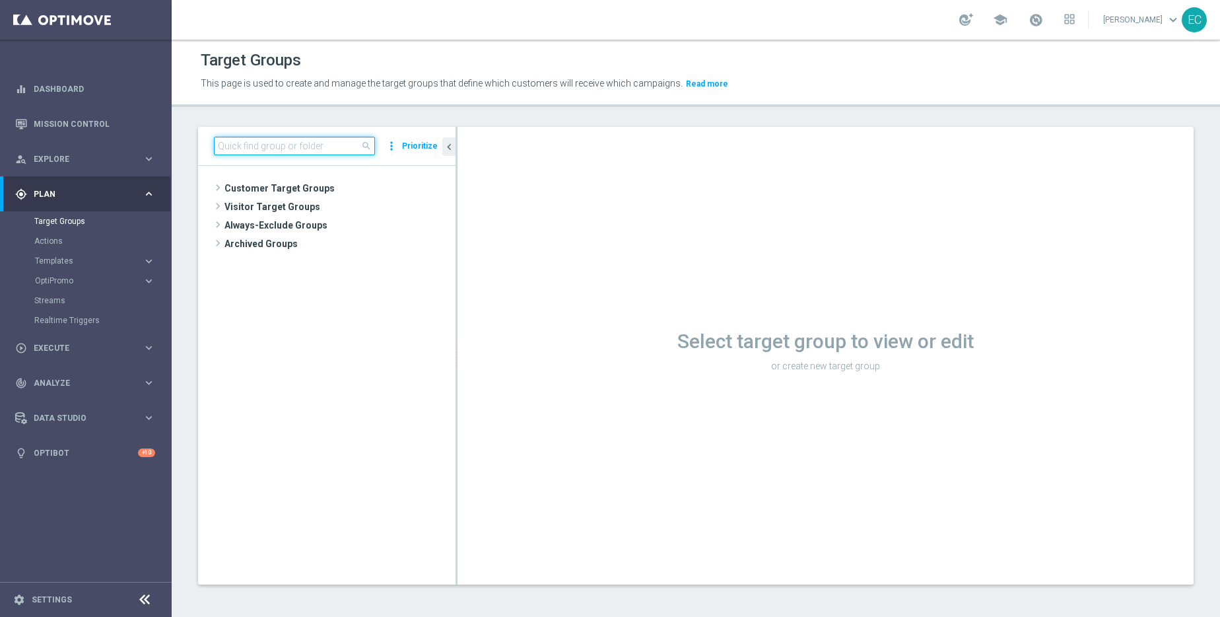
click at [308, 147] on input at bounding box center [294, 146] width 161 height 18
paste input "LIZZY_TEST_T&T_set_page_visit"
type input "LIZZY_TEST_T&T_set_page_visit"
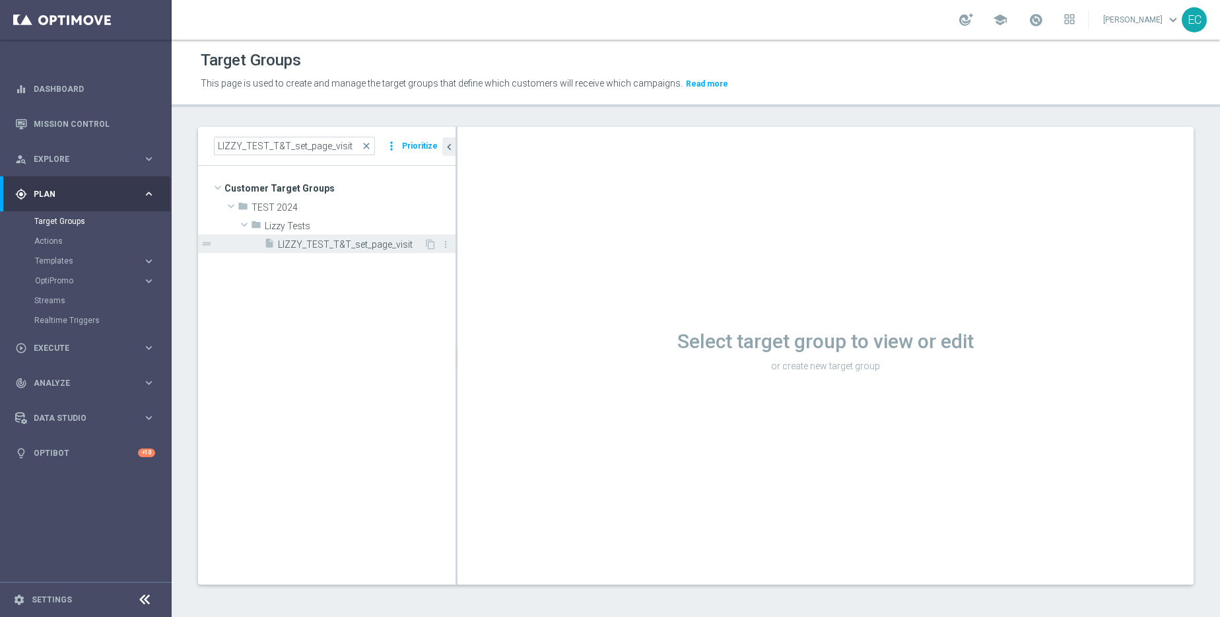
click at [376, 234] on div "insert_drive_file LIZZY_TEST_T&T_set_page_visit" at bounding box center [344, 243] width 160 height 18
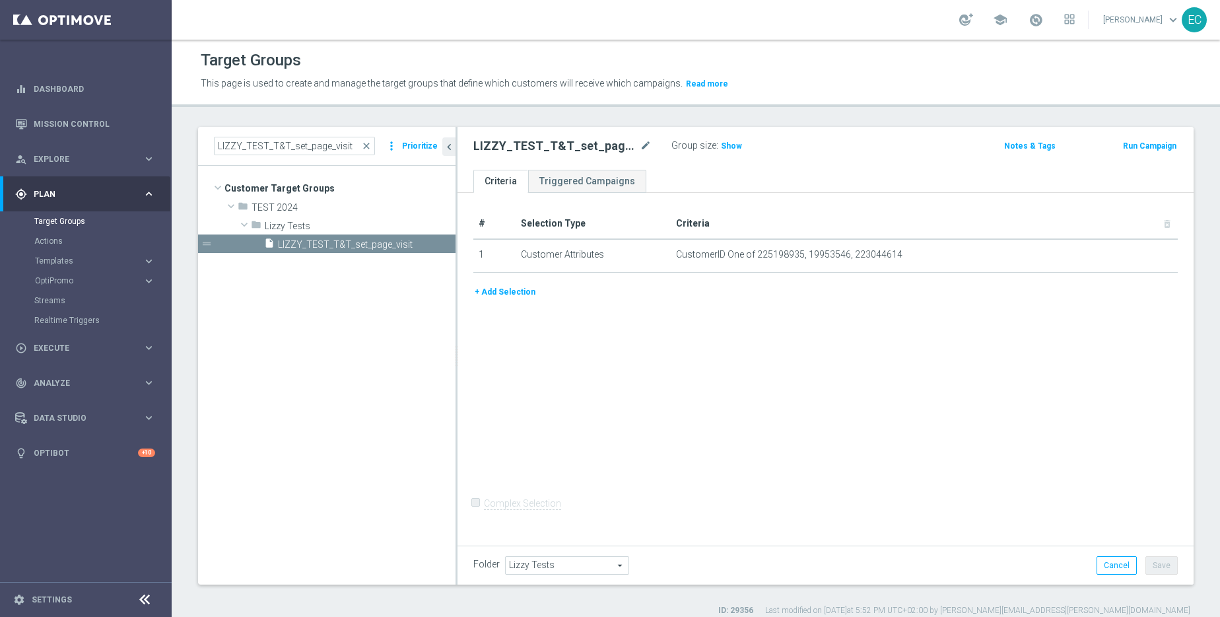
click at [724, 137] on div "Group size : Show" at bounding box center [737, 145] width 132 height 16
click at [727, 138] on div "Group size : Show" at bounding box center [737, 145] width 132 height 16
click at [728, 140] on h3 "Show" at bounding box center [732, 146] width 24 height 15
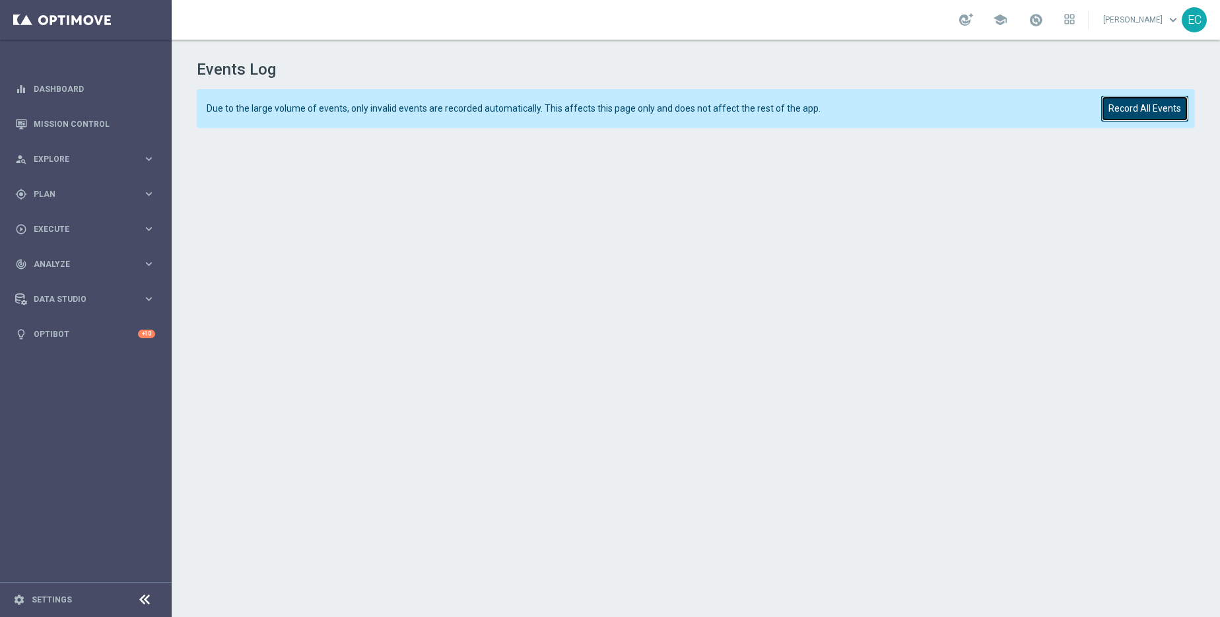
click at [1157, 108] on button "Record All Events" at bounding box center [1144, 109] width 87 height 26
click at [1148, 104] on button "Record All Events" at bounding box center [1144, 109] width 87 height 26
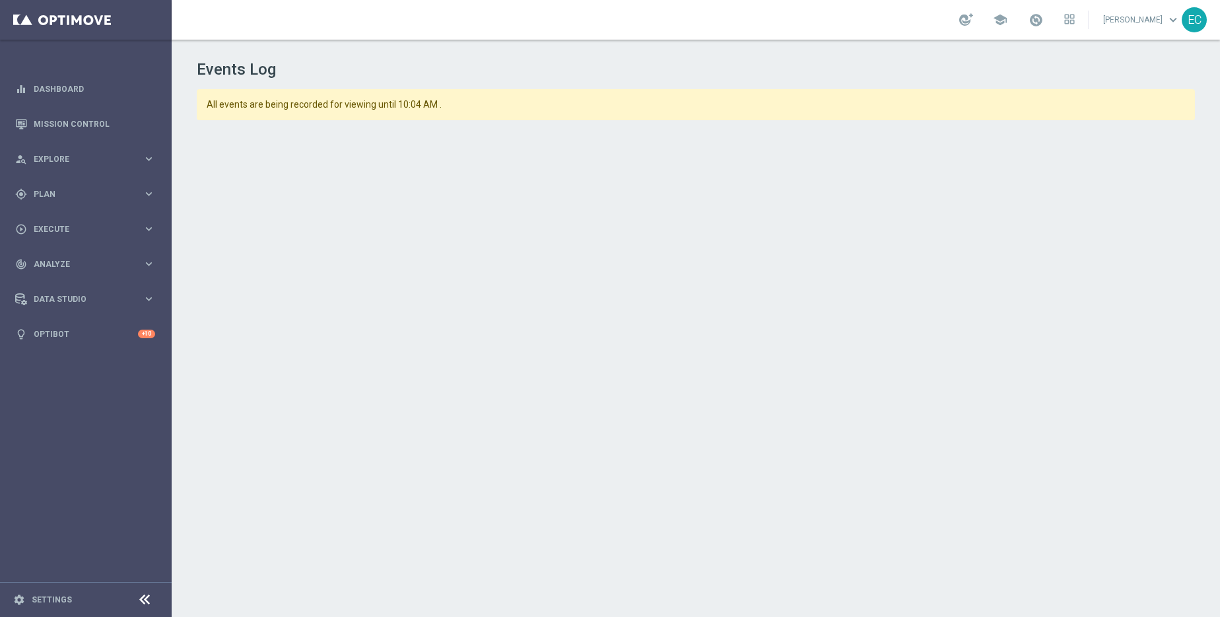
click at [528, 125] on div "Events Log All events are being recorded for viewing until 10:04 AM ." at bounding box center [696, 325] width 1049 height 571
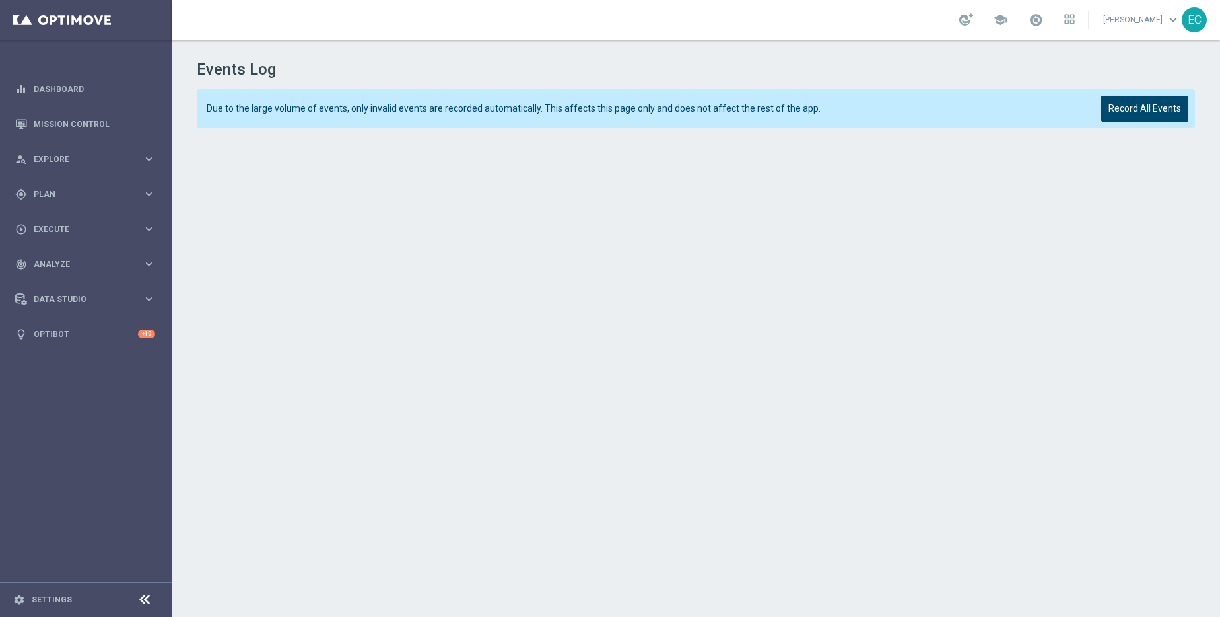
click at [1155, 106] on button "Record All Events" at bounding box center [1144, 109] width 87 height 26
click at [1146, 100] on button "Record All Events" at bounding box center [1144, 109] width 87 height 26
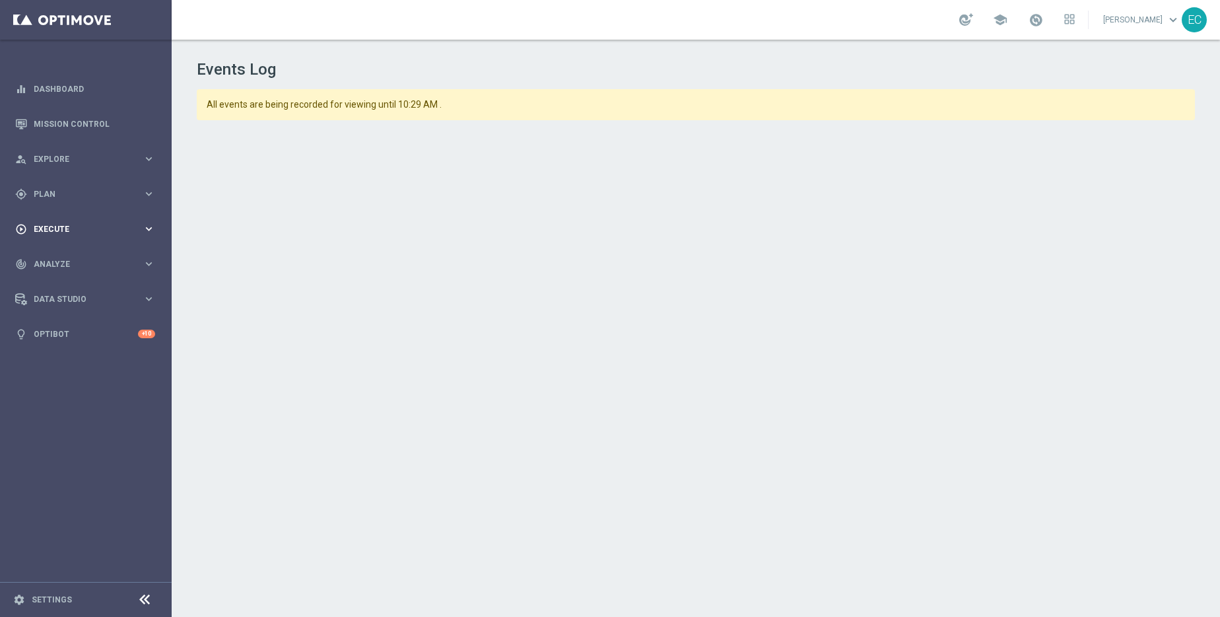
click at [78, 242] on div "play_circle_outline Execute keyboard_arrow_right" at bounding box center [85, 228] width 170 height 35
click at [72, 256] on link "Campaign Builder" at bounding box center [85, 256] width 103 height 11
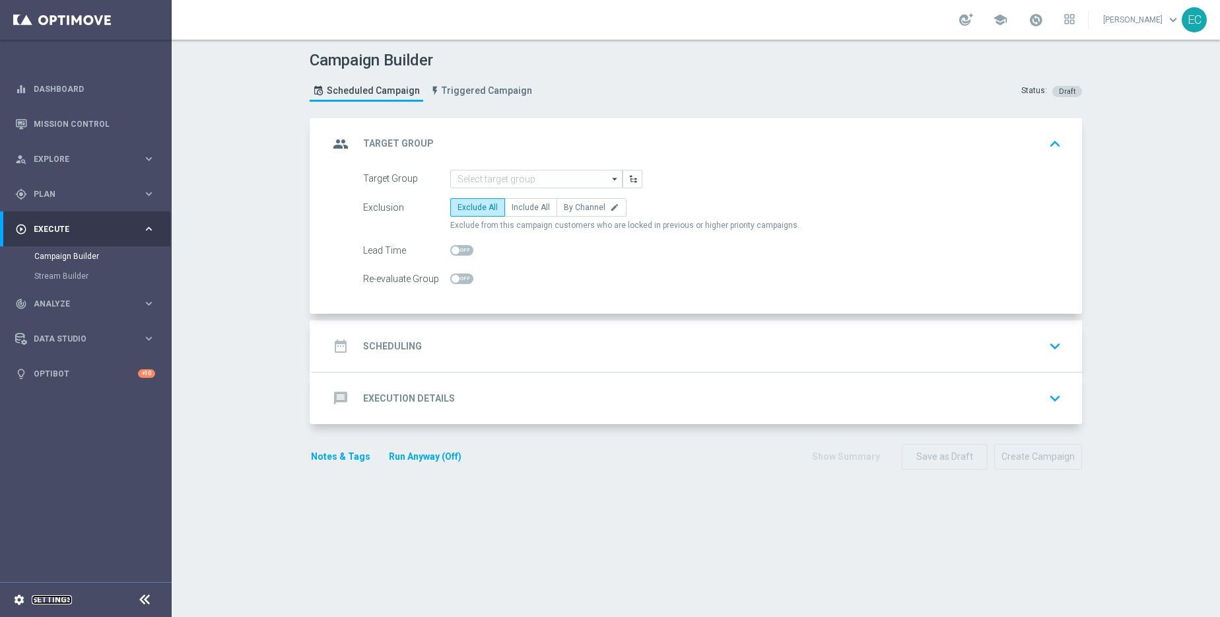
click at [59, 596] on link "Settings" at bounding box center [52, 600] width 40 height 8
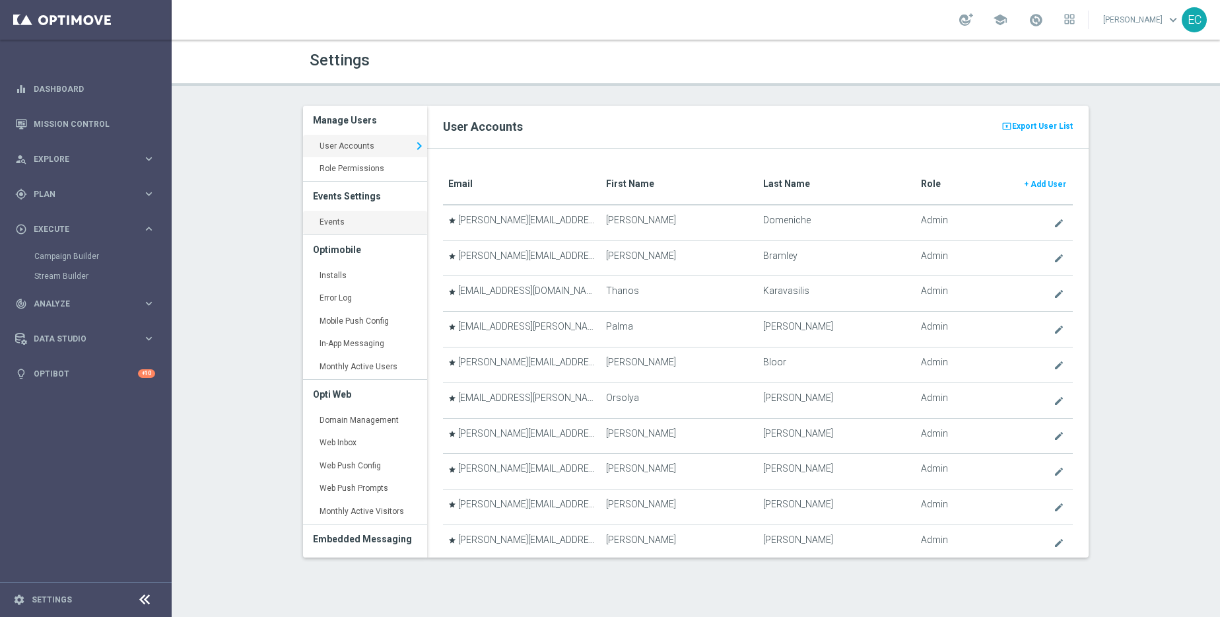
click at [349, 215] on link "Events keyboard_arrow_right" at bounding box center [365, 223] width 124 height 24
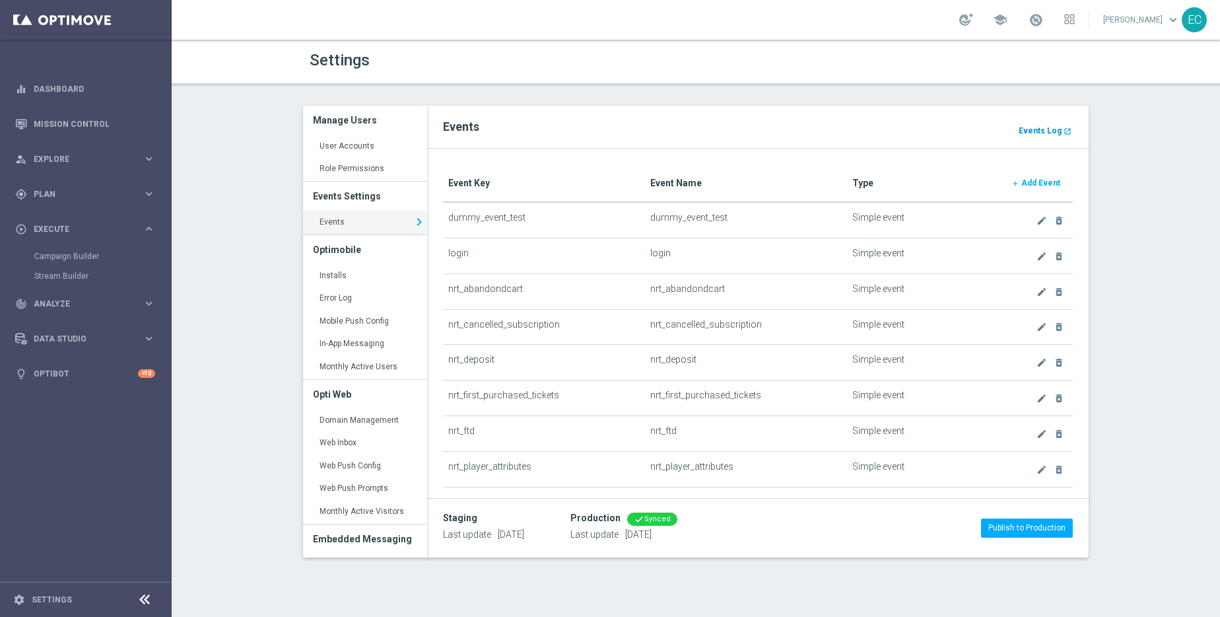
click at [1033, 133] on b "Events Log" at bounding box center [1040, 130] width 43 height 9
click at [1049, 130] on b "Events Log" at bounding box center [1040, 130] width 43 height 9
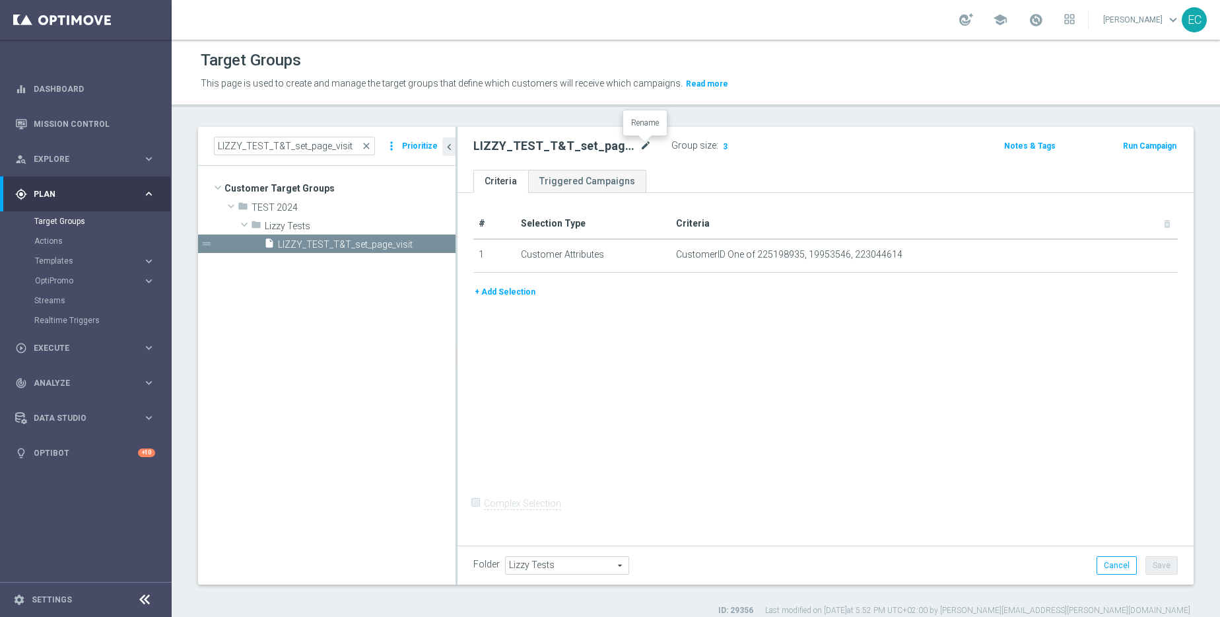
click at [640, 150] on icon "mode_edit" at bounding box center [646, 146] width 12 height 16
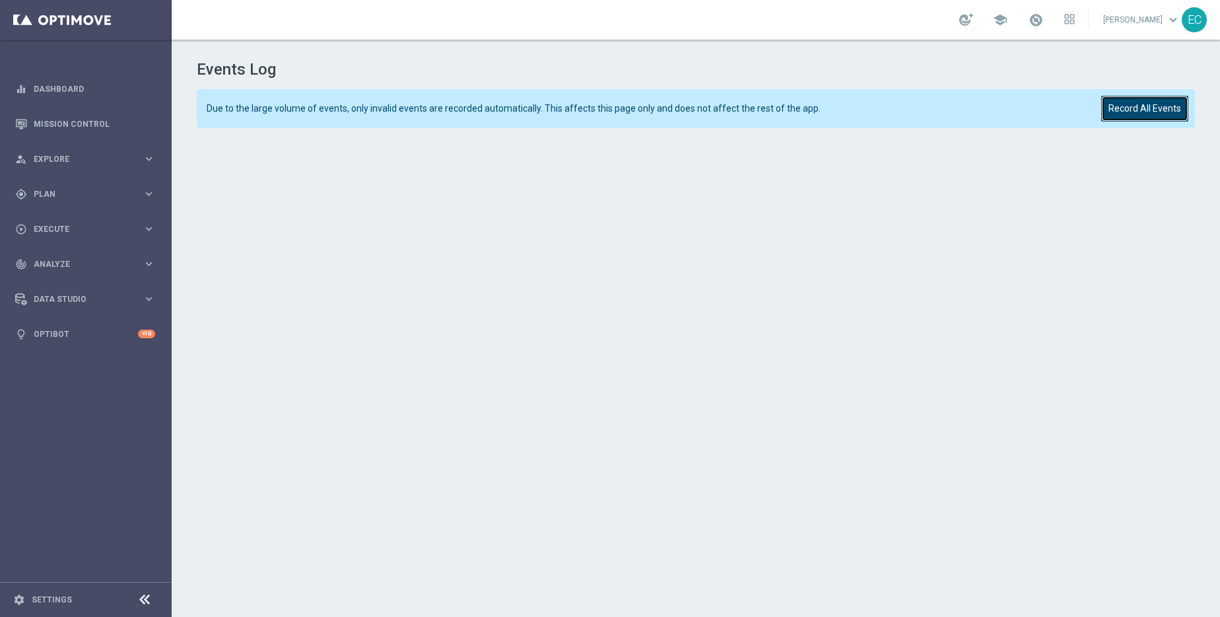
click at [1142, 100] on button "Record All Events" at bounding box center [1144, 109] width 87 height 26
click at [81, 180] on div "gps_fixed Plan keyboard_arrow_right" at bounding box center [85, 193] width 170 height 35
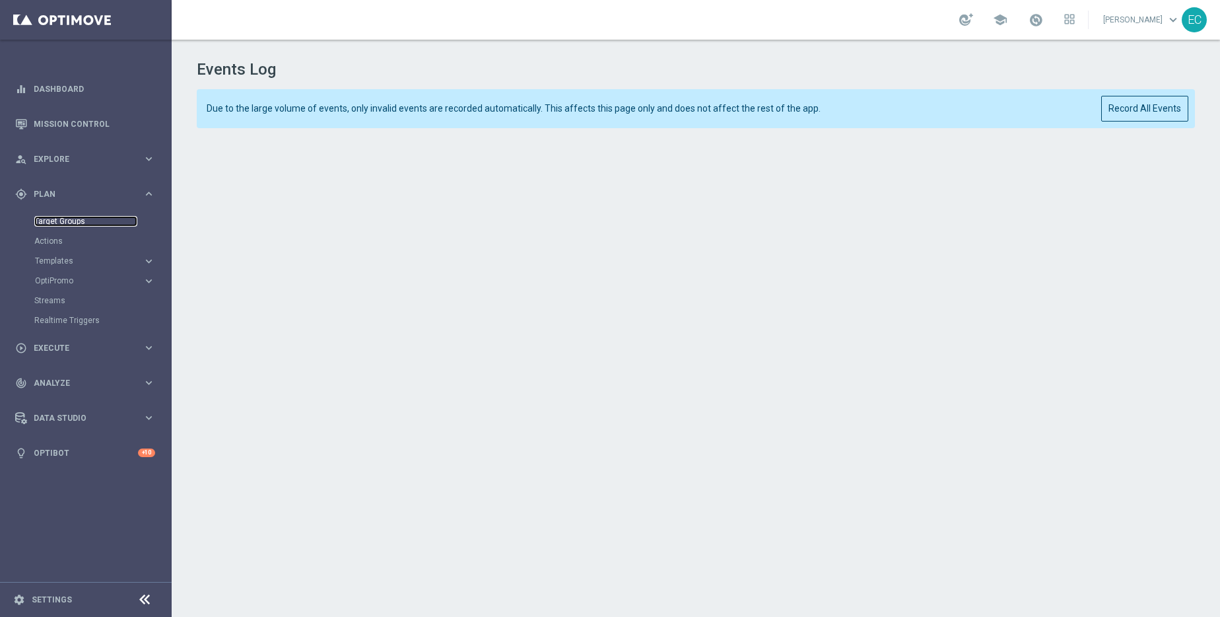
click at [70, 226] on link "Target Groups" at bounding box center [85, 221] width 103 height 11
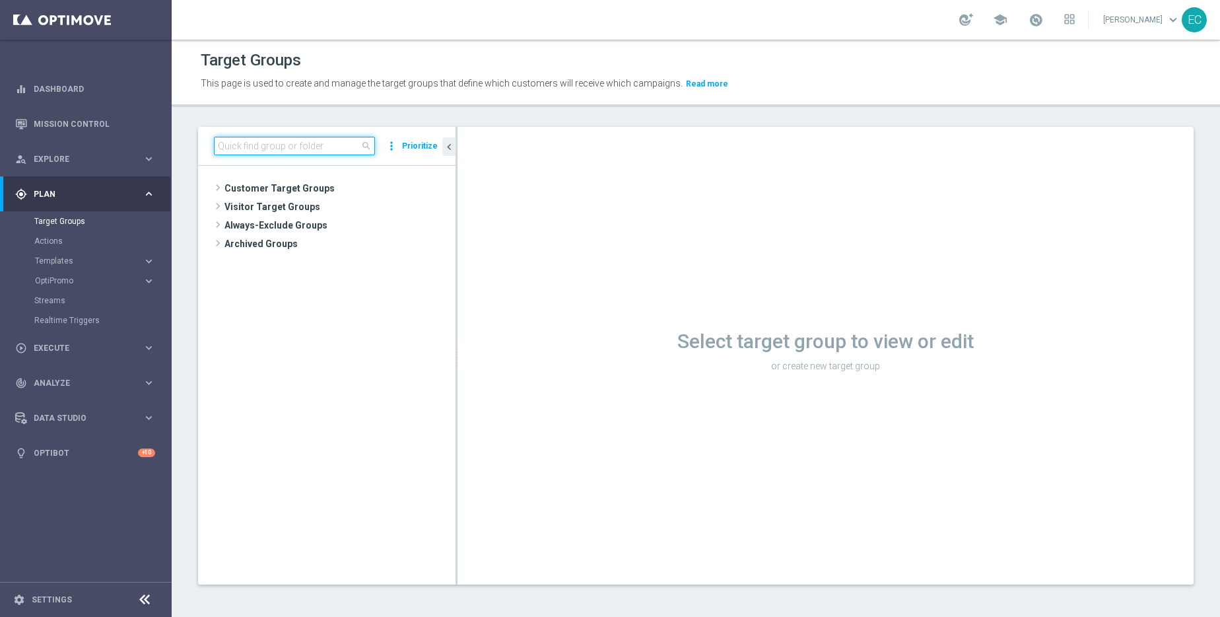
click at [310, 152] on input at bounding box center [294, 146] width 161 height 18
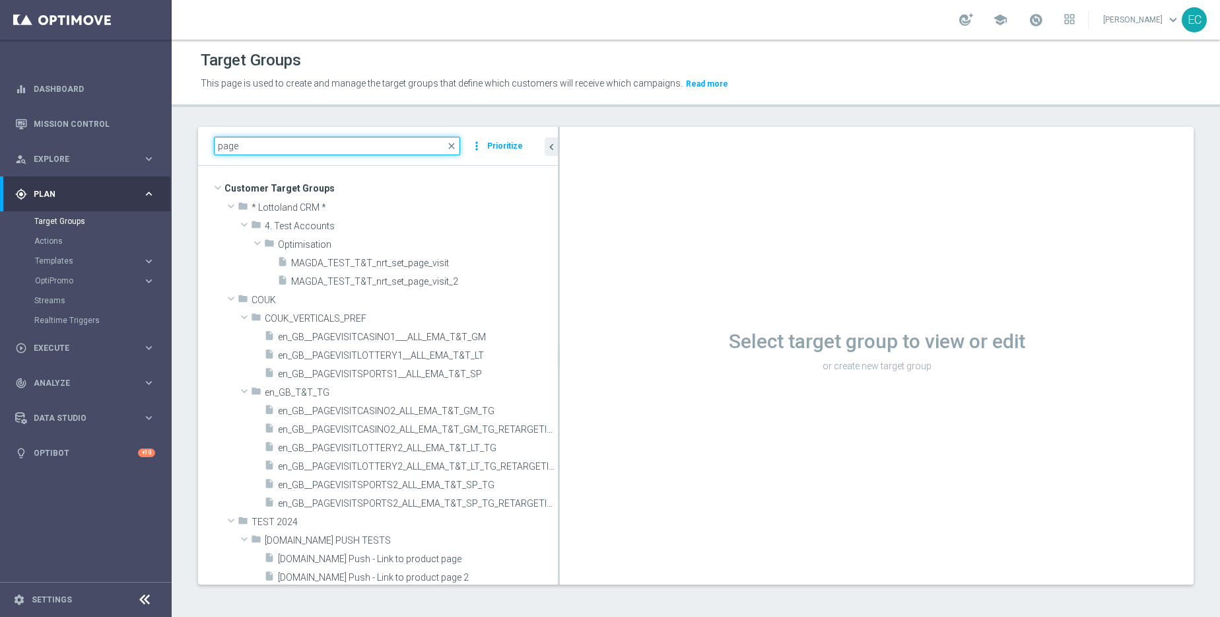
drag, startPoint x: 456, startPoint y: 333, endPoint x: 642, endPoint y: 329, distance: 186.2
click at [642, 329] on as-split "page close more_vert Prioritize Customer Target Groups library_add create_new_f…" at bounding box center [696, 356] width 996 height 458
type input "page"
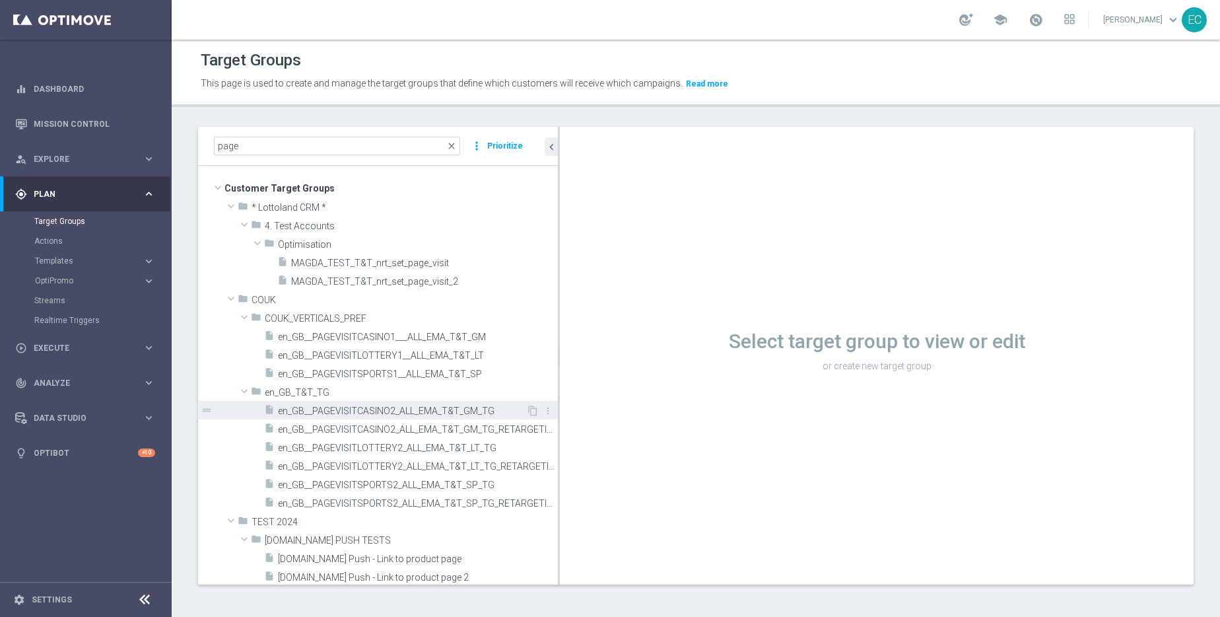
click at [466, 412] on span "en_GB__PAGEVISITCASINO2_ALL_EMA_T&T_GM_TG" at bounding box center [402, 410] width 248 height 11
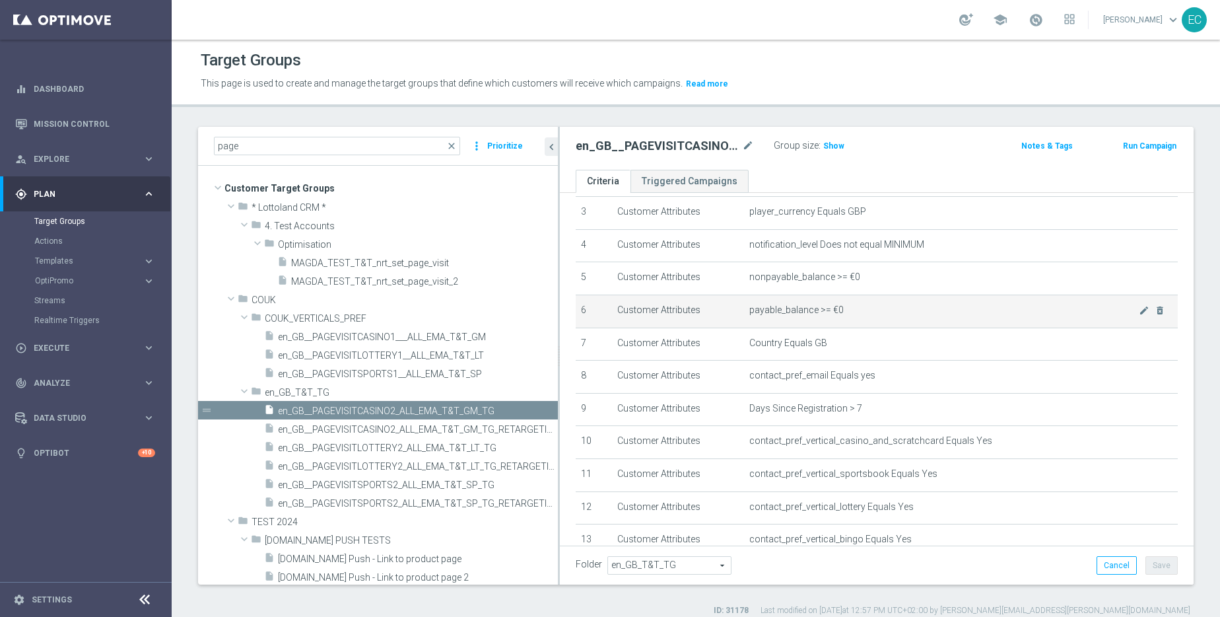
scroll to position [259, 0]
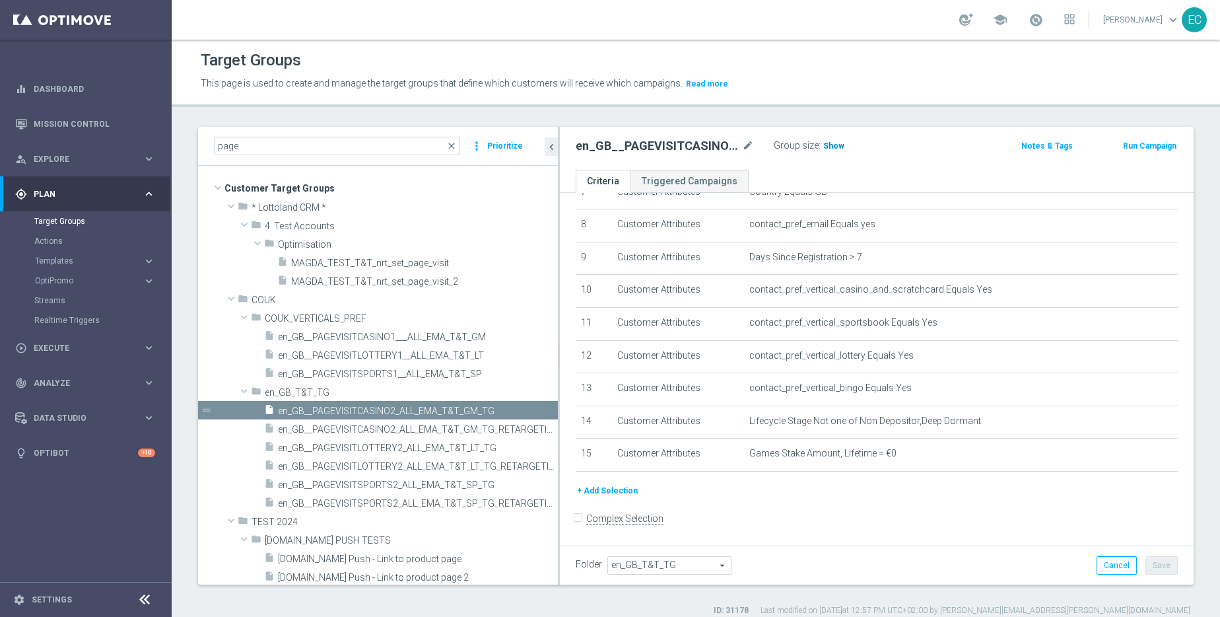
click at [837, 144] on span "Show" at bounding box center [833, 145] width 21 height 9
click at [75, 261] on span "Templates" at bounding box center [82, 261] width 94 height 8
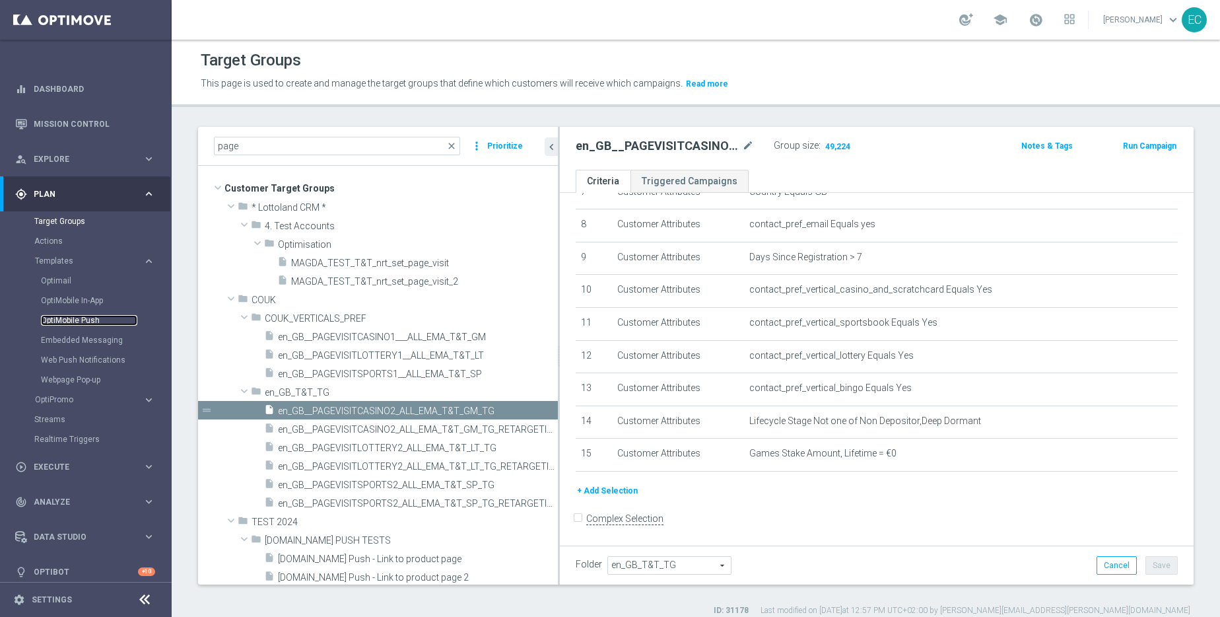
click at [90, 315] on link "OptiMobile Push" at bounding box center [89, 320] width 96 height 11
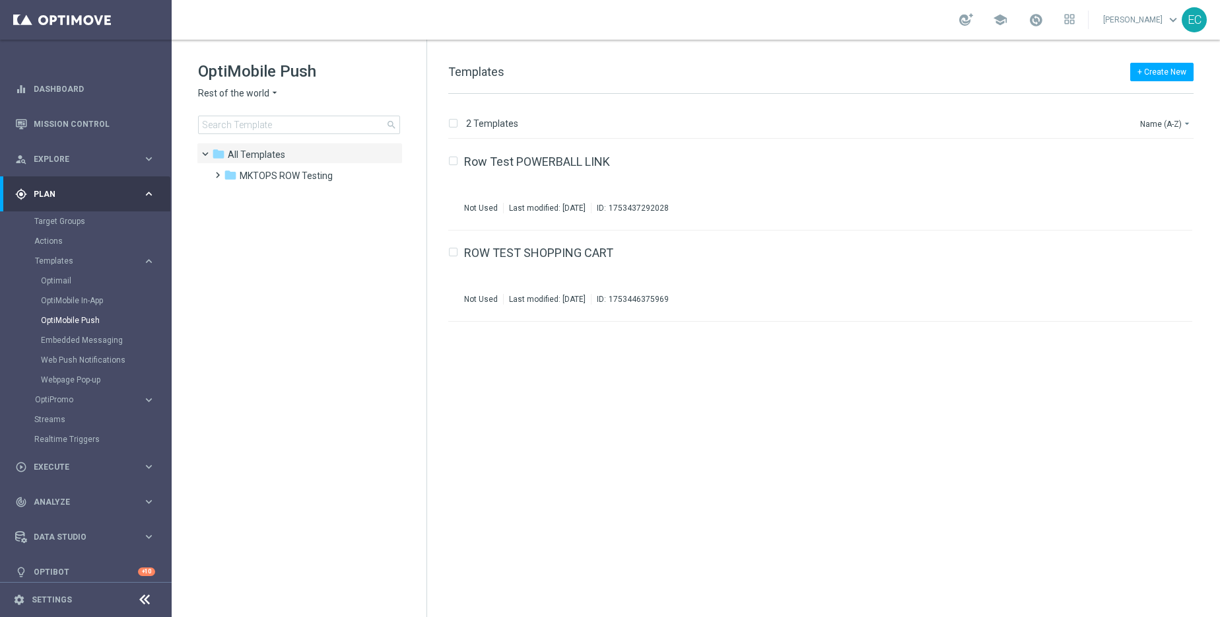
click at [245, 90] on span "Rest of the world" at bounding box center [233, 93] width 71 height 13
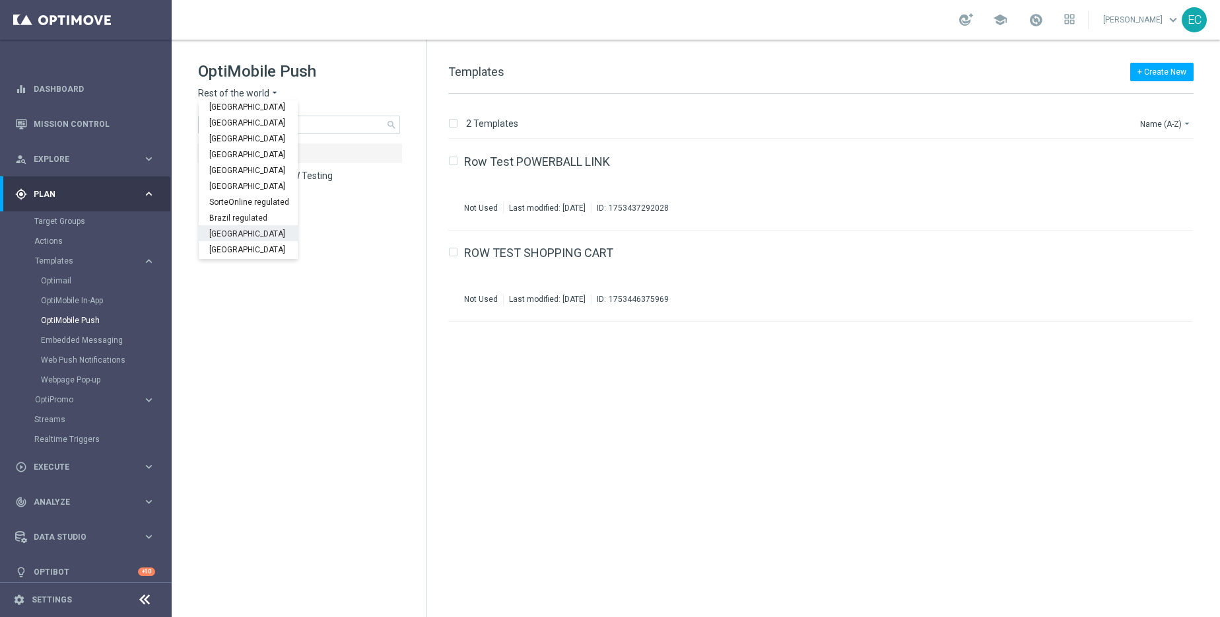
scroll to position [412, 0]
click at [240, 231] on div "UK" at bounding box center [248, 235] width 99 height 16
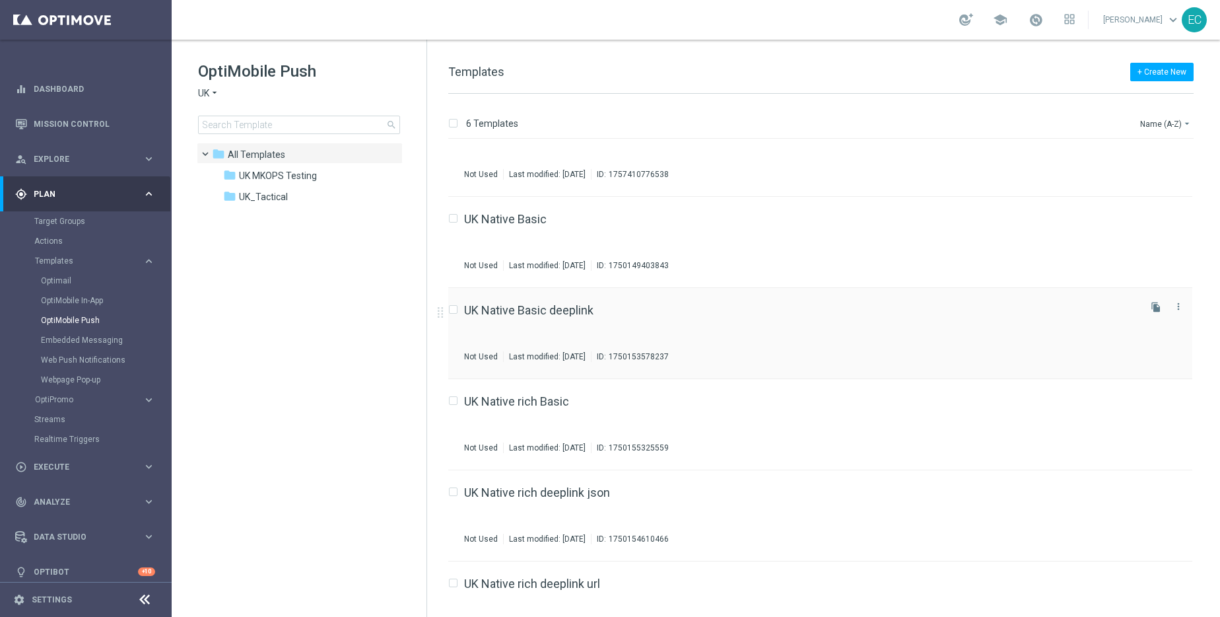
scroll to position [69, 0]
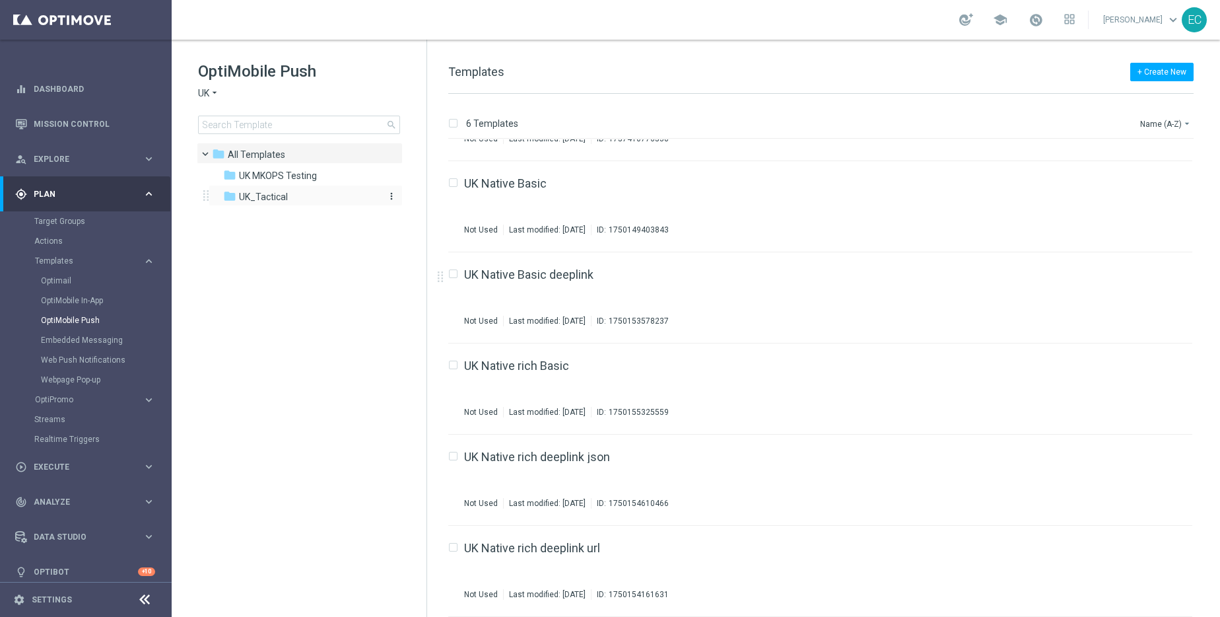
click at [296, 193] on div "folder UK_Tactical" at bounding box center [299, 196] width 152 height 15
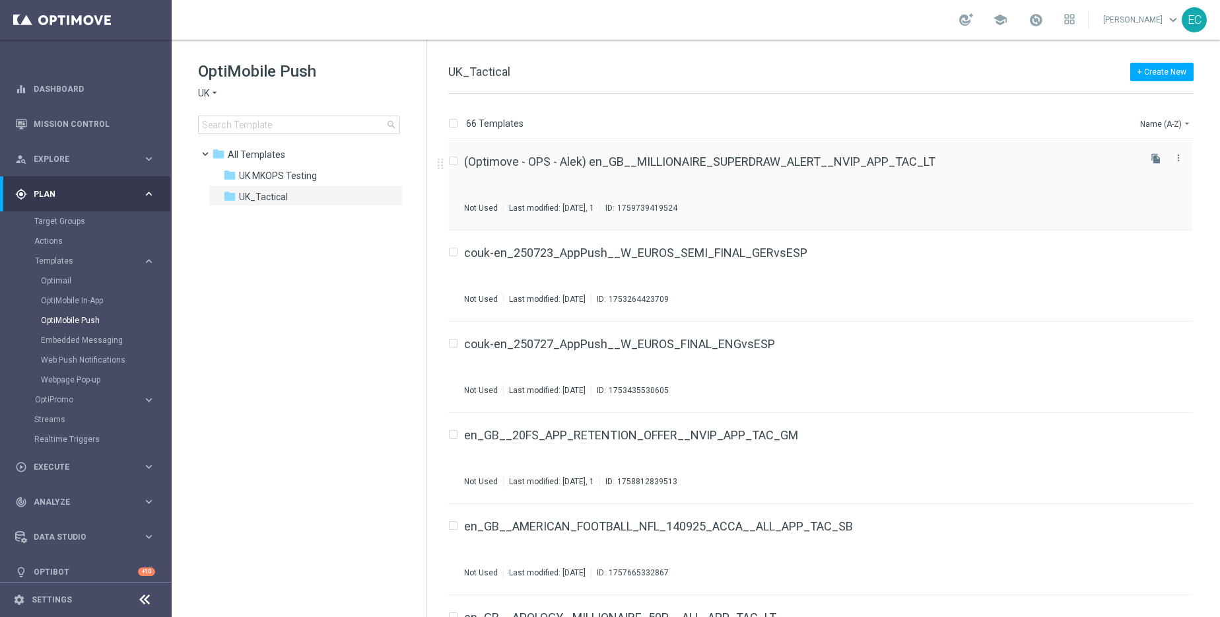
click at [729, 169] on div "(Optimove - OPS - Alek) en_GB__MILLIONAIRE_SUPERDRAW_ALERT__NVIP_APP_TAC_LT Not…" at bounding box center [800, 184] width 673 height 57
